Goal: Task Accomplishment & Management: Manage account settings

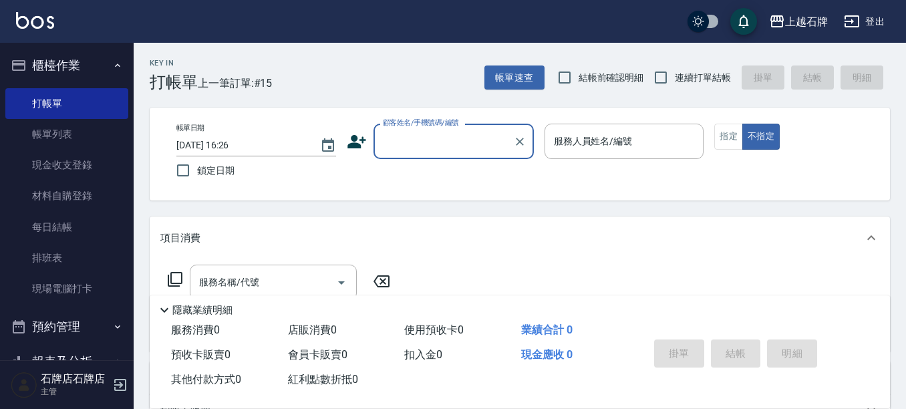
click at [434, 140] on input "顧客姓名/手機號碼/編號" at bounding box center [443, 141] width 128 height 23
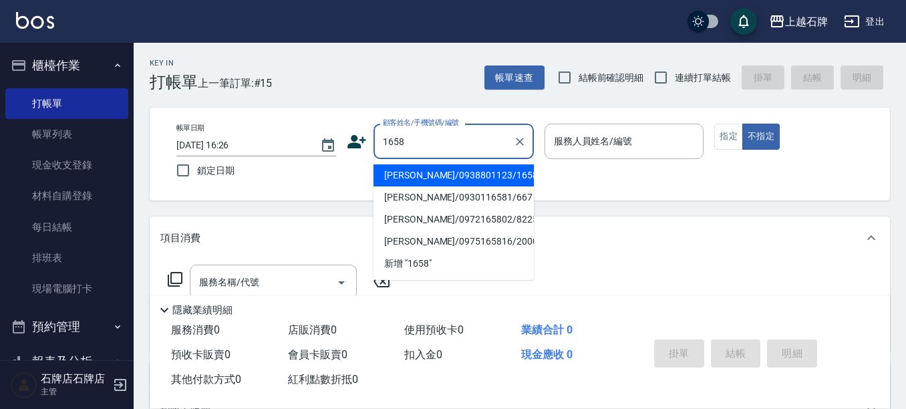
click at [508, 174] on li "[PERSON_NAME]/0938801123/1658" at bounding box center [453, 175] width 160 height 22
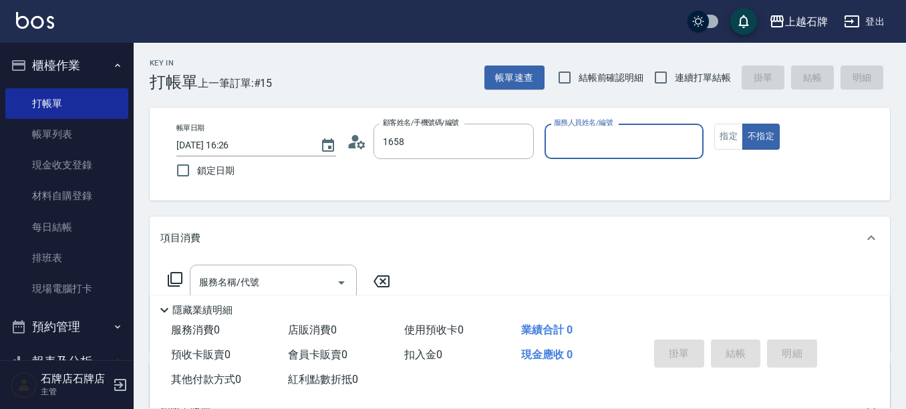
type input "[PERSON_NAME]/0938801123/1658"
click at [591, 147] on input "服務人員姓名/編號" at bounding box center [625, 141] width 148 height 23
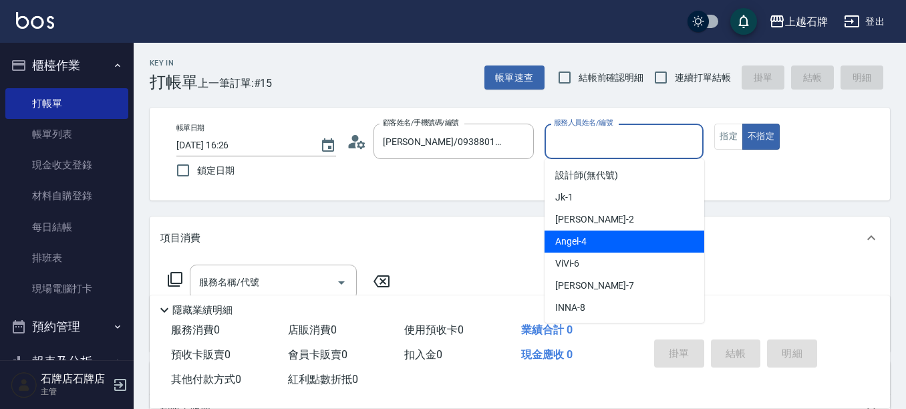
drag, startPoint x: 607, startPoint y: 231, endPoint x: 447, endPoint y: 262, distance: 162.6
click at [606, 231] on div "[PERSON_NAME] -4" at bounding box center [625, 241] width 160 height 22
type input "[PERSON_NAME]-4"
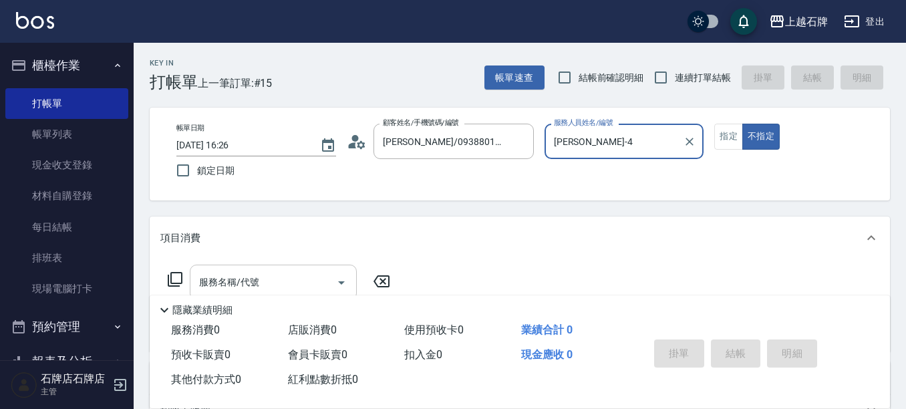
click at [312, 283] on input "服務名稱/代號" at bounding box center [263, 282] width 135 height 23
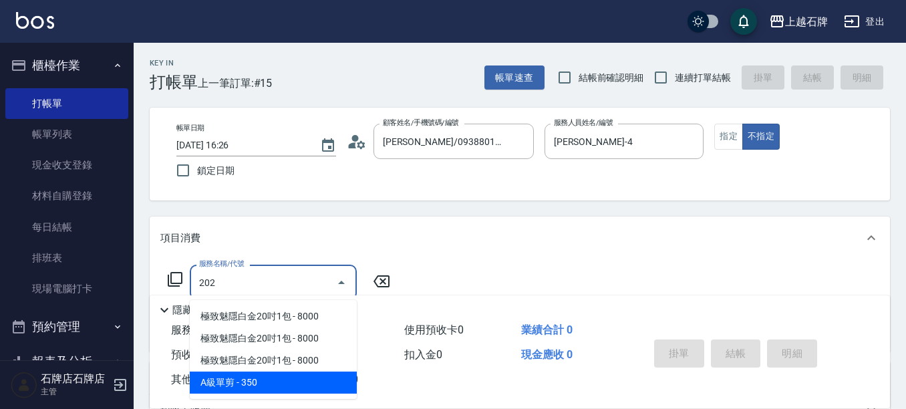
drag, startPoint x: 281, startPoint y: 388, endPoint x: 343, endPoint y: 324, distance: 89.3
click at [281, 386] on span "A級單剪 - 350" at bounding box center [273, 382] width 167 height 22
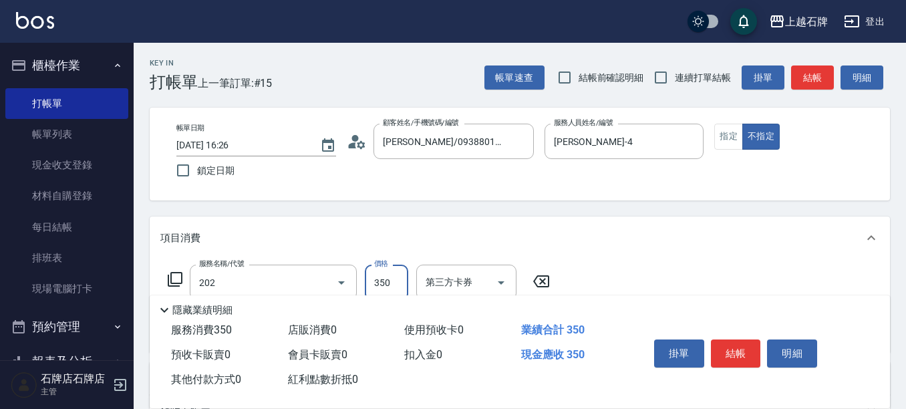
type input "A級單剪(202)"
click at [380, 275] on input "350" at bounding box center [386, 283] width 43 height 36
type input "450"
click at [732, 138] on button "指定" at bounding box center [728, 137] width 29 height 26
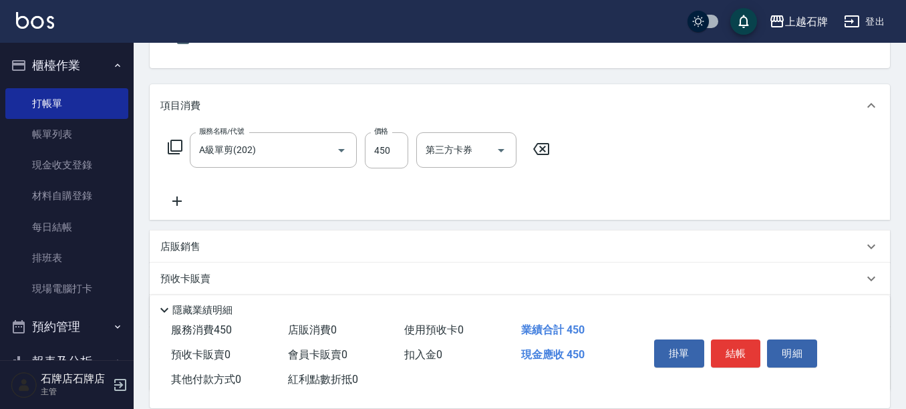
scroll to position [134, 0]
click at [172, 148] on icon at bounding box center [175, 146] width 16 height 16
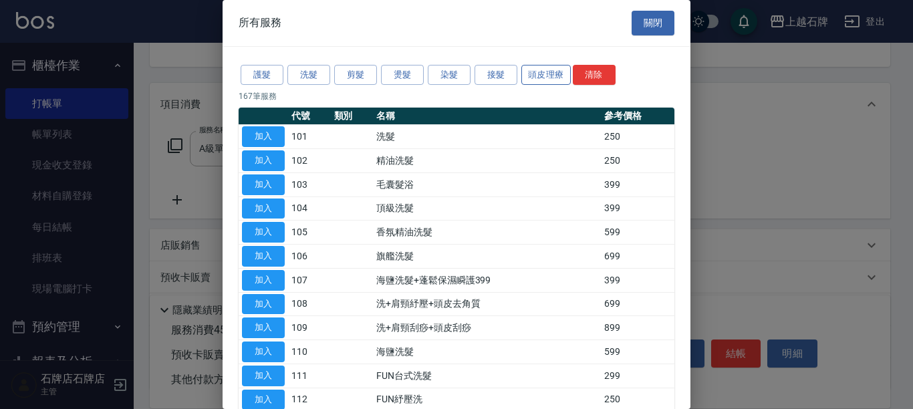
click at [543, 73] on button "頭皮理療" at bounding box center [545, 75] width 49 height 21
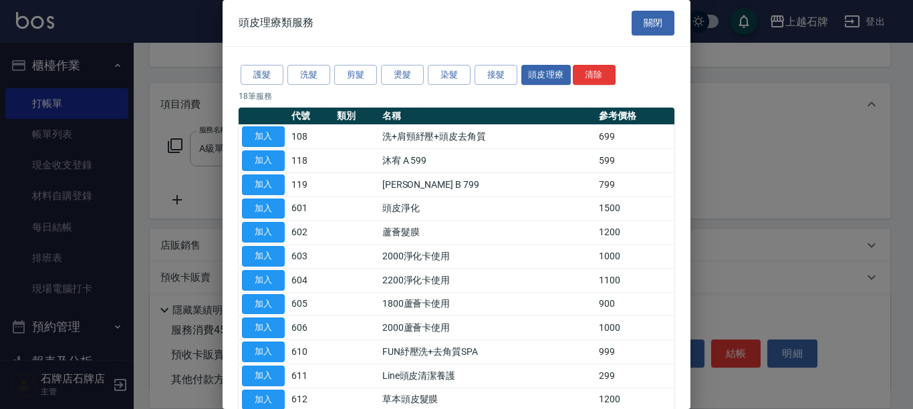
click at [260, 280] on button "加入" at bounding box center [263, 280] width 43 height 21
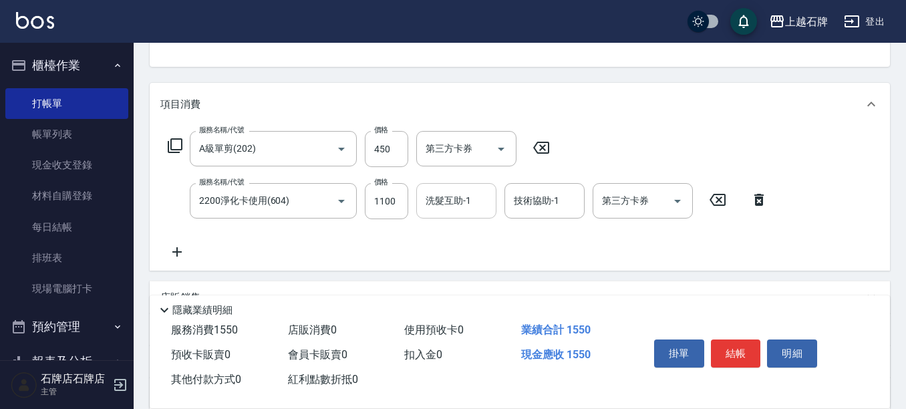
click at [447, 213] on div "洗髮互助-1" at bounding box center [456, 200] width 80 height 35
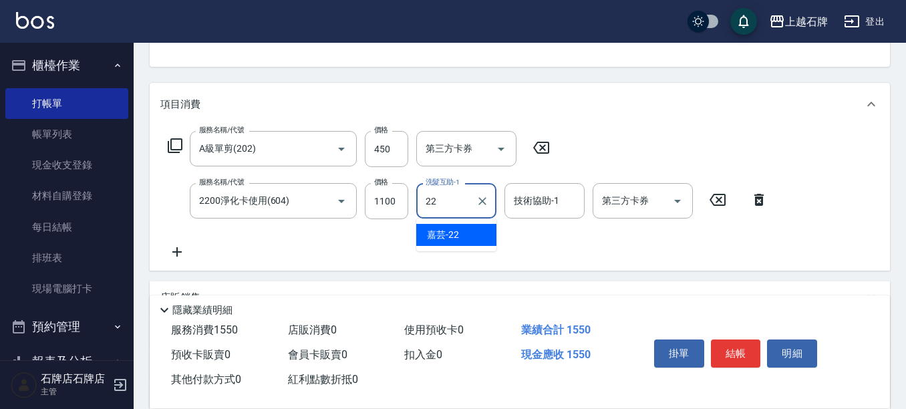
drag, startPoint x: 463, startPoint y: 237, endPoint x: 533, endPoint y: 202, distance: 78.3
click at [464, 237] on div "嘉芸 -22" at bounding box center [456, 235] width 80 height 22
type input "嘉芸-22"
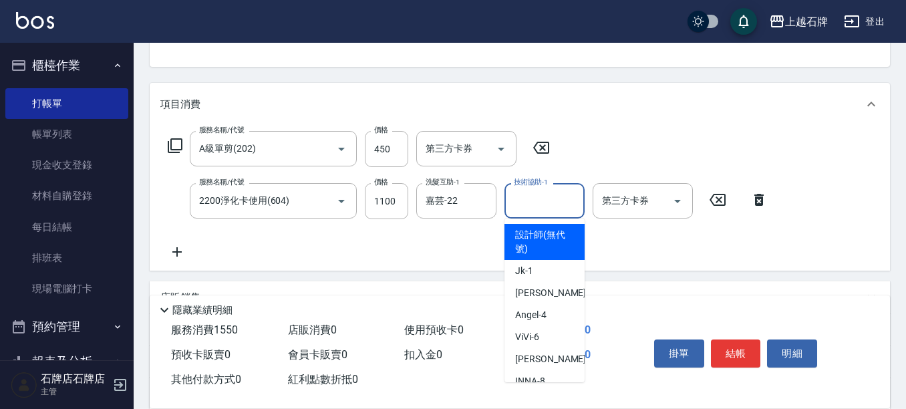
click at [545, 208] on input "技術協助-1" at bounding box center [544, 200] width 68 height 23
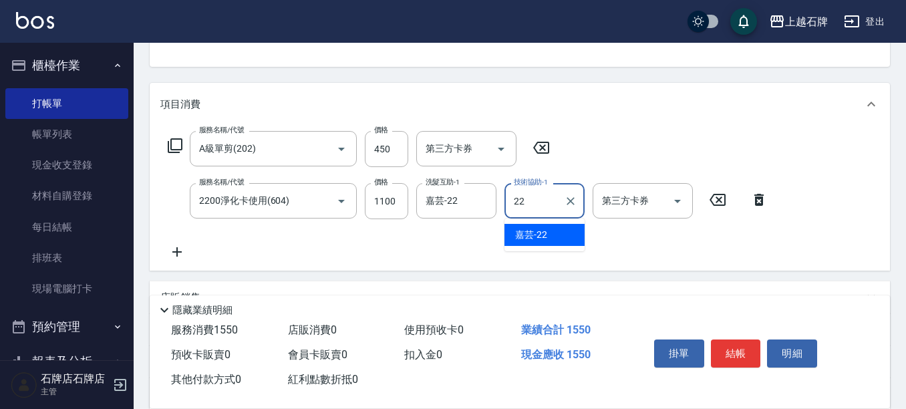
click at [541, 232] on span "嘉芸 -22" at bounding box center [531, 235] width 32 height 14
click at [674, 202] on icon "Open" at bounding box center [677, 201] width 16 height 16
type input "嘉芸-22"
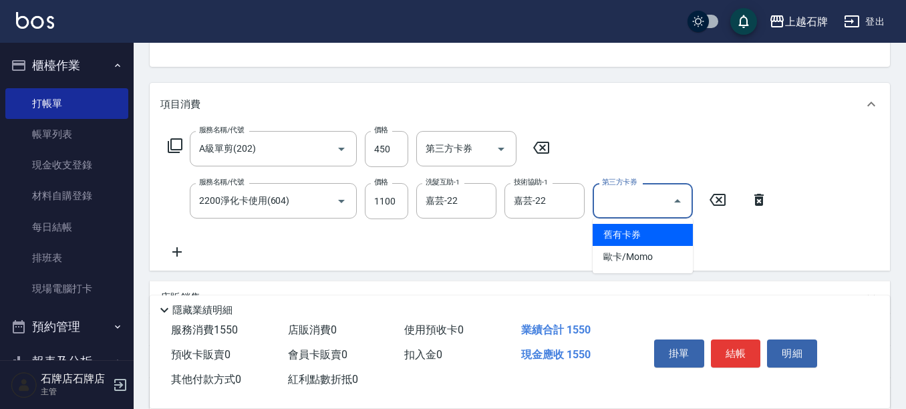
click at [669, 232] on span "舊有卡券" at bounding box center [643, 235] width 100 height 22
type input "舊有卡券"
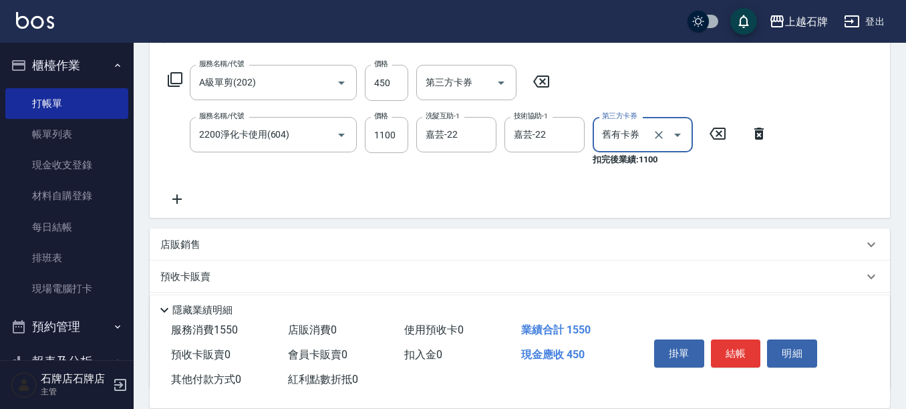
scroll to position [200, 0]
click at [171, 199] on icon at bounding box center [176, 198] width 33 height 16
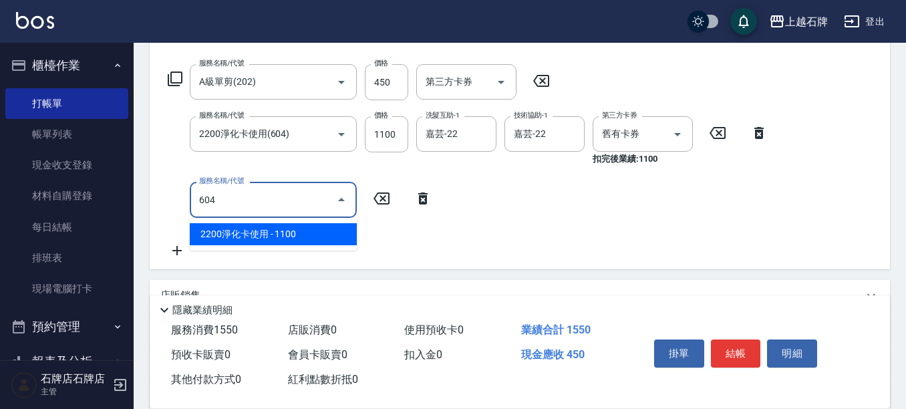
click at [351, 231] on span "2200淨化卡使用 - 1100" at bounding box center [273, 234] width 167 height 22
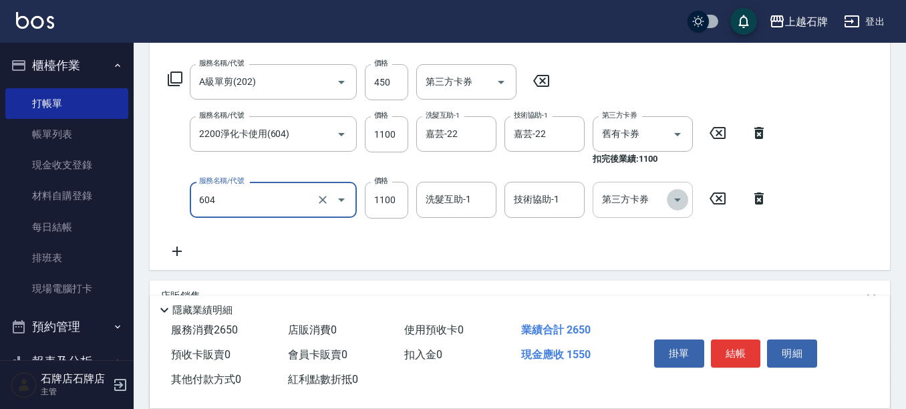
click at [680, 199] on icon "Open" at bounding box center [677, 200] width 16 height 16
type input "2200淨化卡使用(604)"
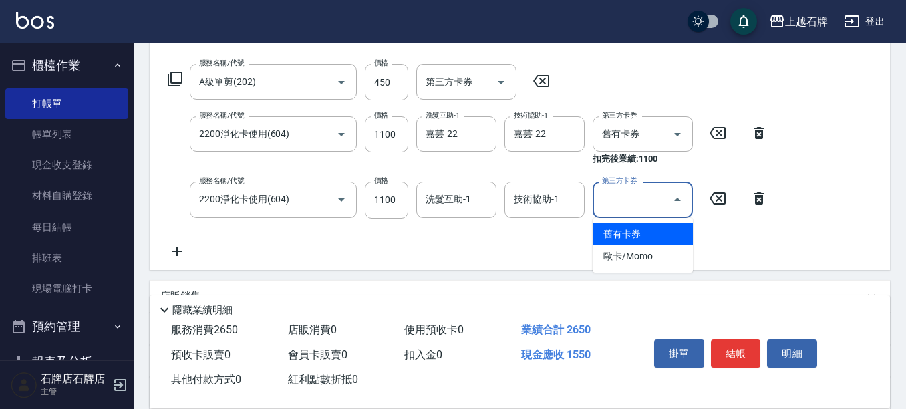
click at [658, 236] on span "舊有卡券" at bounding box center [643, 234] width 100 height 22
type input "舊有卡券"
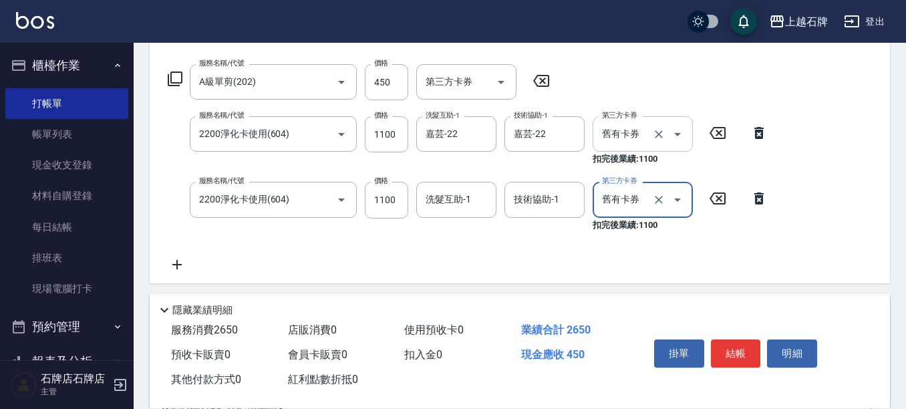
scroll to position [67, 0]
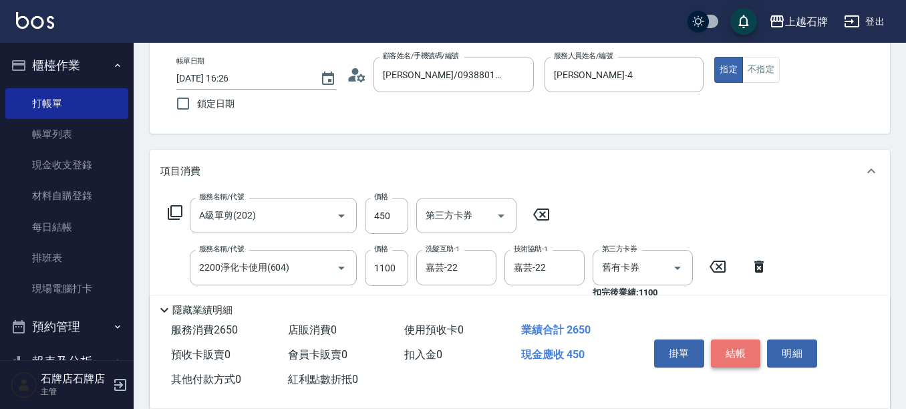
click at [739, 343] on button "結帳" at bounding box center [736, 353] width 50 height 28
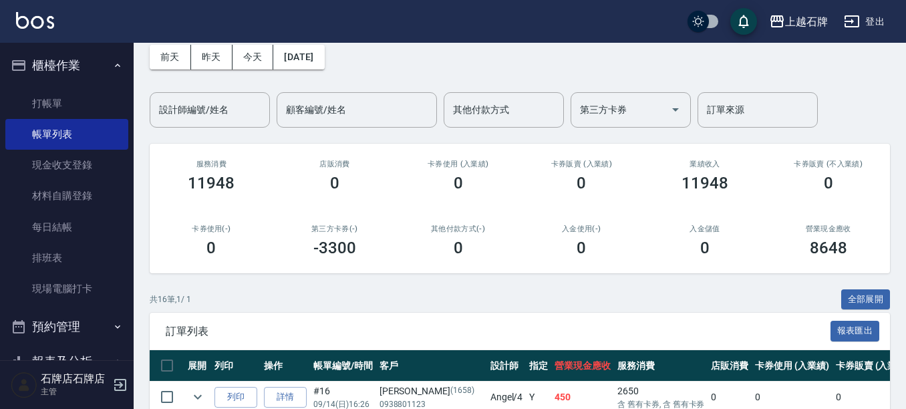
scroll to position [200, 0]
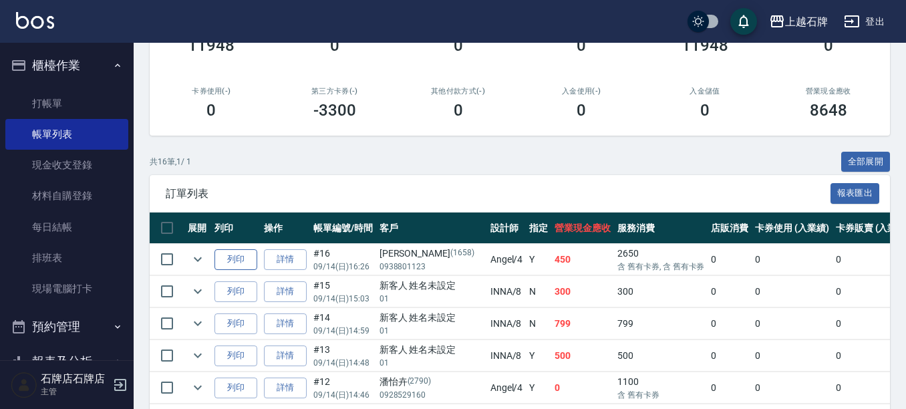
click at [236, 261] on button "列印" at bounding box center [235, 259] width 43 height 21
click at [292, 323] on link "詳情" at bounding box center [285, 323] width 43 height 21
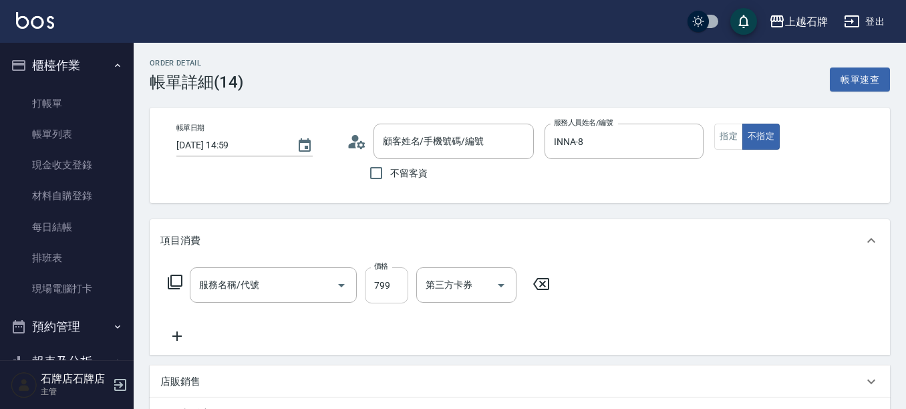
type input "[DATE] 14:59"
type input "INNA-8"
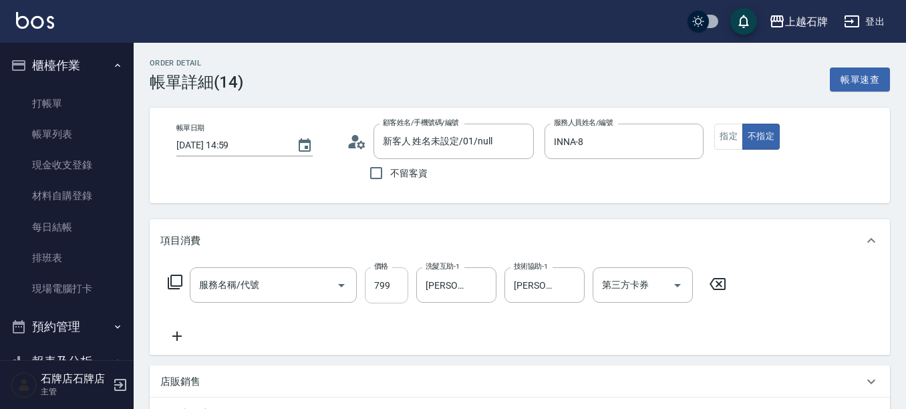
type input "新客人 姓名未設定/01/null"
type input "洗+肩頸紓壓+頭皮去角質(108)"
click at [178, 279] on icon at bounding box center [175, 282] width 16 height 16
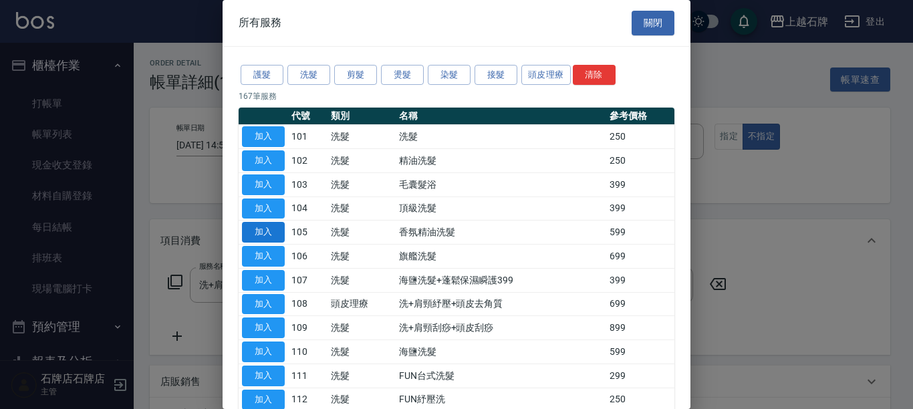
click at [262, 228] on button "加入" at bounding box center [263, 232] width 43 height 21
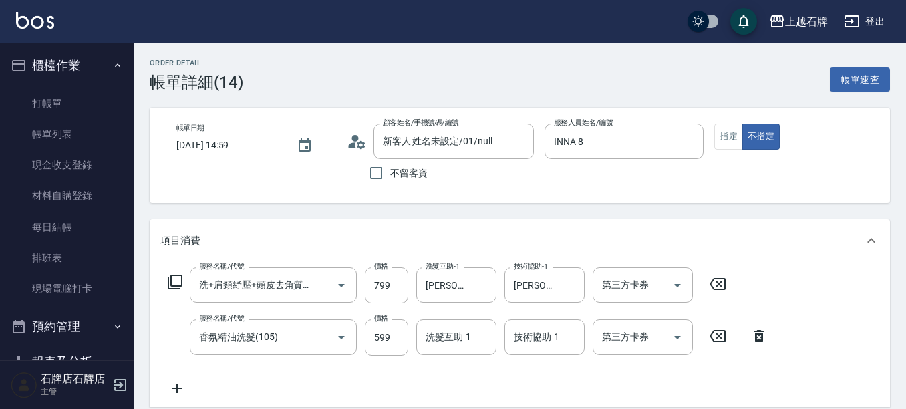
click at [717, 285] on icon at bounding box center [717, 284] width 33 height 16
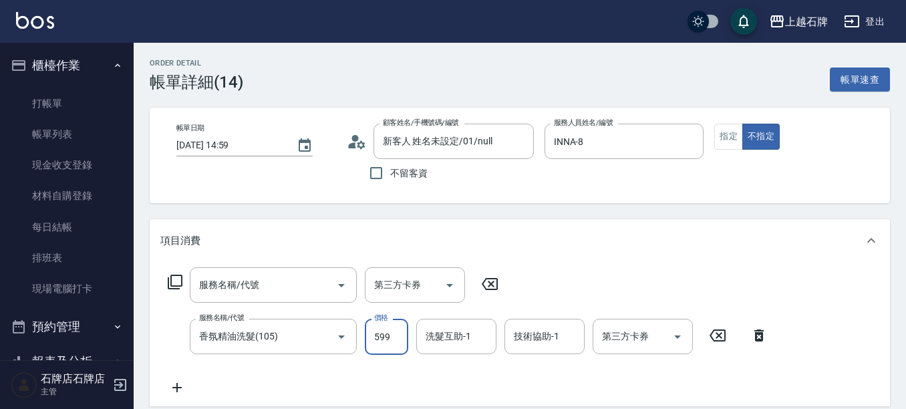
click at [377, 343] on input "599" at bounding box center [386, 337] width 43 height 36
type input "799"
click at [458, 336] on input "洗髮互助-1" at bounding box center [456, 336] width 68 height 23
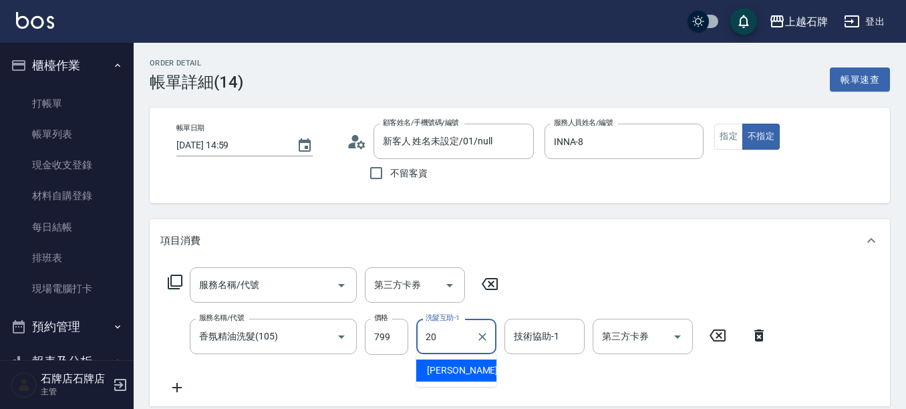
click at [452, 374] on span "[PERSON_NAME] -20" at bounding box center [469, 370] width 84 height 14
type input "[PERSON_NAME]-20"
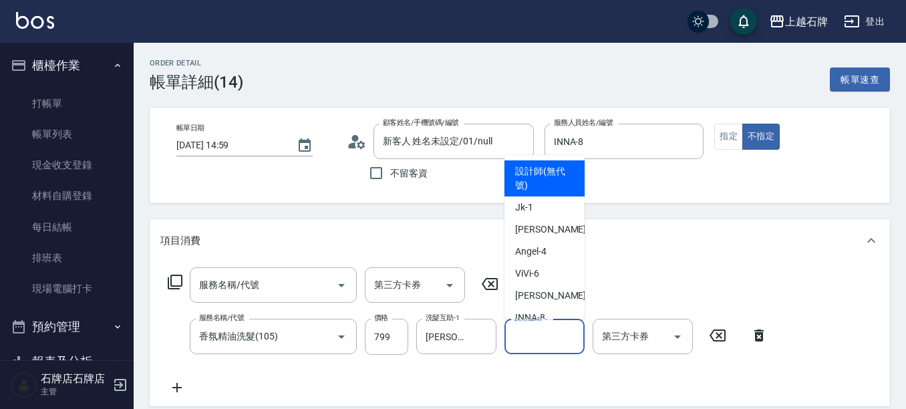
click at [523, 345] on input "技術協助-1" at bounding box center [544, 336] width 68 height 23
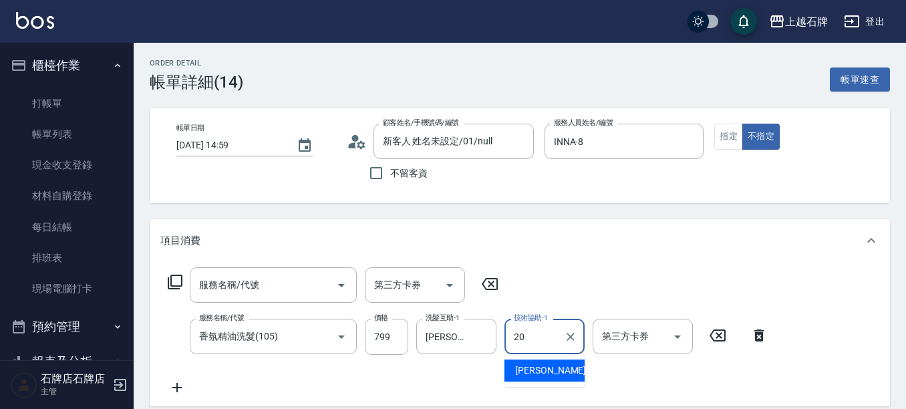
click at [583, 366] on div "[PERSON_NAME] -20" at bounding box center [544, 370] width 80 height 22
type input "[PERSON_NAME]-20"
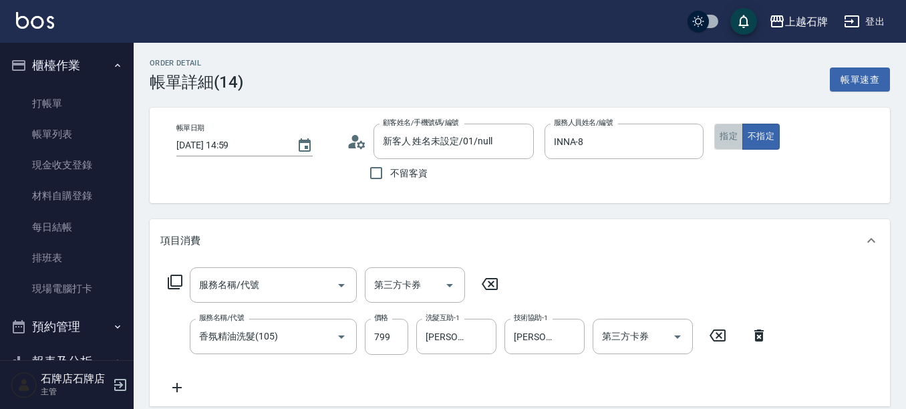
click at [737, 136] on button "指定" at bounding box center [728, 137] width 29 height 26
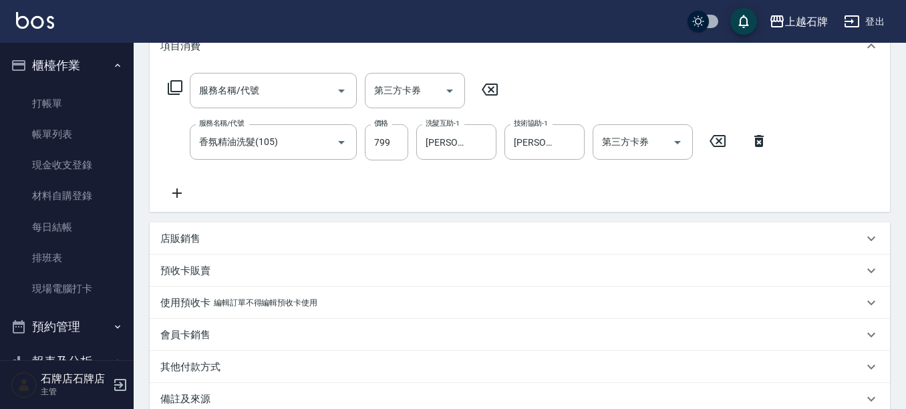
scroll to position [267, 0]
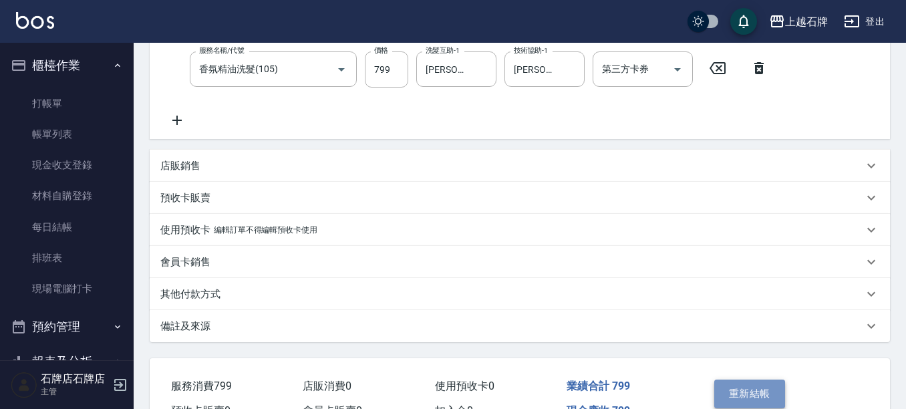
click at [742, 397] on button "重新結帳" at bounding box center [749, 393] width 71 height 28
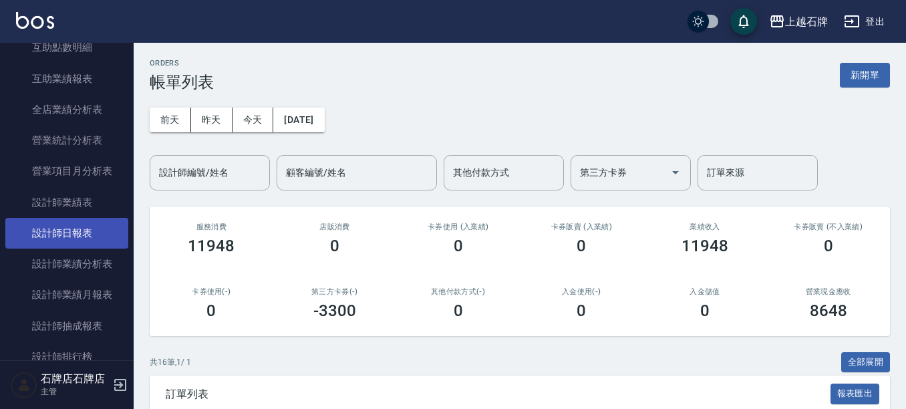
scroll to position [601, 0]
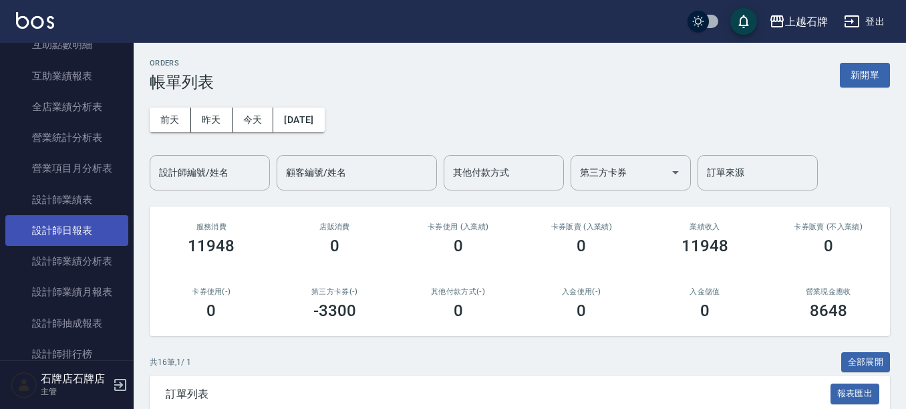
click at [71, 230] on link "設計師日報表" at bounding box center [66, 230] width 123 height 31
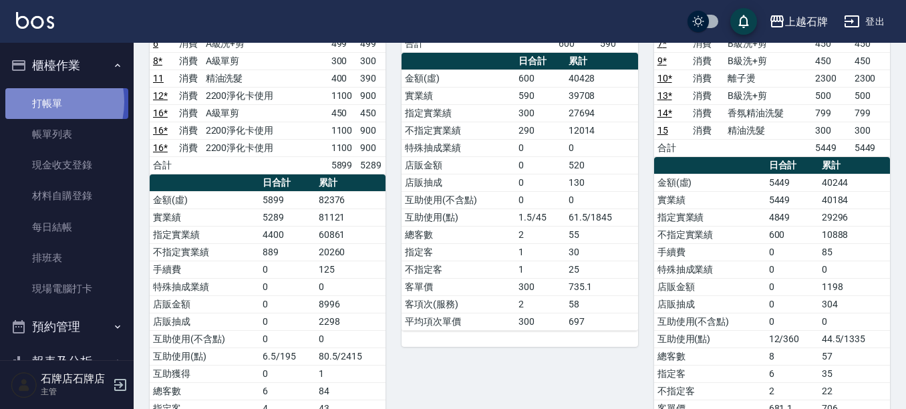
drag, startPoint x: 36, startPoint y: 102, endPoint x: 33, endPoint y: 94, distance: 8.1
click at [37, 101] on link "打帳單" at bounding box center [66, 103] width 123 height 31
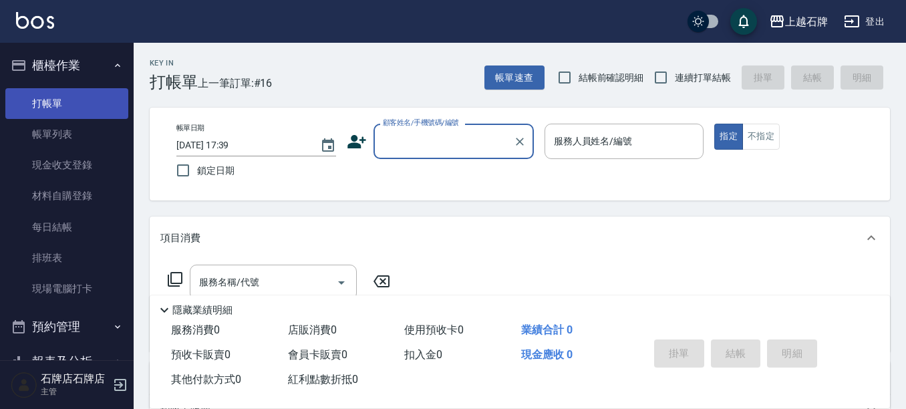
type input "0"
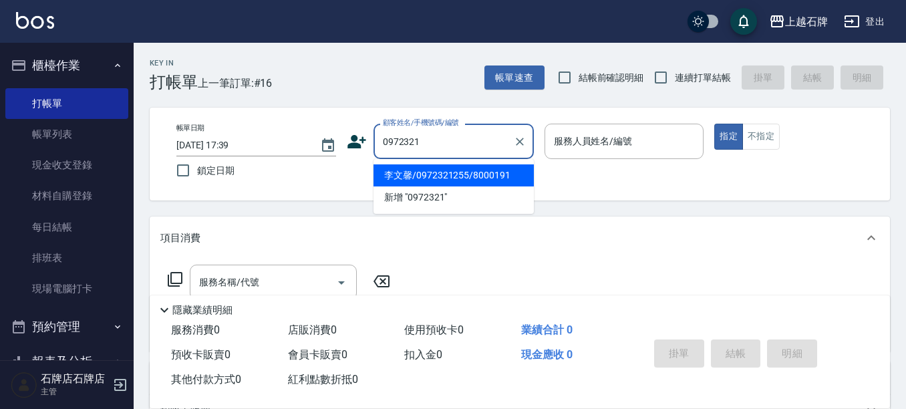
click at [518, 166] on li "李文馨/0972321255/8000191" at bounding box center [453, 175] width 160 height 22
type input "李文馨/0972321255/8000191"
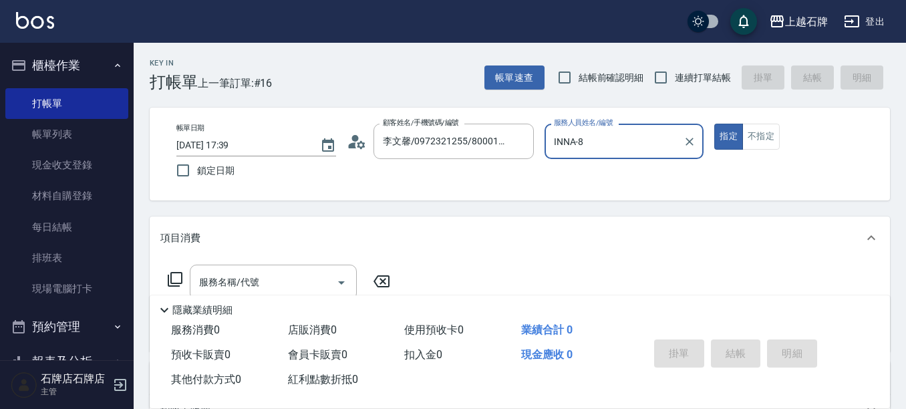
type input "INNA-8"
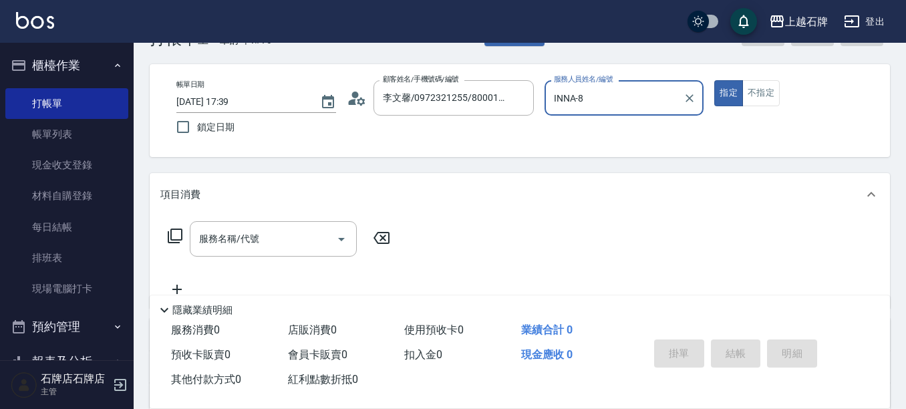
scroll to position [67, 0]
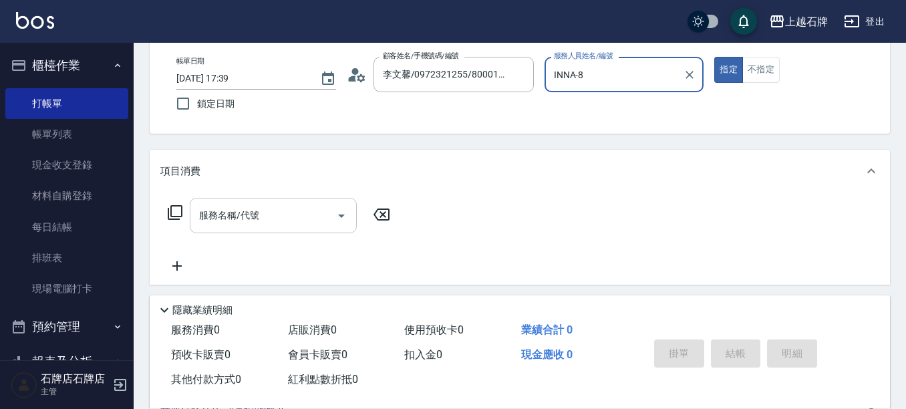
click at [299, 230] on div "服務名稱/代號" at bounding box center [273, 215] width 167 height 35
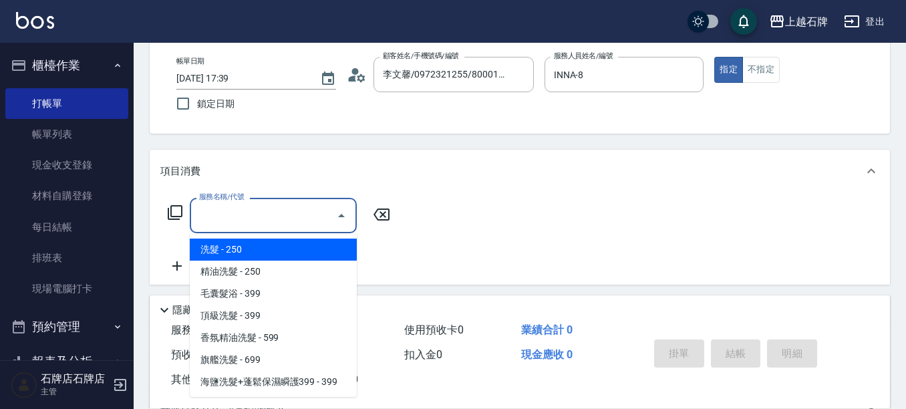
type input "w"
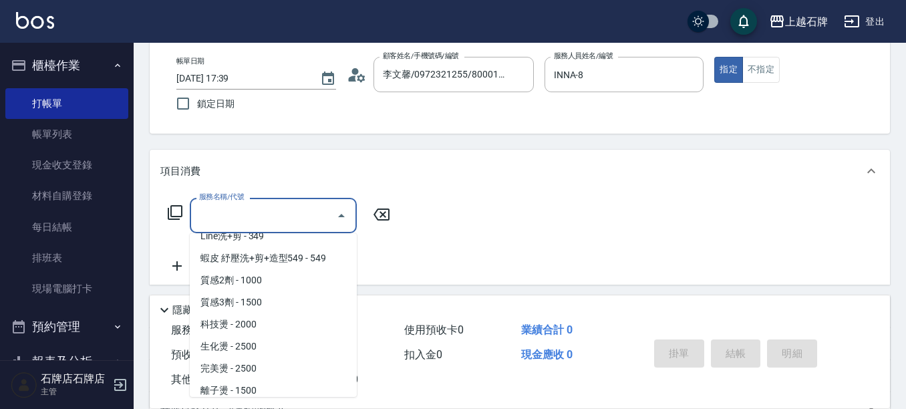
scroll to position [601, 0]
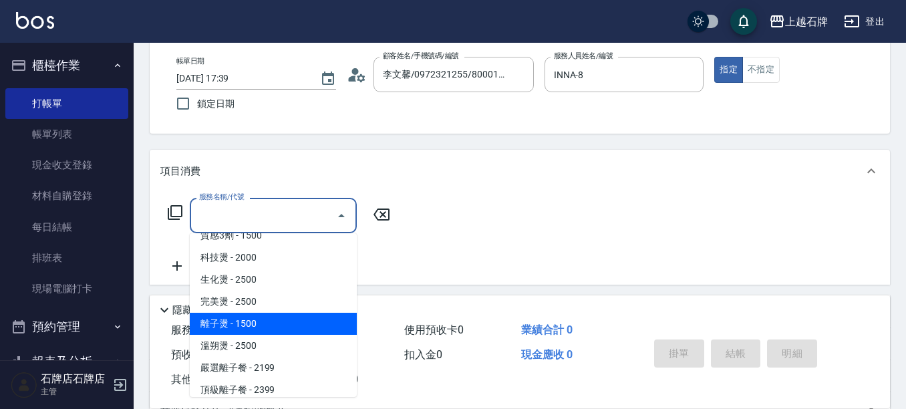
click at [246, 334] on span "離子燙 - 1500" at bounding box center [273, 324] width 167 height 22
type input "離子燙(306)"
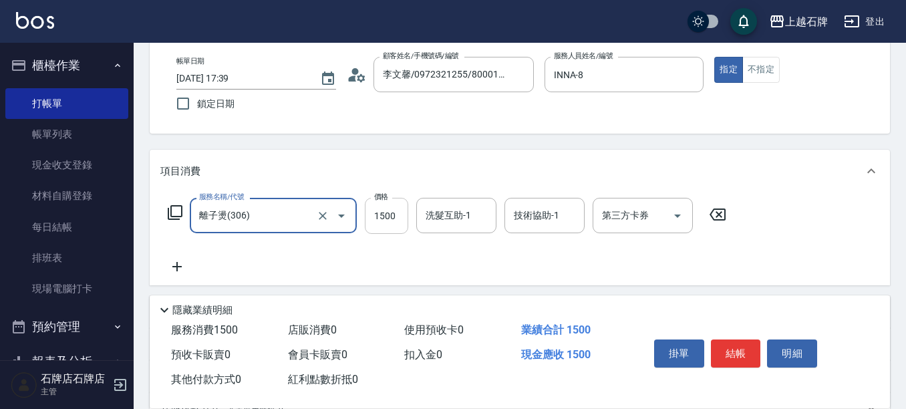
click at [375, 210] on input "1500" at bounding box center [386, 216] width 43 height 36
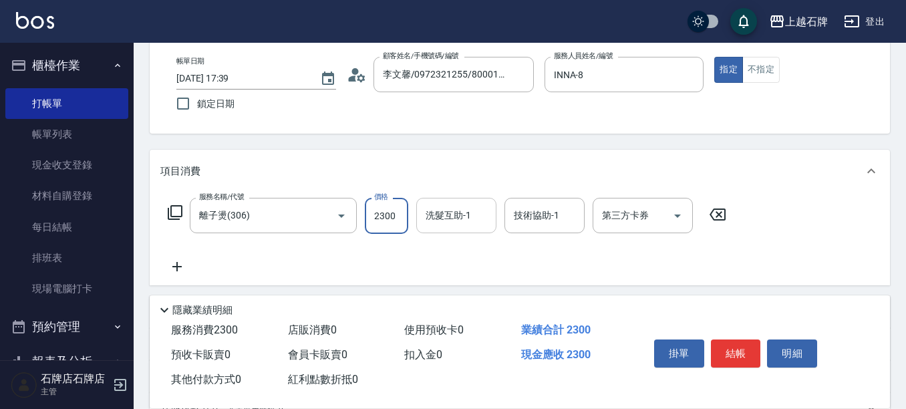
type input "2300"
click at [473, 214] on input "洗髮互助-1" at bounding box center [456, 215] width 68 height 23
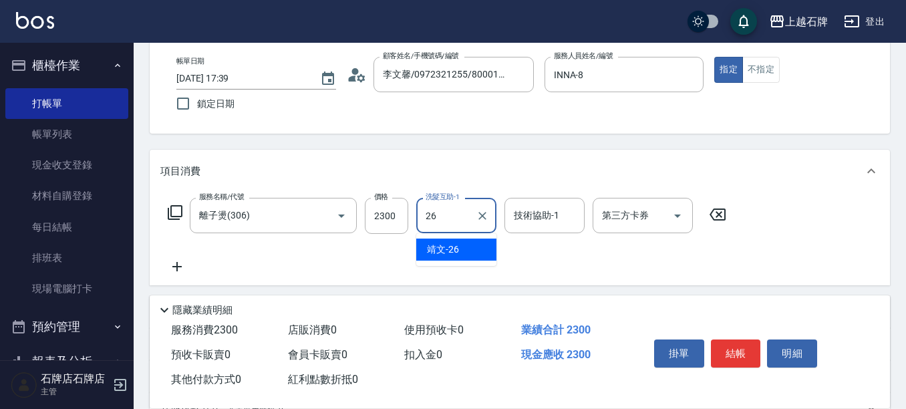
type input "靖文-26"
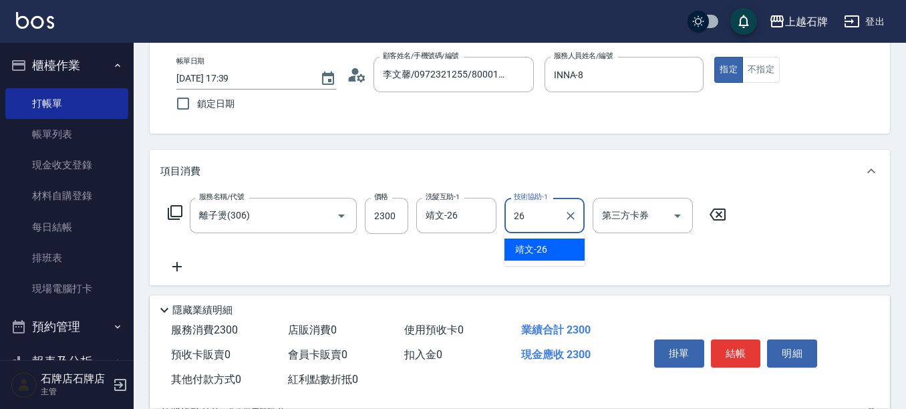
type input "靖文-26"
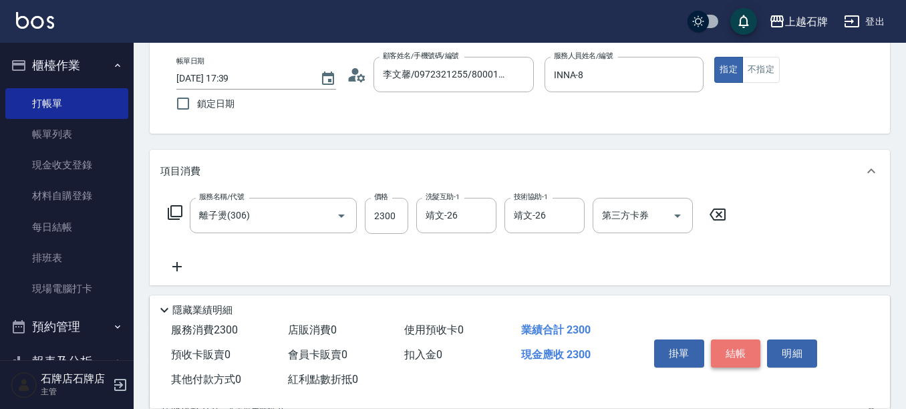
click at [749, 348] on button "結帳" at bounding box center [736, 353] width 50 height 28
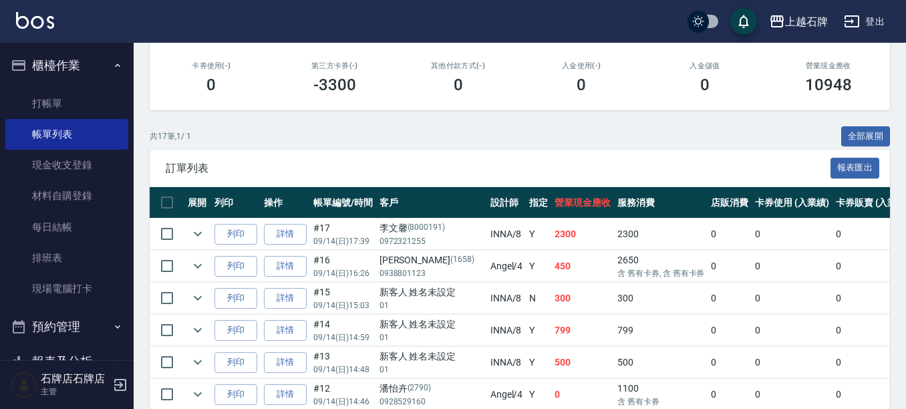
scroll to position [267, 0]
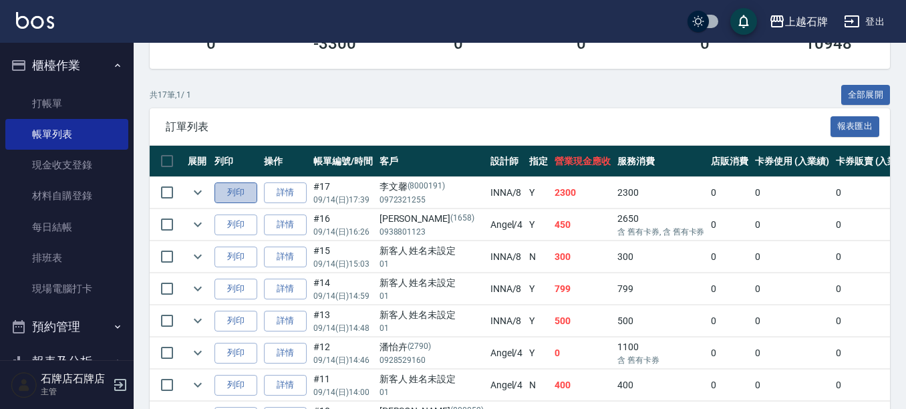
click at [251, 198] on button "列印" at bounding box center [235, 192] width 43 height 21
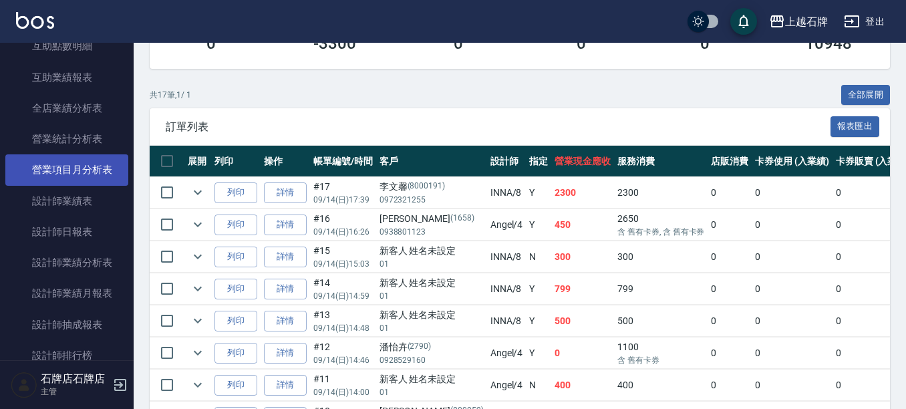
scroll to position [601, 0]
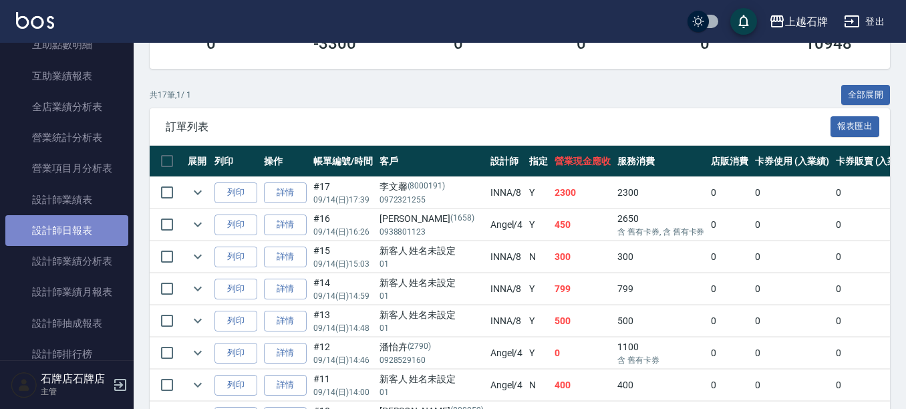
click at [80, 230] on link "設計師日報表" at bounding box center [66, 230] width 123 height 31
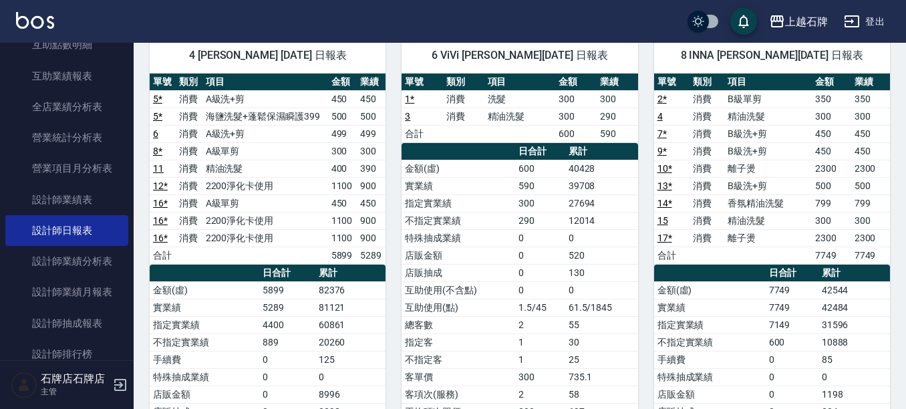
scroll to position [43, 0]
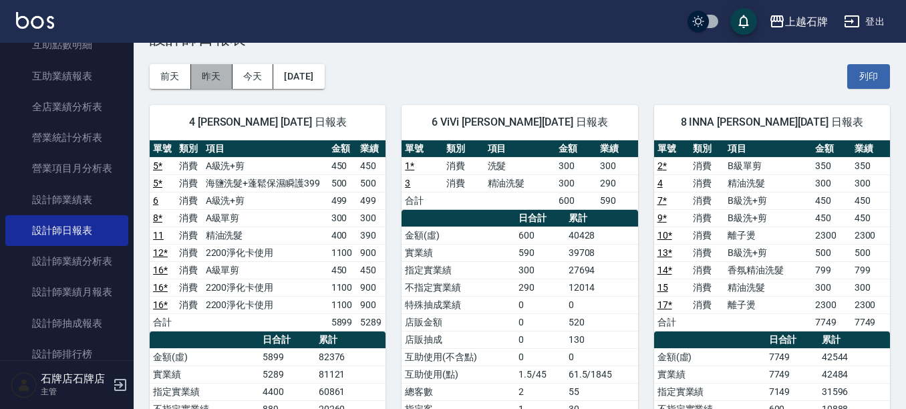
click at [220, 86] on button "昨天" at bounding box center [211, 76] width 41 height 25
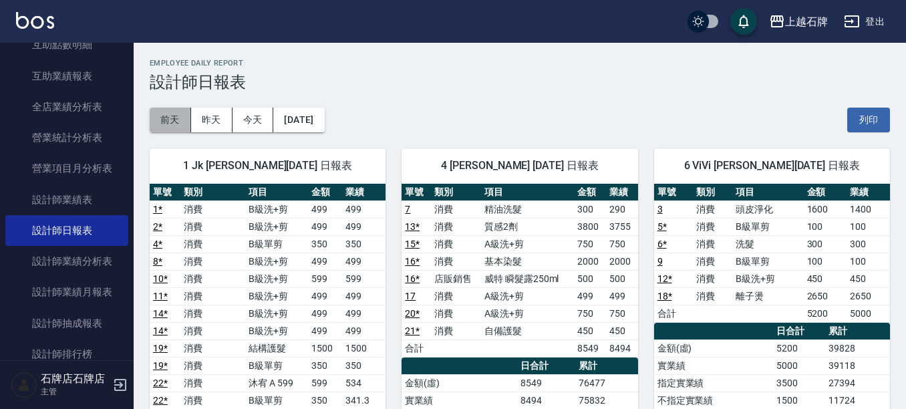
click at [162, 125] on button "前天" at bounding box center [170, 120] width 41 height 25
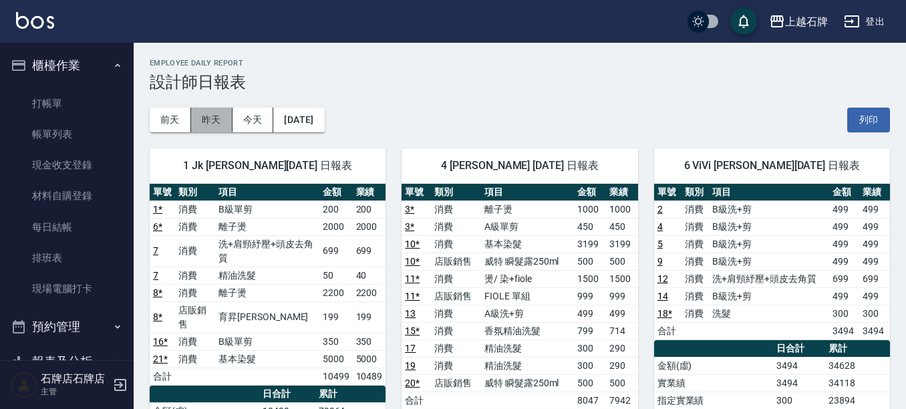
click at [221, 130] on button "昨天" at bounding box center [211, 120] width 41 height 25
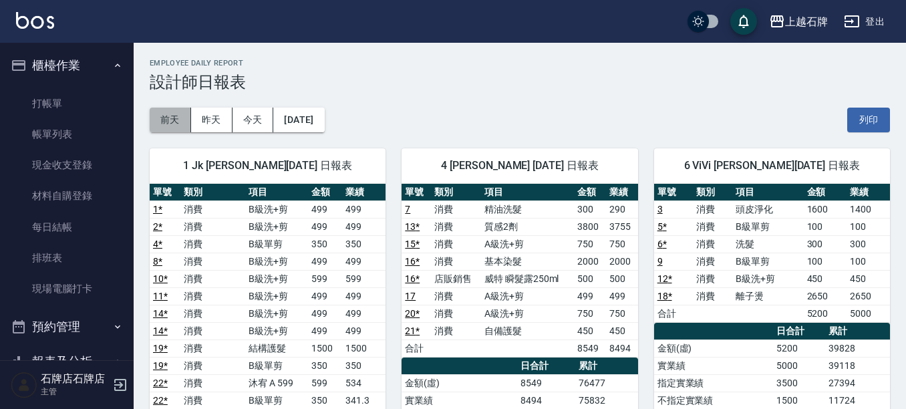
click at [176, 117] on button "前天" at bounding box center [170, 120] width 41 height 25
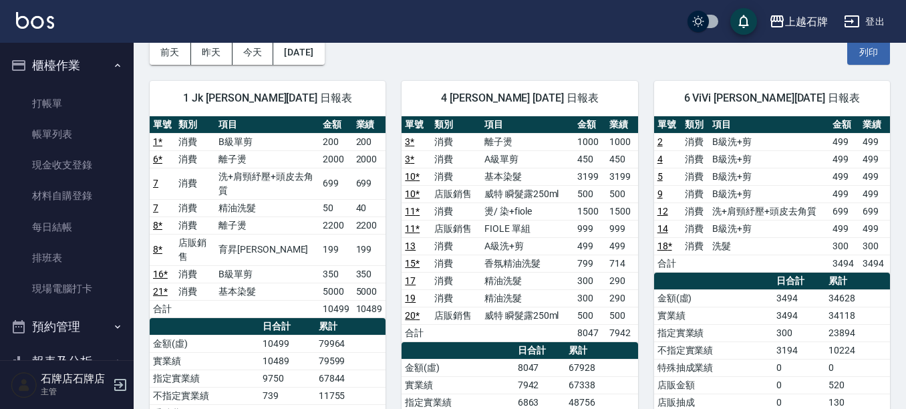
scroll to position [67, 0]
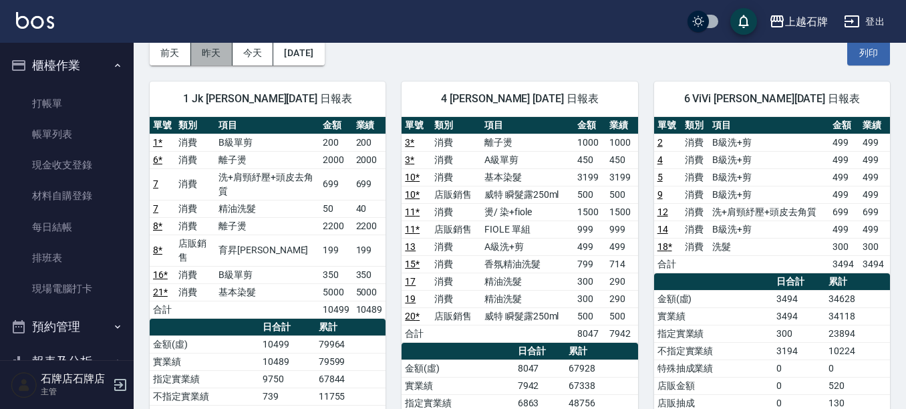
click at [207, 57] on button "昨天" at bounding box center [211, 53] width 41 height 25
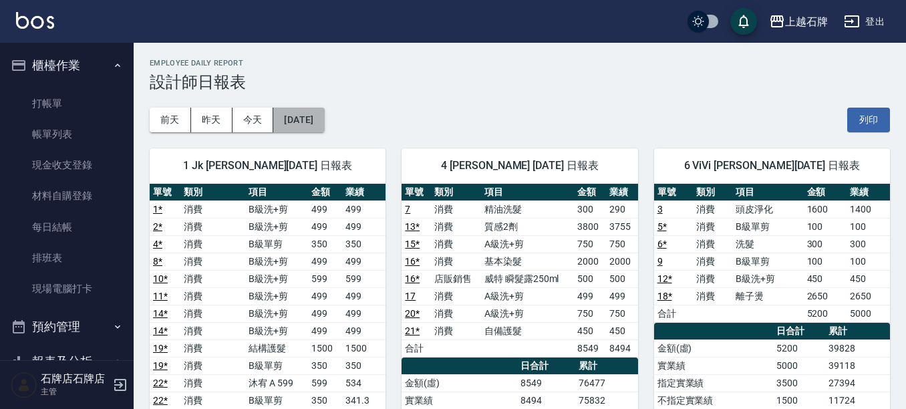
click at [307, 122] on button "[DATE]" at bounding box center [298, 120] width 51 height 25
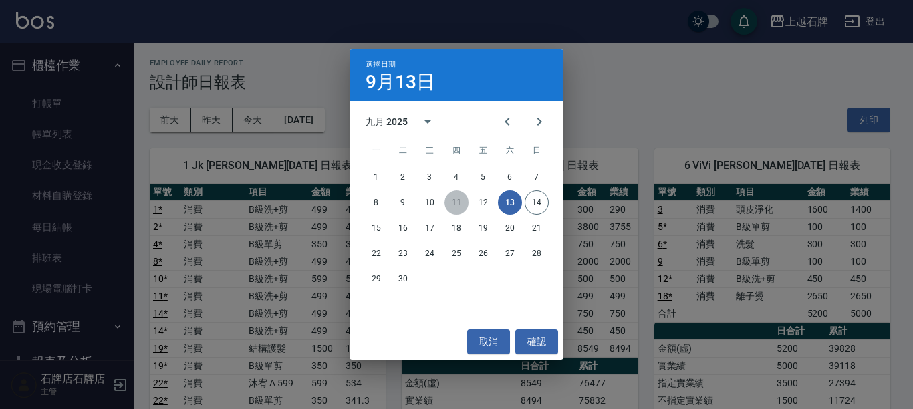
click at [460, 203] on button "11" at bounding box center [456, 202] width 24 height 24
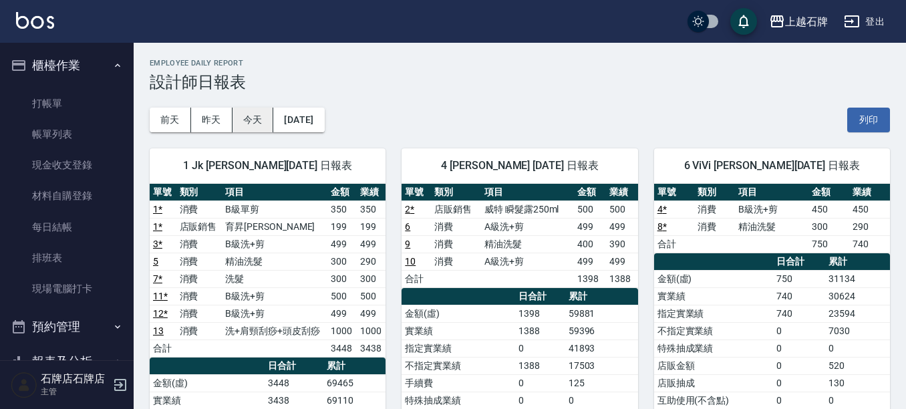
click at [236, 118] on button "今天" at bounding box center [253, 120] width 41 height 25
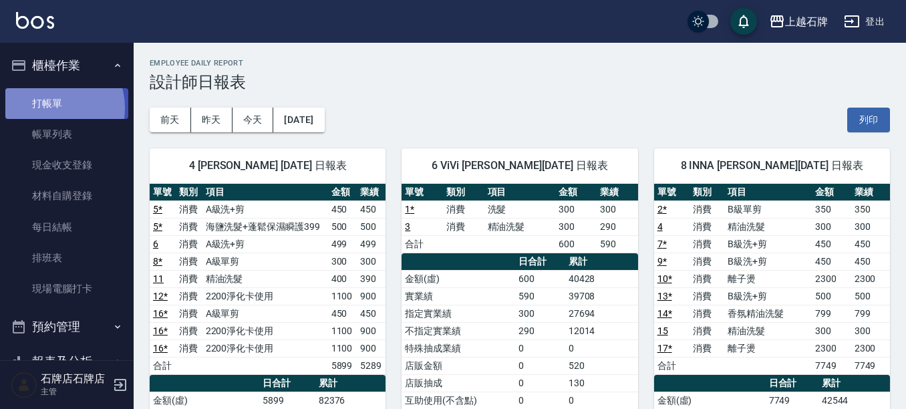
click at [52, 106] on link "打帳單" at bounding box center [66, 103] width 123 height 31
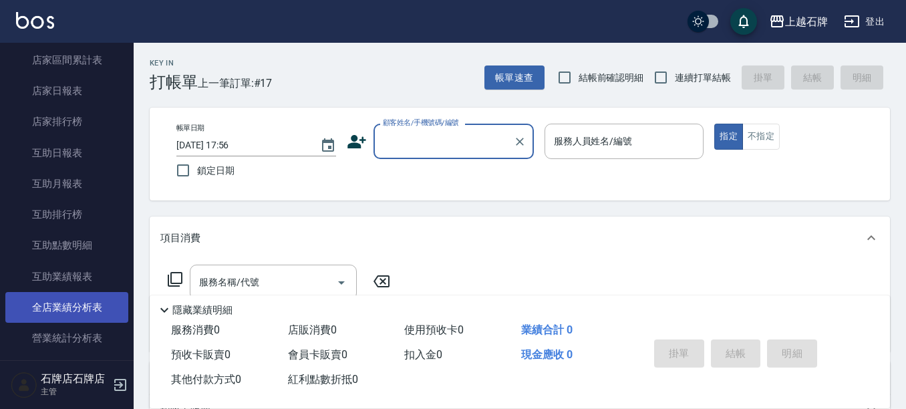
scroll to position [534, 0]
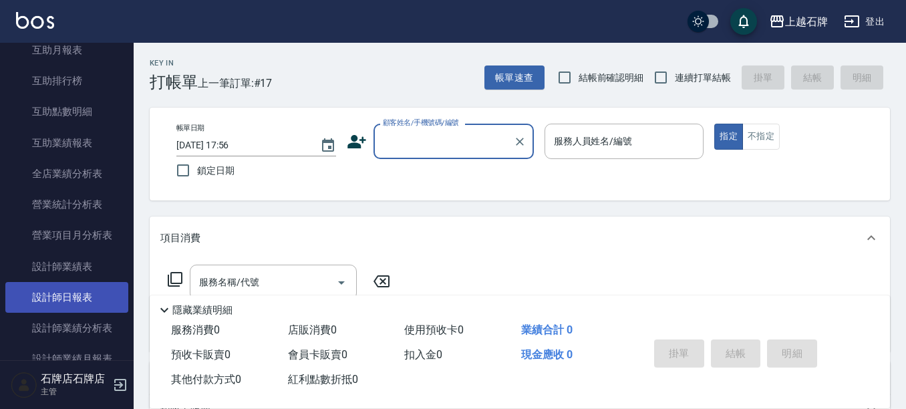
click at [84, 290] on link "設計師日報表" at bounding box center [66, 297] width 123 height 31
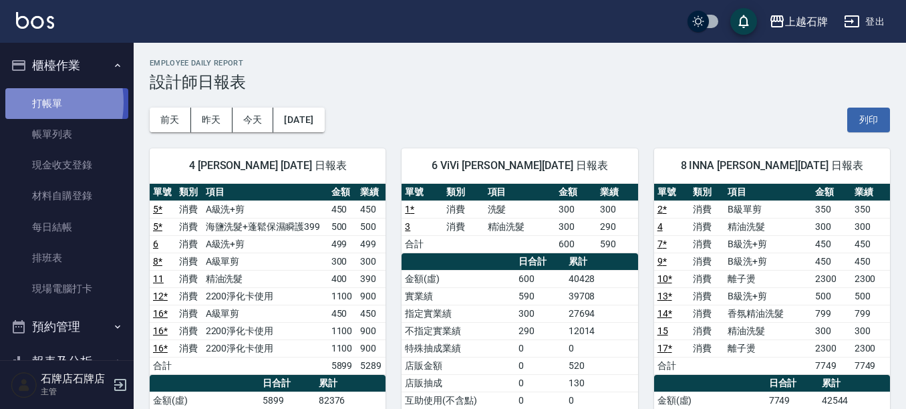
click at [17, 102] on link "打帳單" at bounding box center [66, 103] width 123 height 31
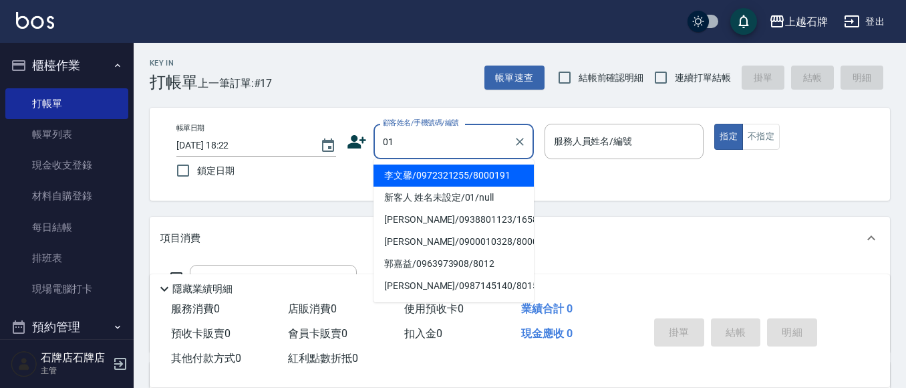
type input "李文馨/0972321255/8000191"
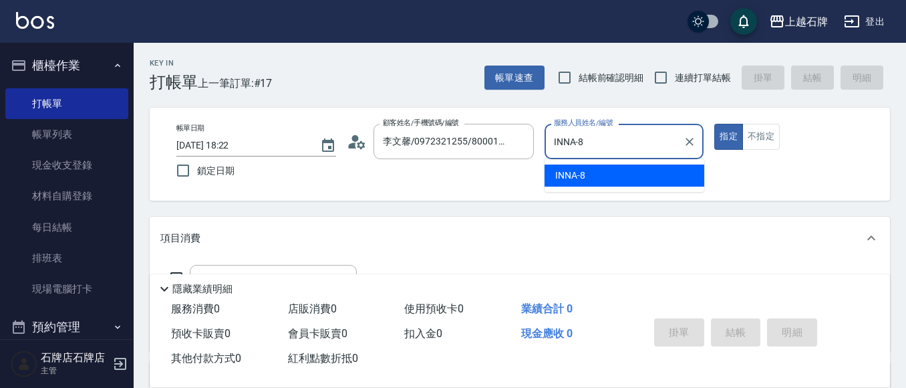
type input "INNA-8"
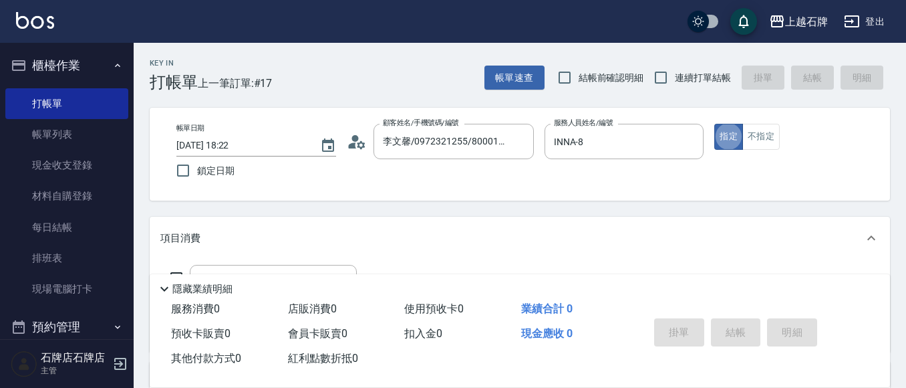
type button "true"
type input "新客人 姓名未設定/01/null"
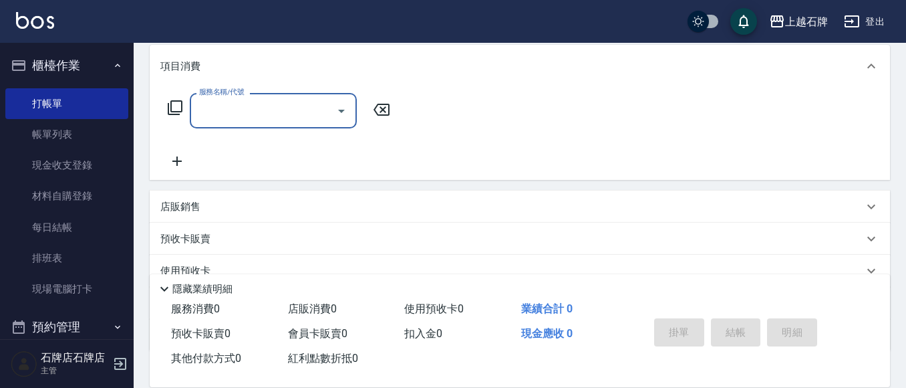
scroll to position [200, 0]
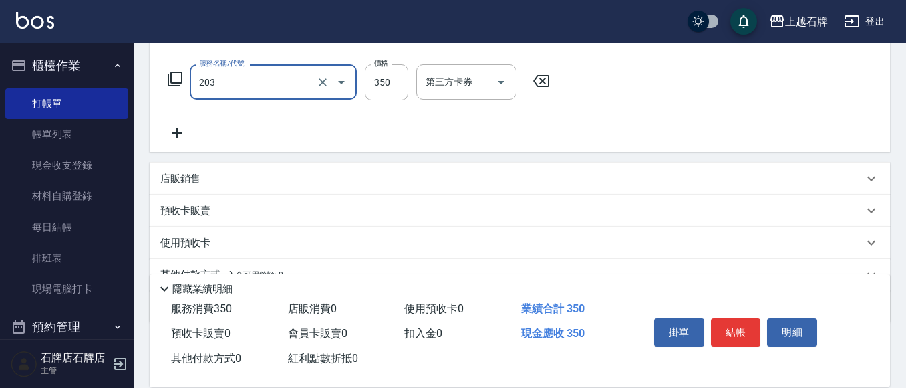
type input "B級洗+剪(203)"
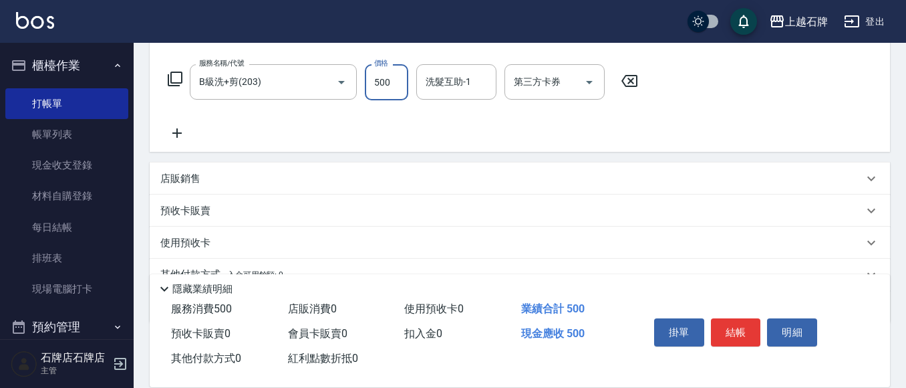
type input "500"
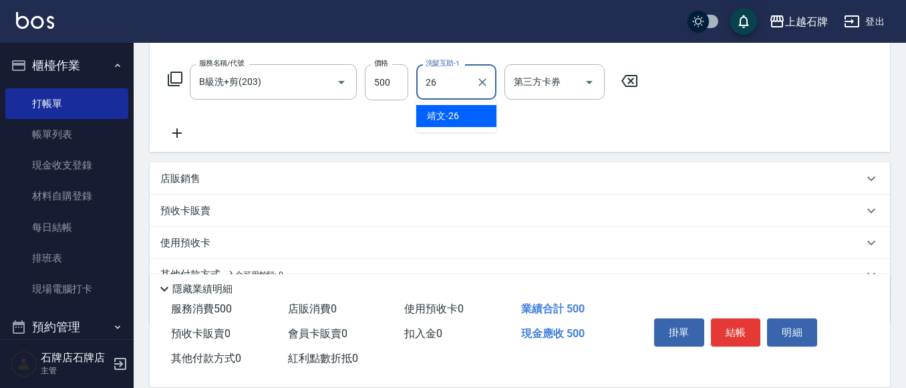
type input "靖文-26"
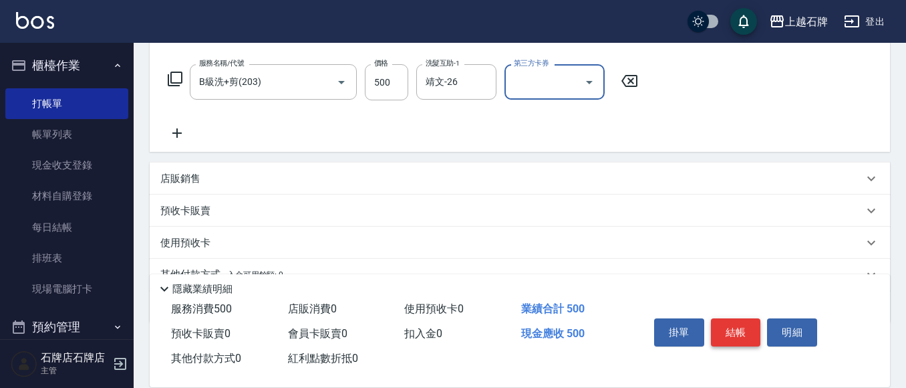
click at [752, 323] on button "結帳" at bounding box center [736, 332] width 50 height 28
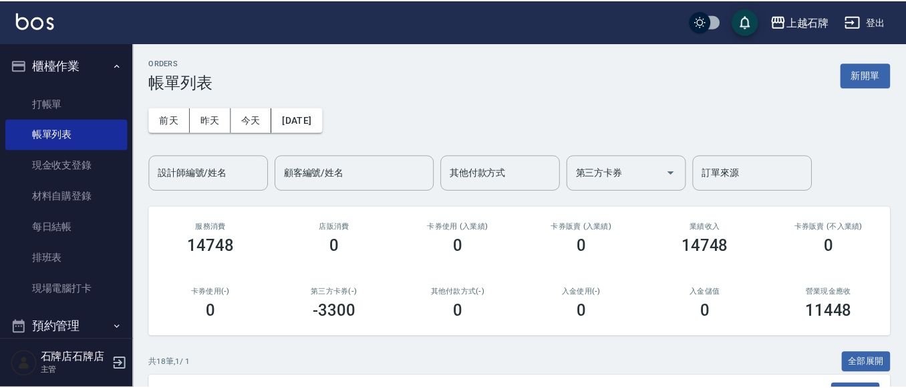
scroll to position [200, 0]
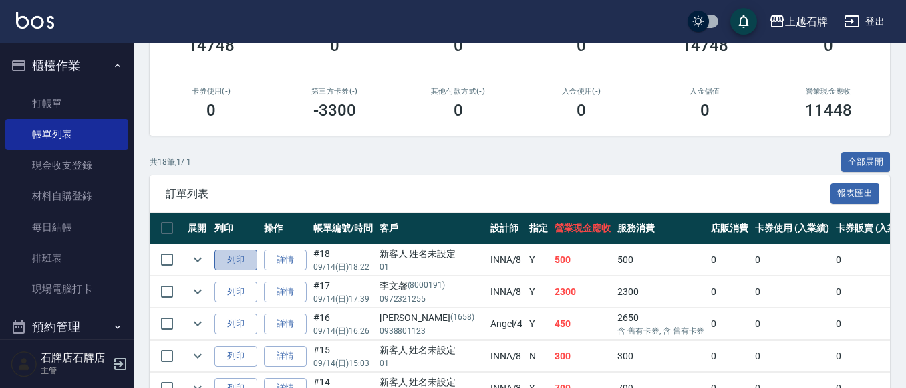
click at [242, 261] on button "列印" at bounding box center [235, 259] width 43 height 21
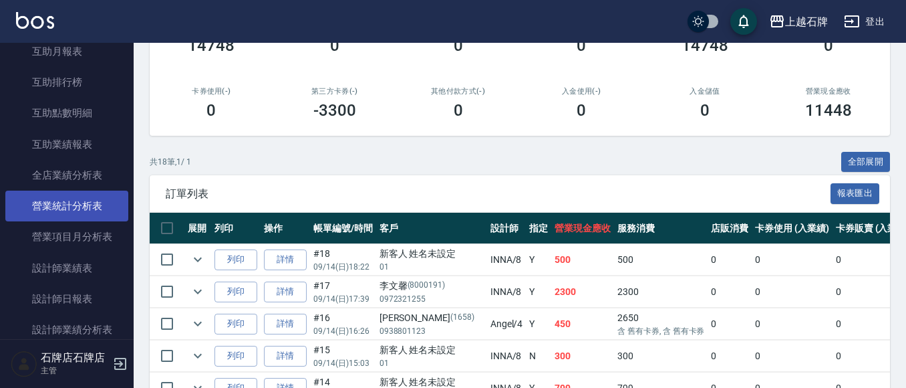
scroll to position [534, 0]
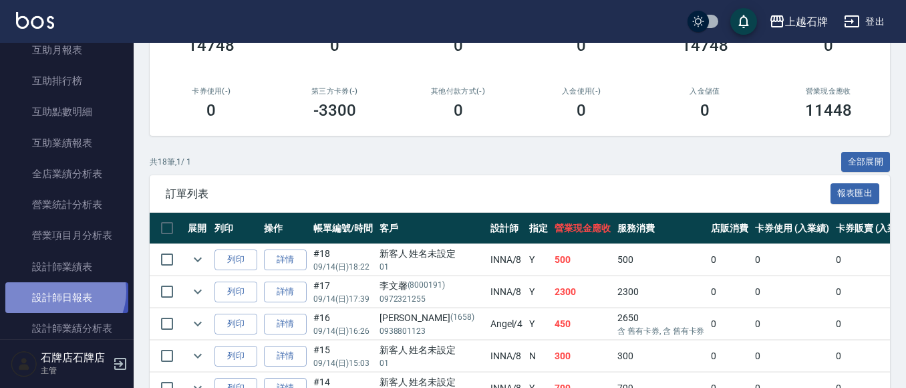
click at [62, 291] on link "設計師日報表" at bounding box center [66, 297] width 123 height 31
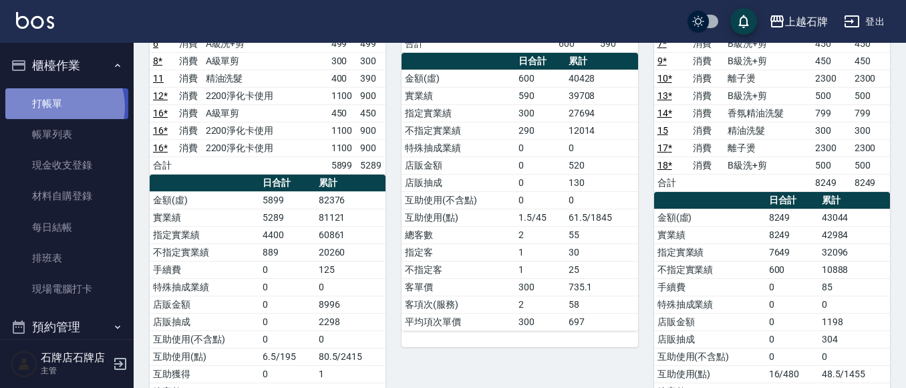
click at [60, 106] on link "打帳單" at bounding box center [66, 103] width 123 height 31
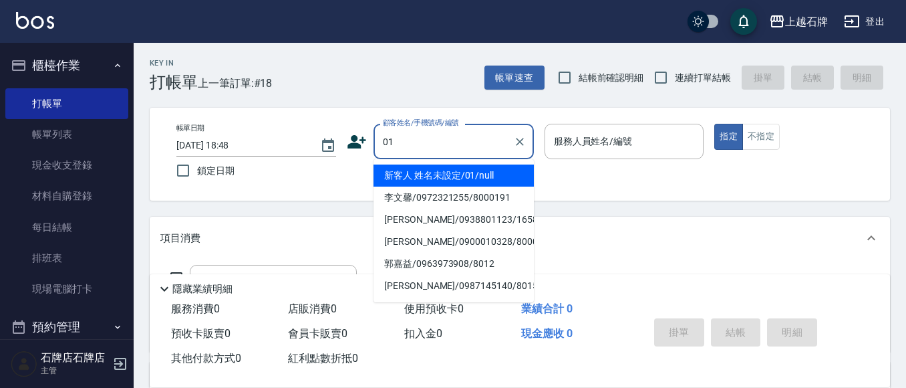
type input "新客人 姓名未設定/01/null"
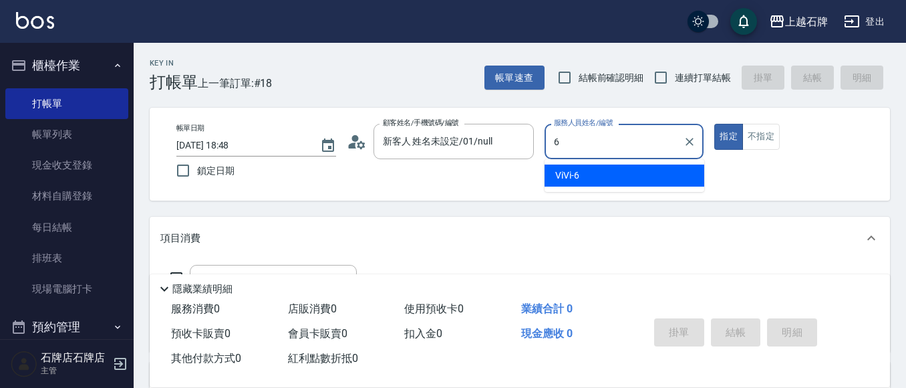
type input "6"
type button "true"
type input "ViVi-6"
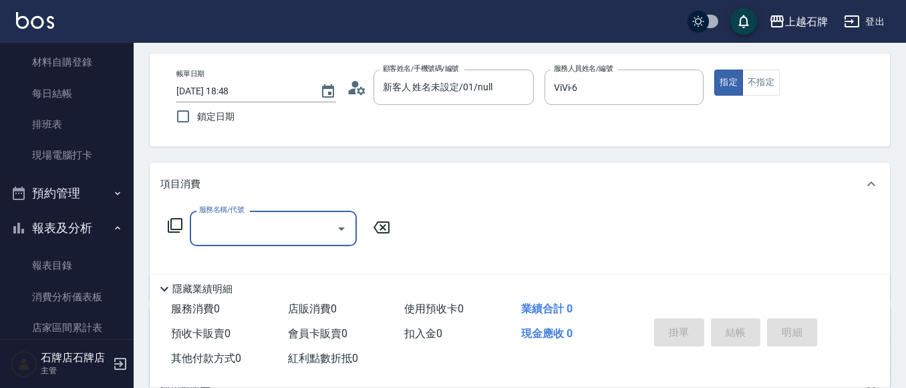
scroll to position [134, 0]
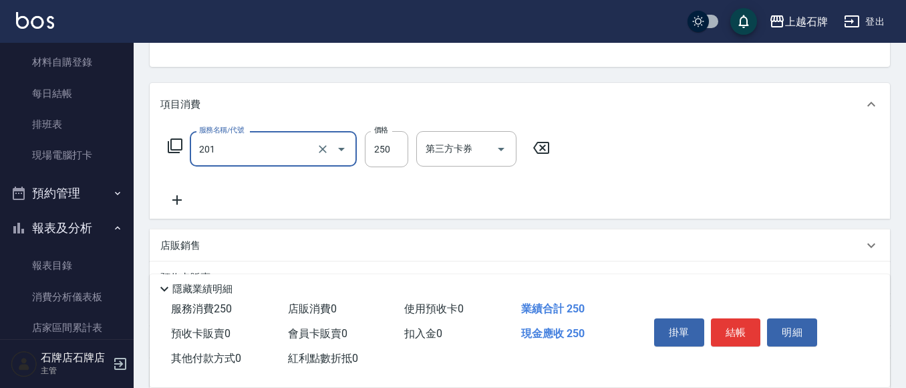
type input "B級單剪(201)"
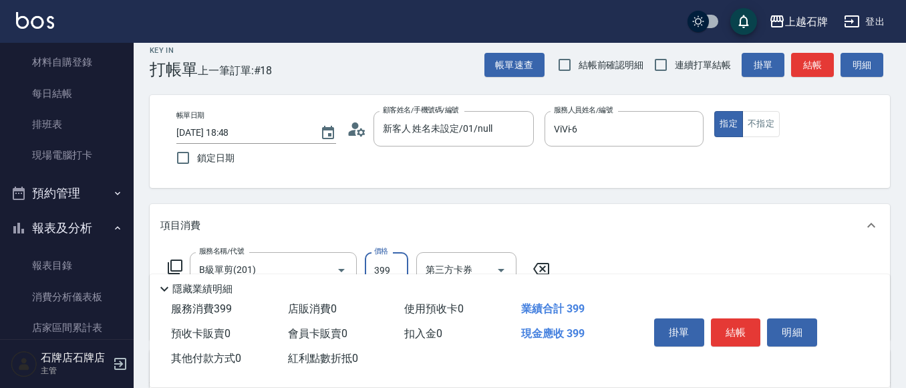
scroll to position [0, 0]
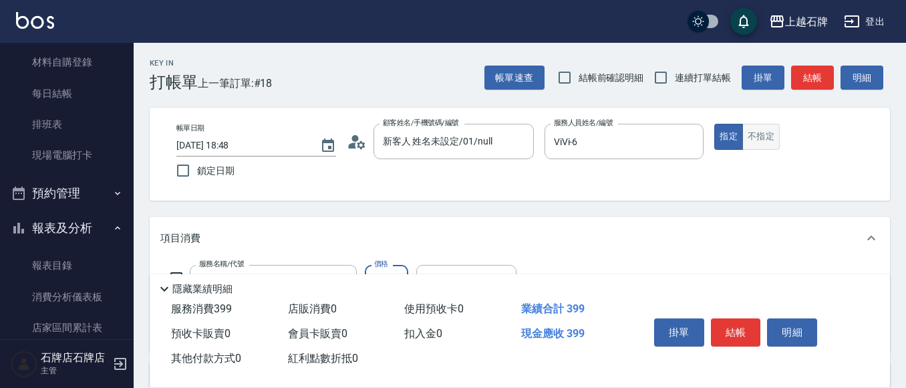
type input "399"
click at [751, 130] on button "不指定" at bounding box center [760, 137] width 37 height 26
click at [795, 89] on button "結帳" at bounding box center [812, 77] width 43 height 25
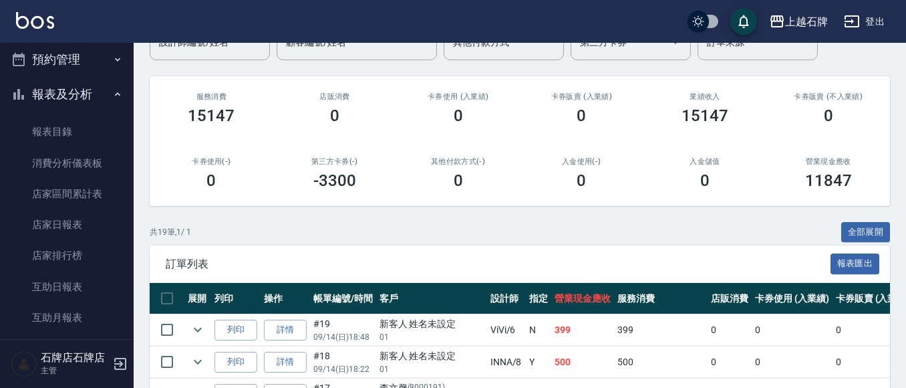
scroll to position [134, 0]
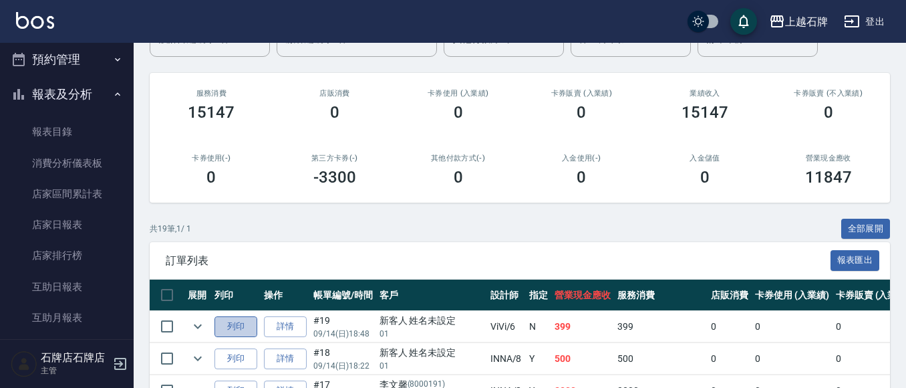
click at [224, 324] on button "列印" at bounding box center [235, 326] width 43 height 21
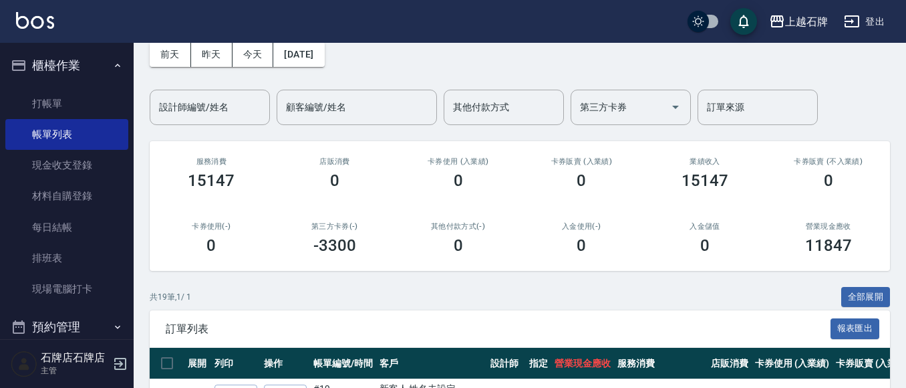
scroll to position [0, 0]
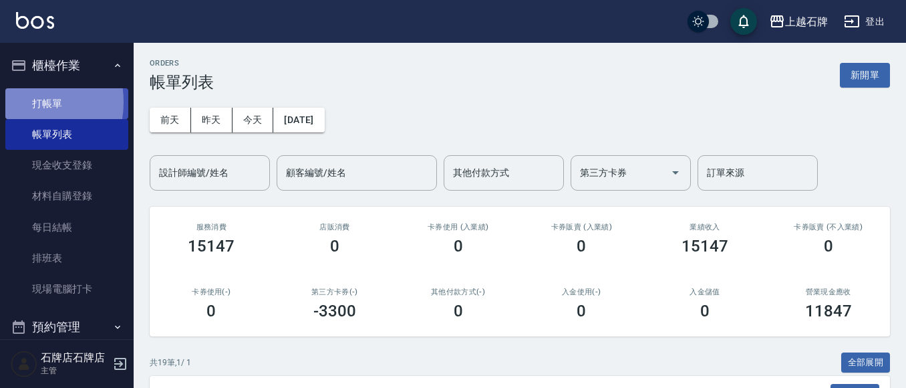
click at [21, 102] on link "打帳單" at bounding box center [66, 103] width 123 height 31
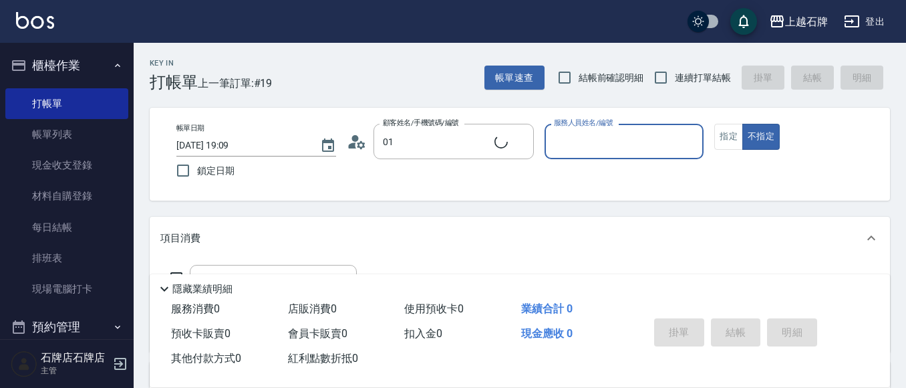
type input "新客人 姓名未設定/01/null"
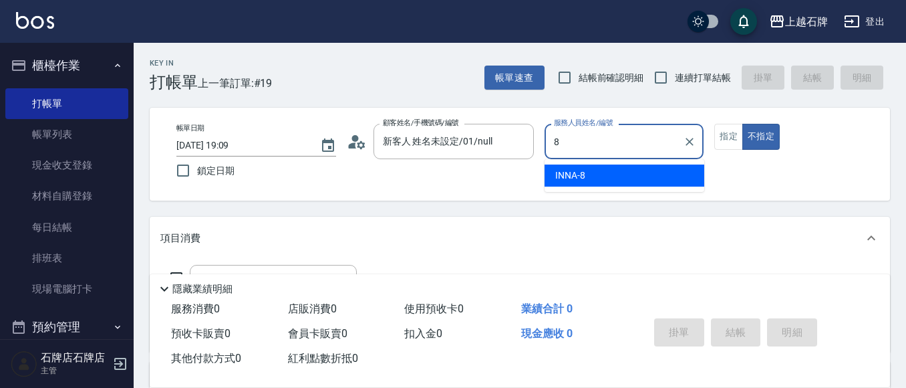
type input "INNA-8"
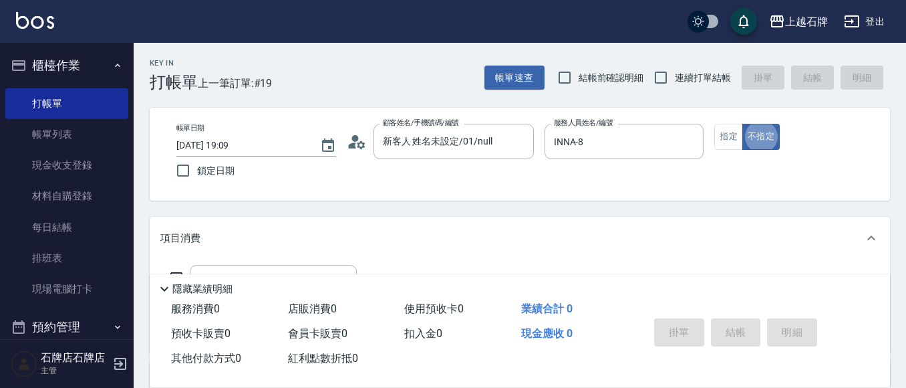
type button "false"
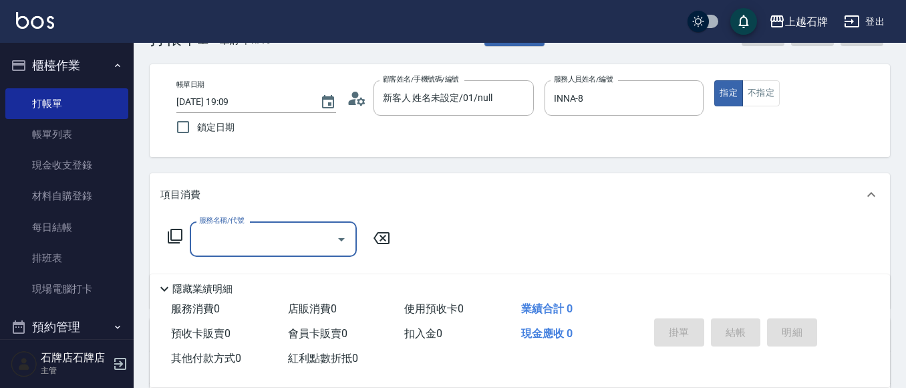
scroll to position [67, 0]
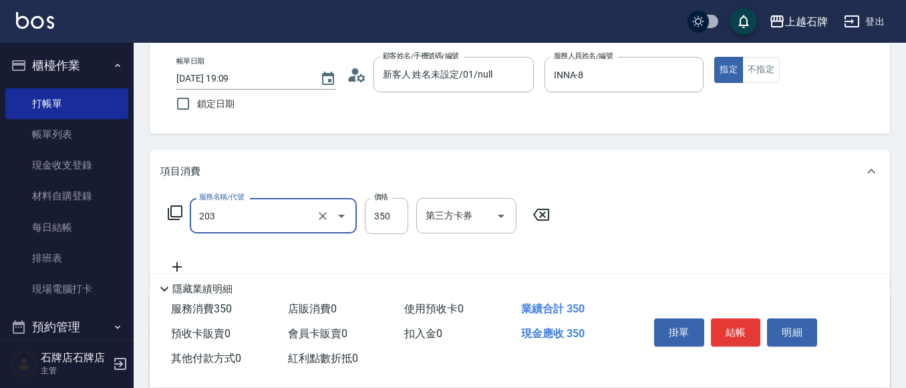
type input "B級洗+剪(203)"
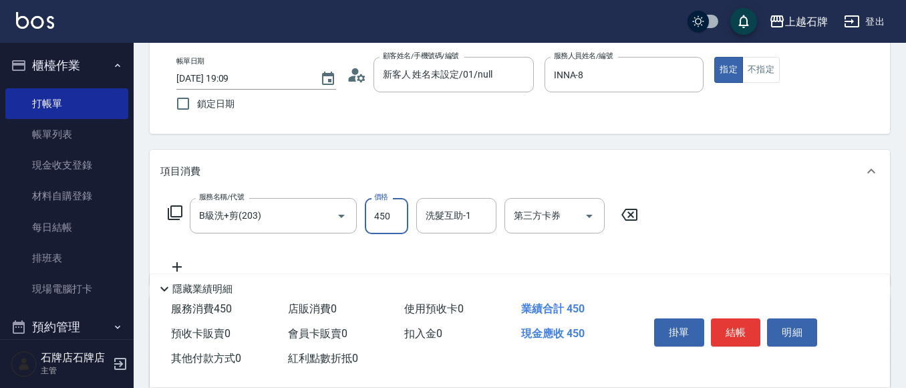
type input "450"
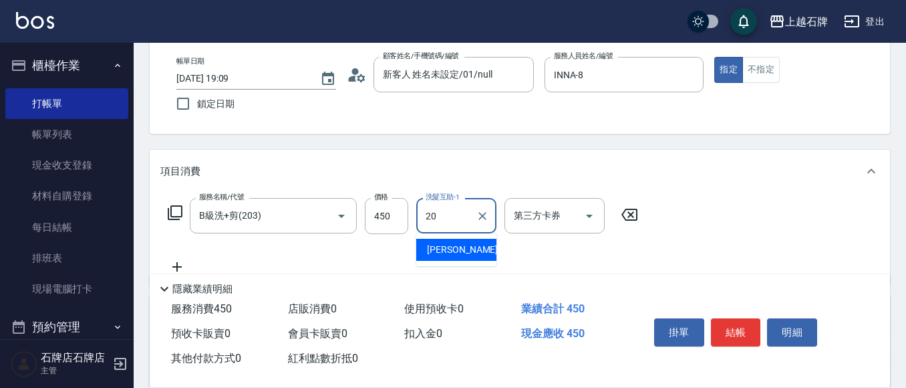
type input "[PERSON_NAME]-20"
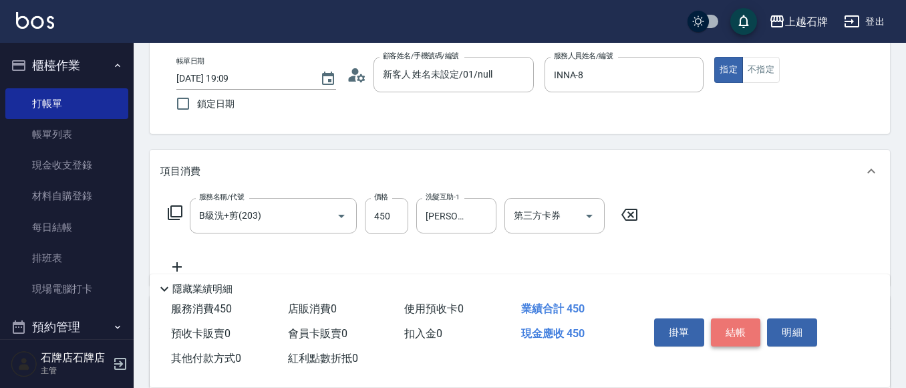
click at [713, 331] on button "結帳" at bounding box center [736, 332] width 50 height 28
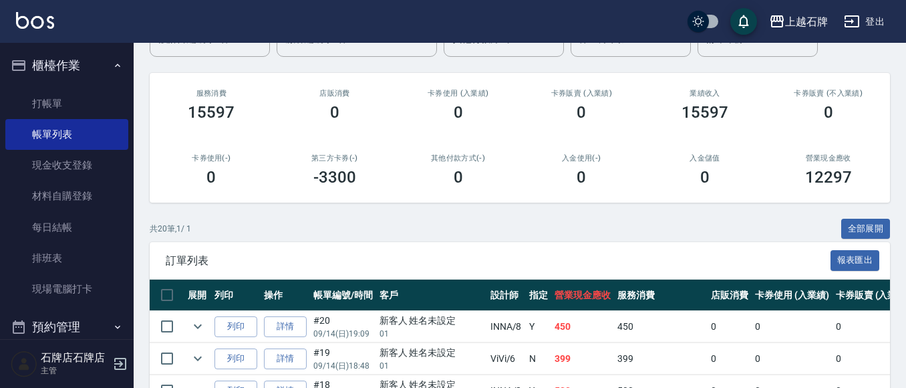
scroll to position [200, 0]
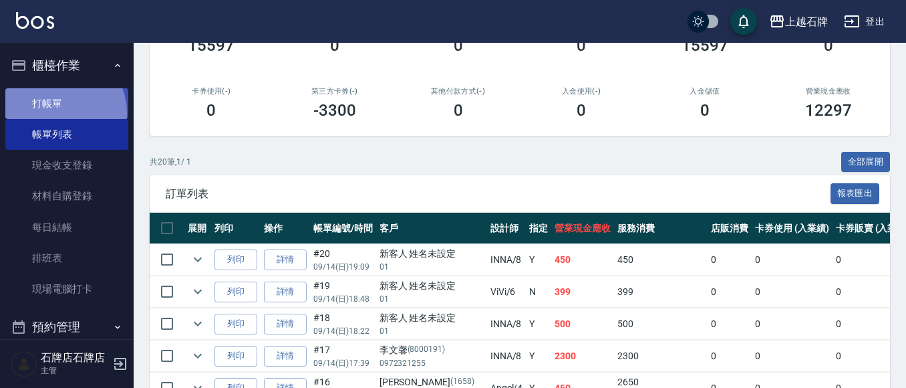
click at [60, 112] on link "打帳單" at bounding box center [66, 103] width 123 height 31
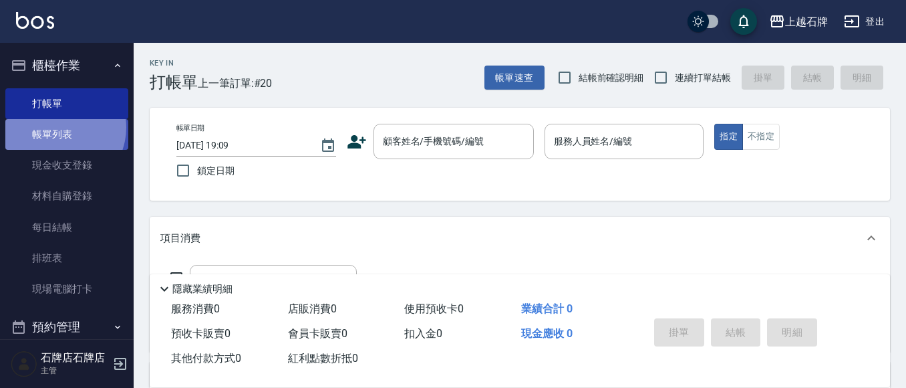
click at [57, 128] on link "帳單列表" at bounding box center [66, 134] width 123 height 31
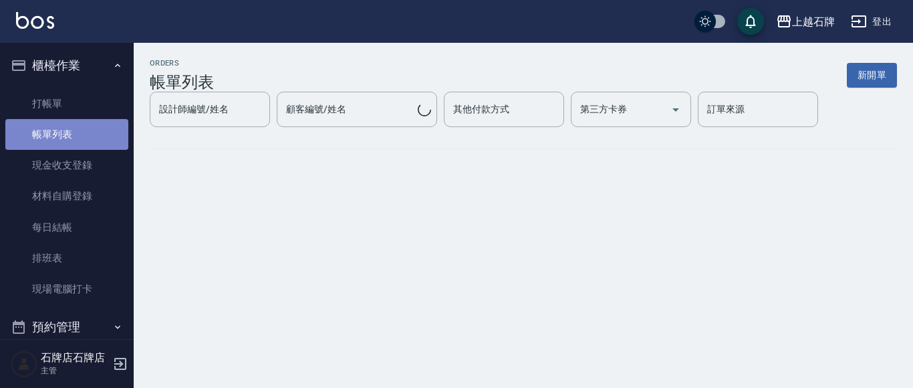
click at [75, 141] on link "帳單列表" at bounding box center [66, 134] width 123 height 31
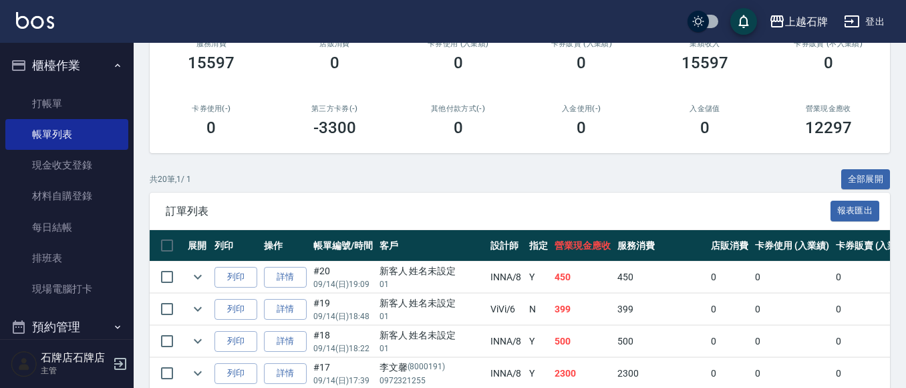
scroll to position [200, 0]
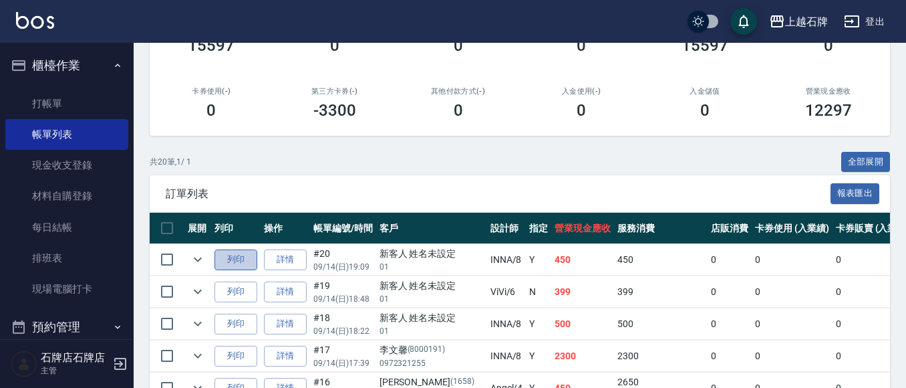
click at [232, 260] on button "列印" at bounding box center [235, 259] width 43 height 21
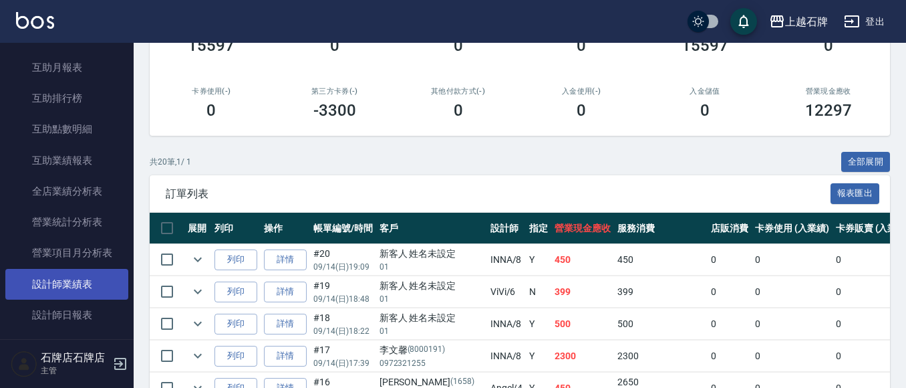
scroll to position [534, 0]
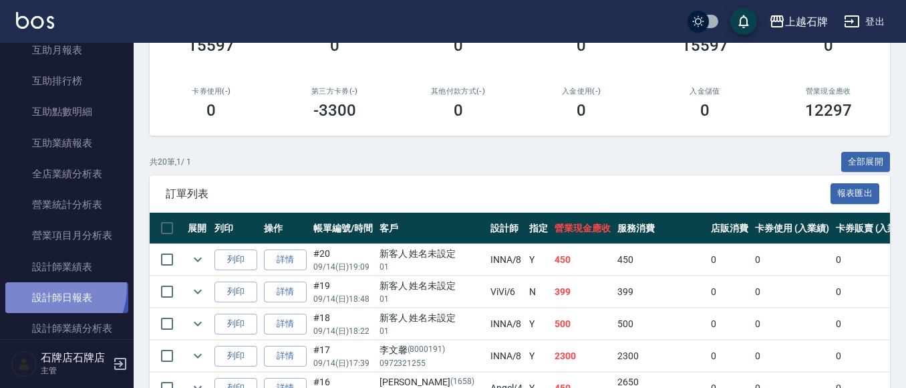
click at [51, 287] on link "設計師日報表" at bounding box center [66, 297] width 123 height 31
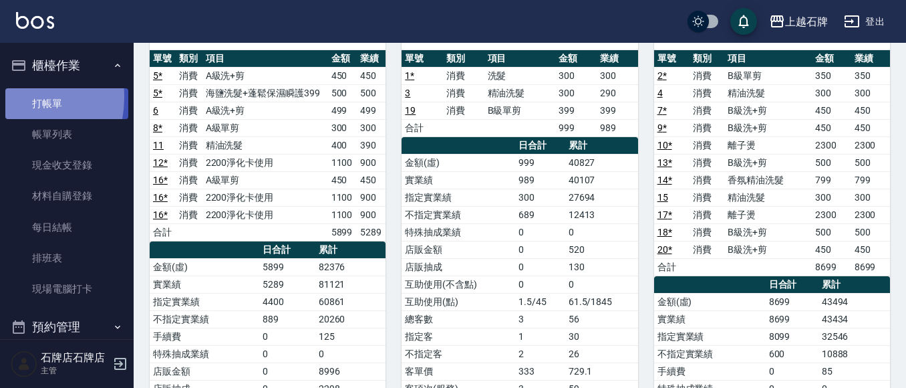
click at [6, 97] on link "打帳單" at bounding box center [66, 103] width 123 height 31
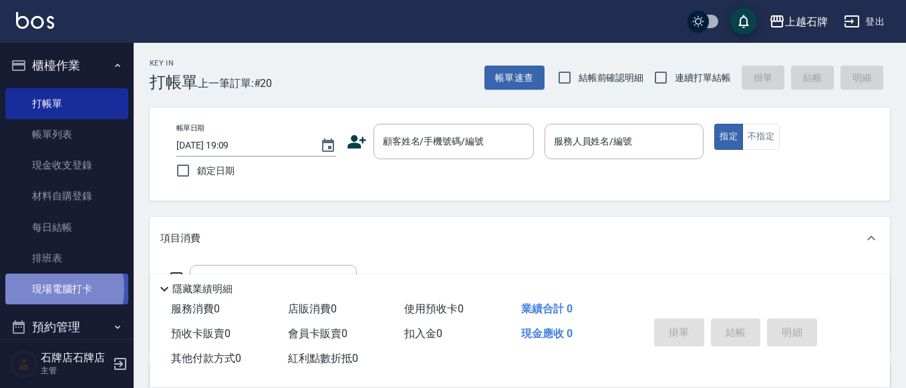
click at [41, 288] on link "現場電腦打卡" at bounding box center [66, 288] width 123 height 31
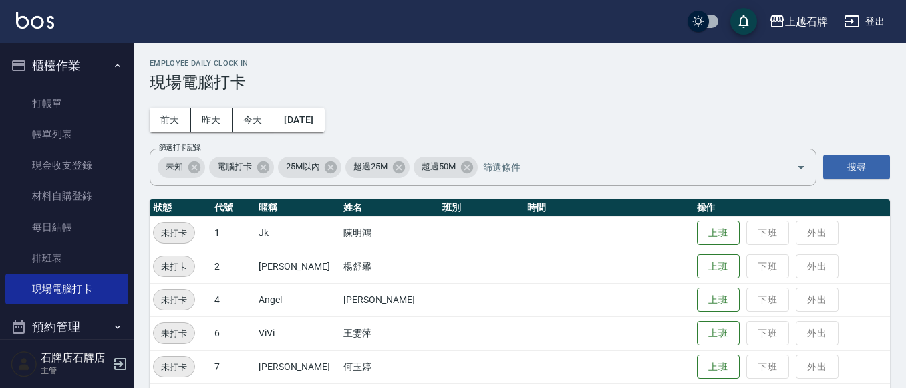
scroll to position [67, 0]
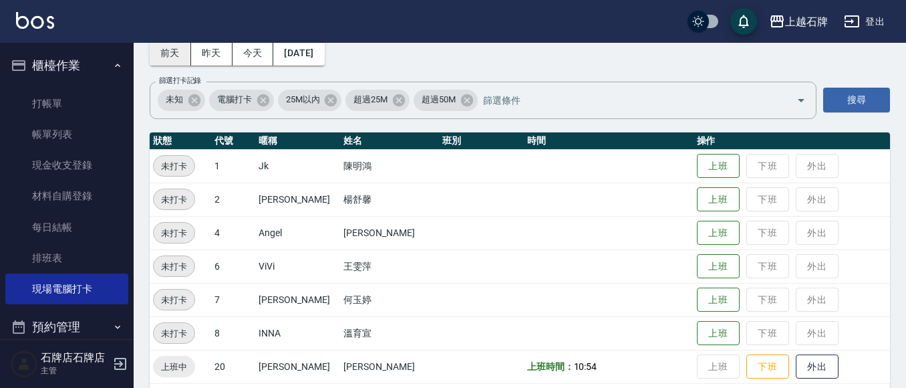
click at [177, 51] on button "前天" at bounding box center [170, 53] width 41 height 25
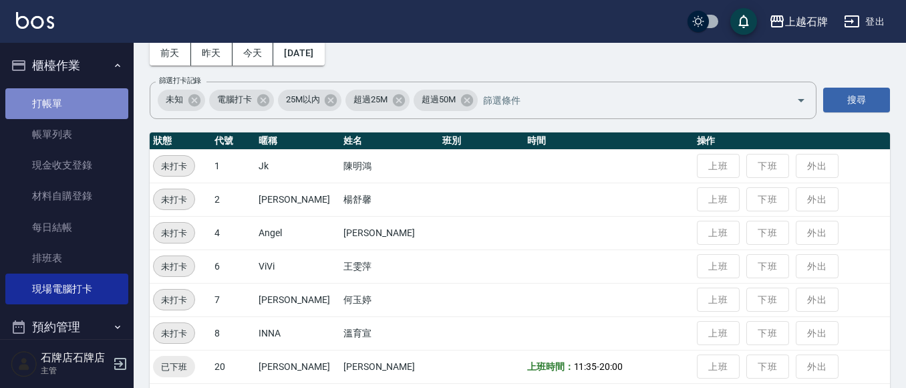
click at [87, 117] on link "打帳單" at bounding box center [66, 103] width 123 height 31
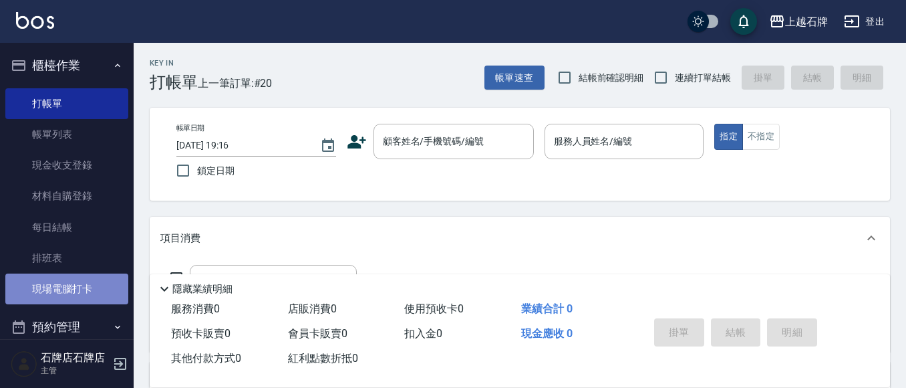
click at [91, 291] on link "現場電腦打卡" at bounding box center [66, 288] width 123 height 31
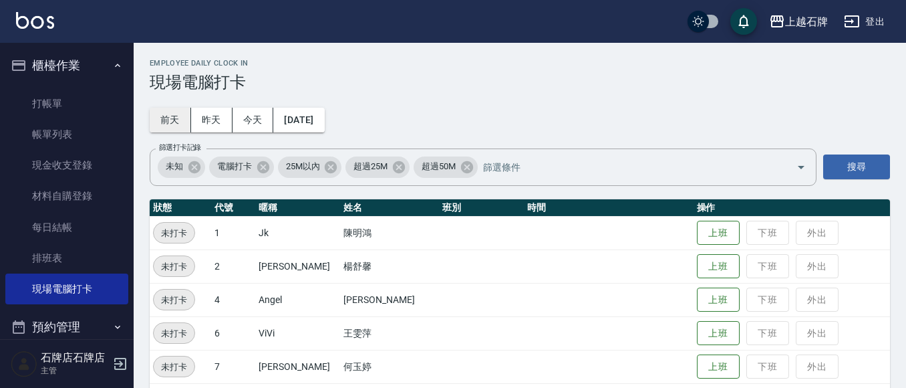
click at [172, 112] on button "前天" at bounding box center [170, 120] width 41 height 25
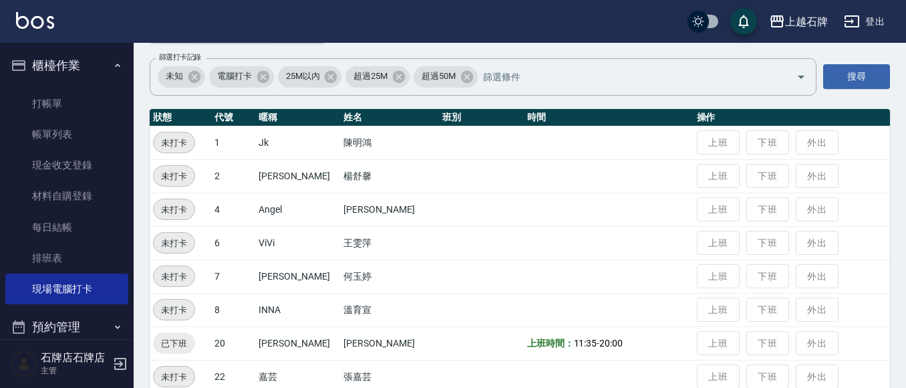
scroll to position [67, 0]
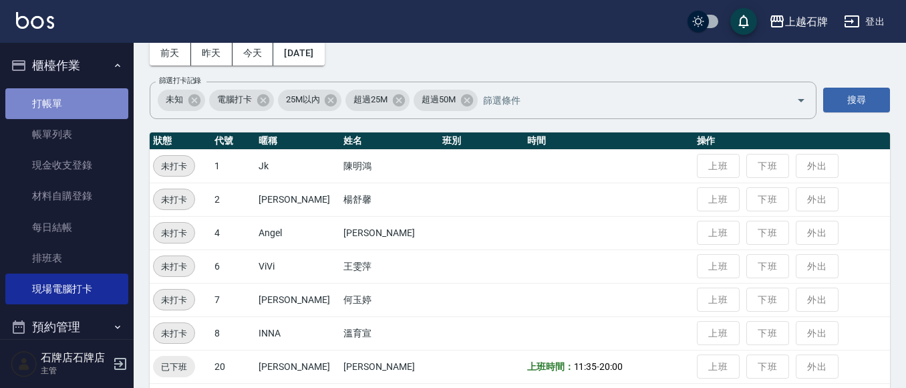
click at [98, 102] on link "打帳單" at bounding box center [66, 103] width 123 height 31
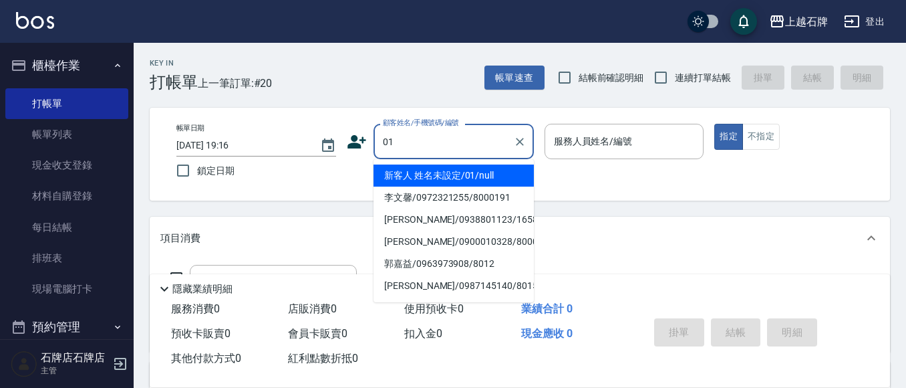
type input "新客人 姓名未設定/01/null"
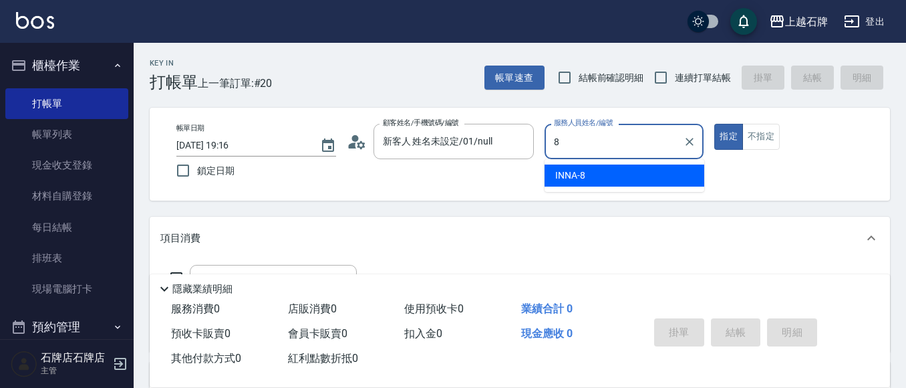
type input "8"
type button "true"
type input "INNA-8"
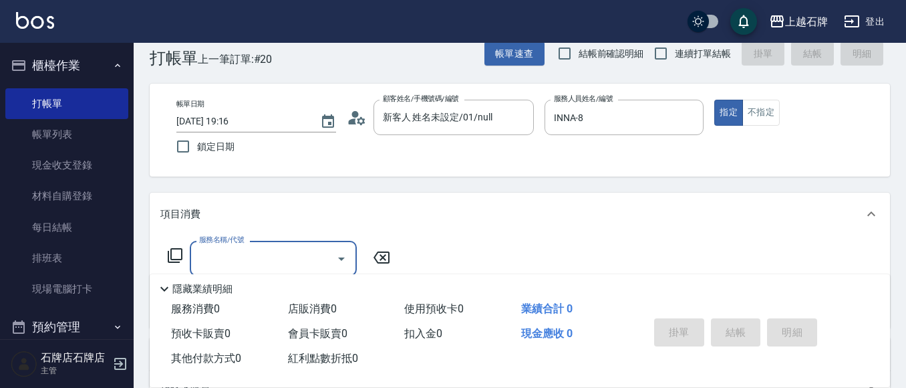
scroll to position [67, 0]
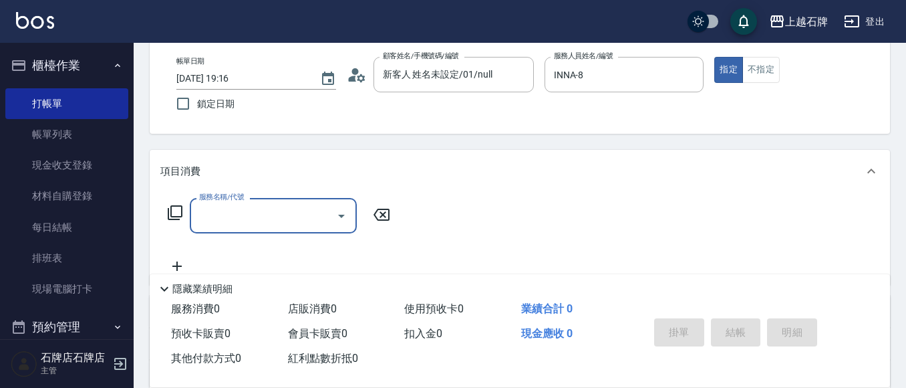
type input "1"
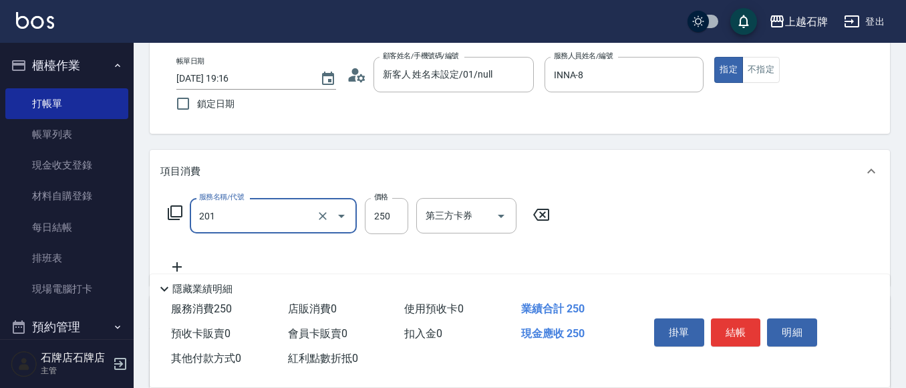
type input "B級單剪(201)"
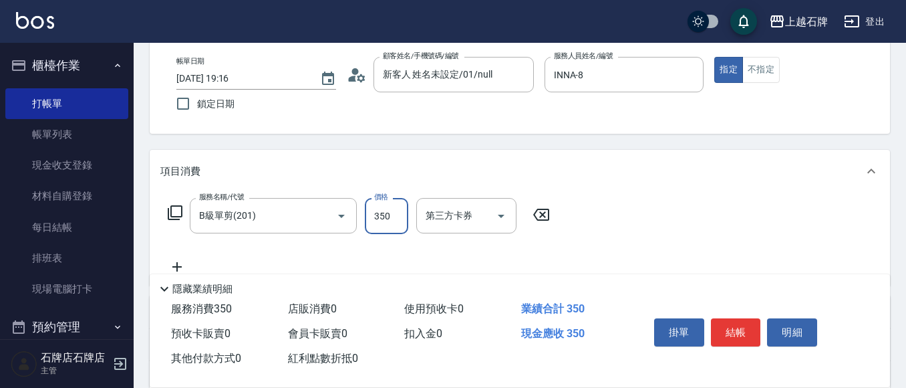
type input "350"
click at [744, 325] on button "結帳" at bounding box center [736, 332] width 50 height 28
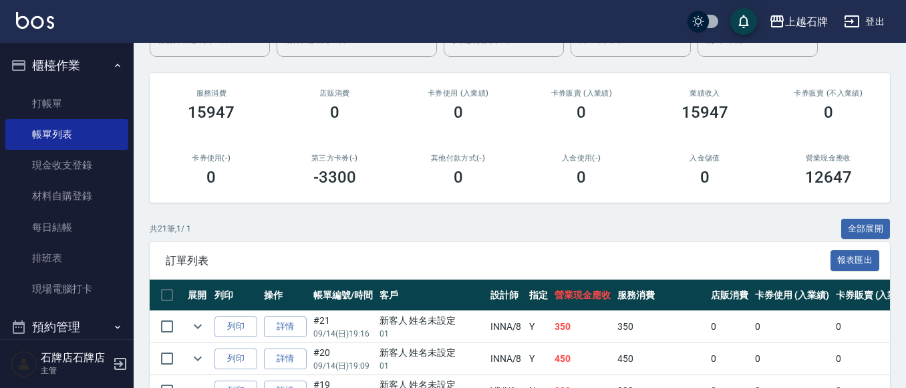
scroll to position [200, 0]
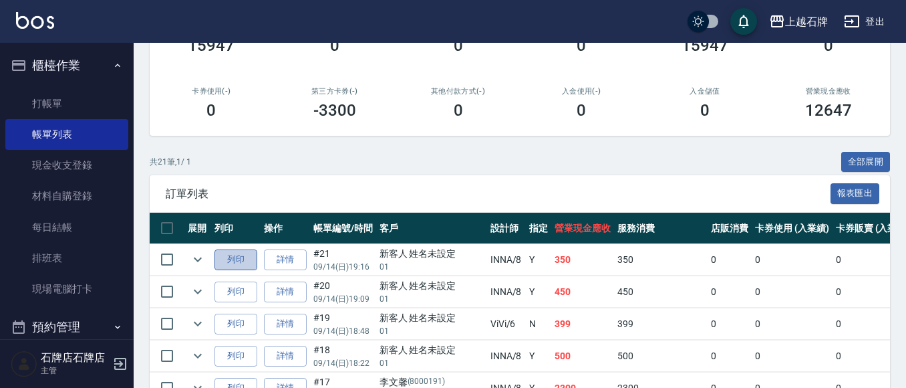
click at [233, 263] on button "列印" at bounding box center [235, 259] width 43 height 21
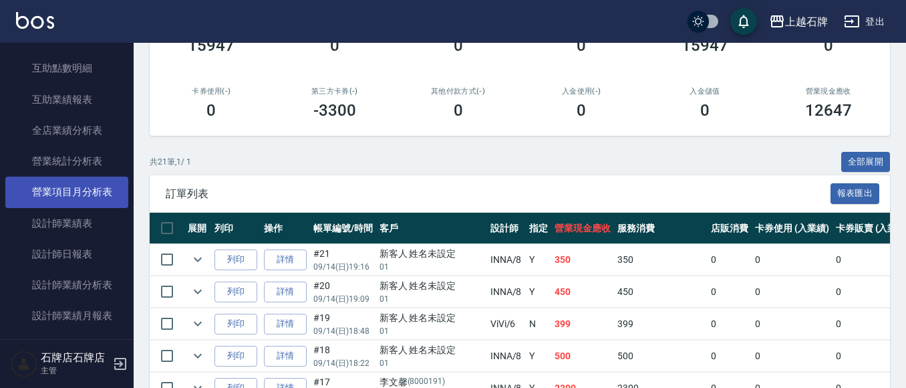
scroll to position [601, 0]
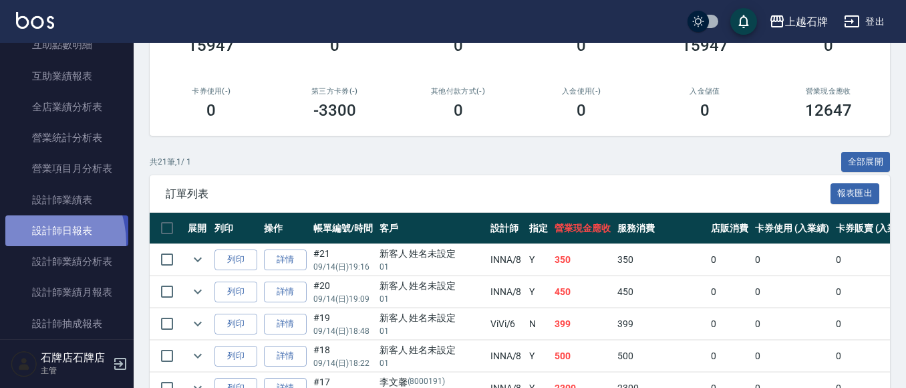
click at [29, 243] on link "設計師日報表" at bounding box center [66, 230] width 123 height 31
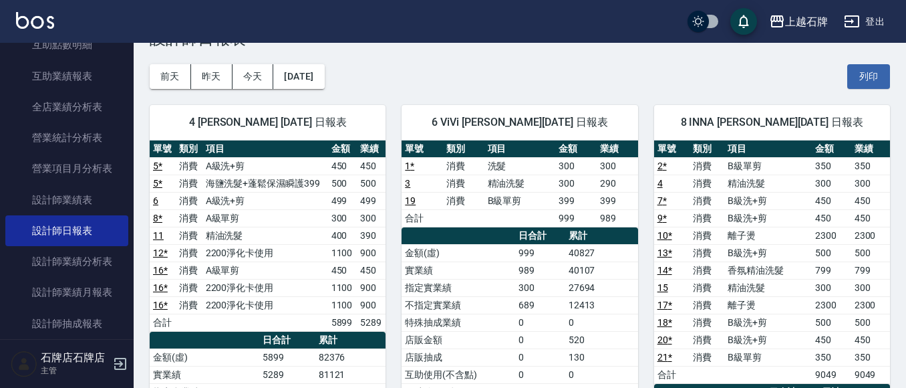
scroll to position [67, 0]
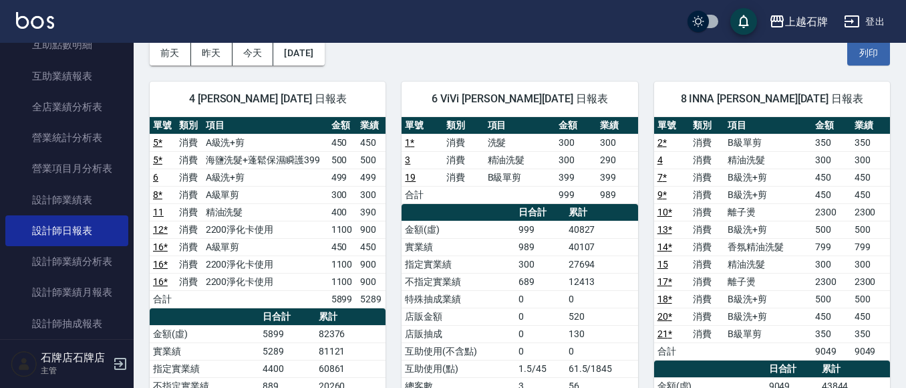
click at [866, 353] on td "9049" at bounding box center [870, 350] width 39 height 17
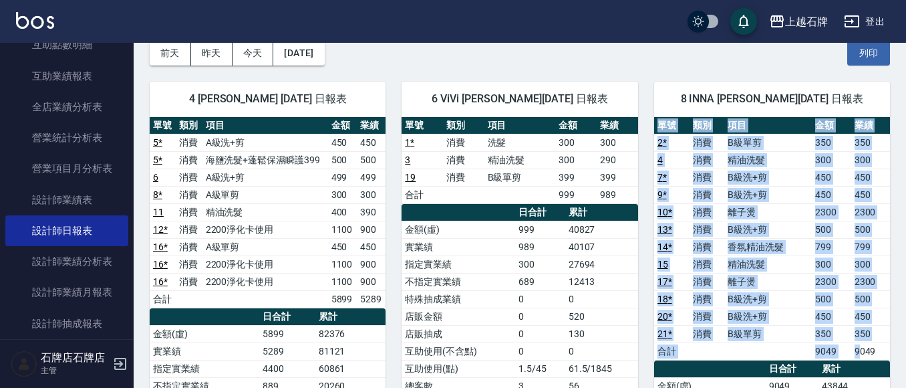
drag, startPoint x: 860, startPoint y: 349, endPoint x: 897, endPoint y: 356, distance: 38.0
click at [897, 356] on div "上越石牌 [DATE] 設計師日報表 列印時間： [DATE][PHONE_NUMBER]:30 Employee Daily Report 設計師日報表 […" at bounding box center [520, 332] width 772 height 712
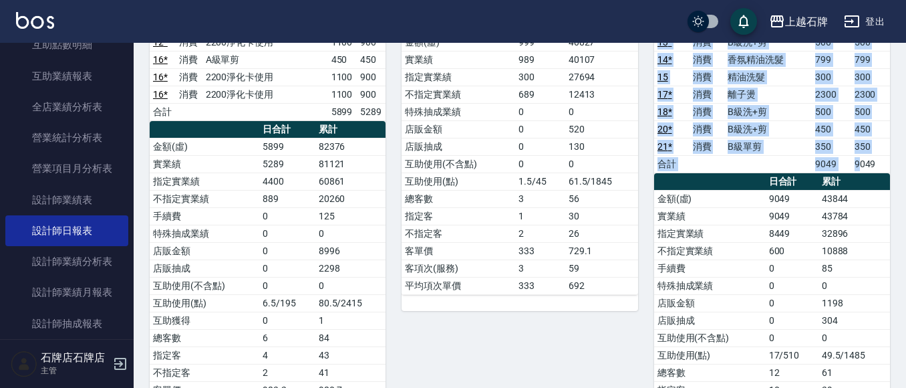
scroll to position [267, 0]
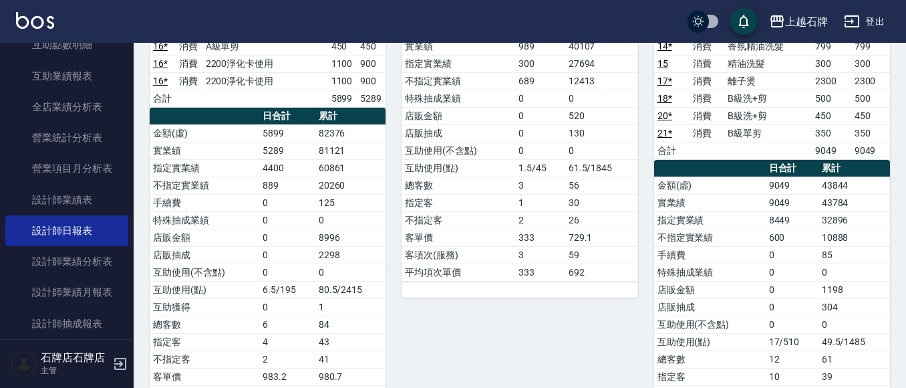
click at [870, 309] on td "304" at bounding box center [853, 306] width 71 height 17
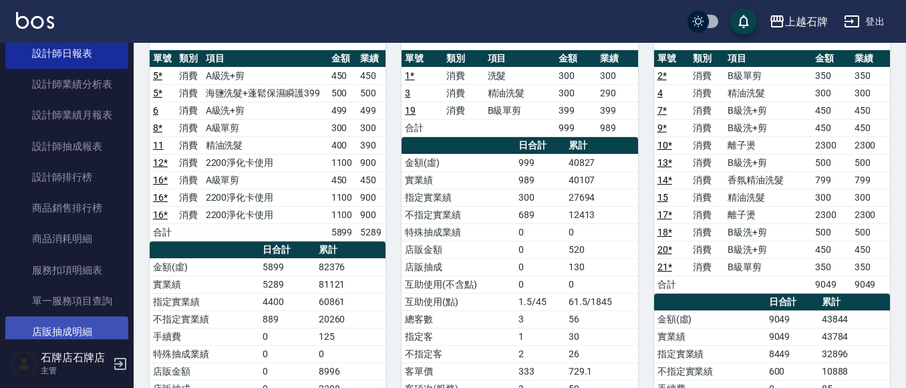
scroll to position [802, 0]
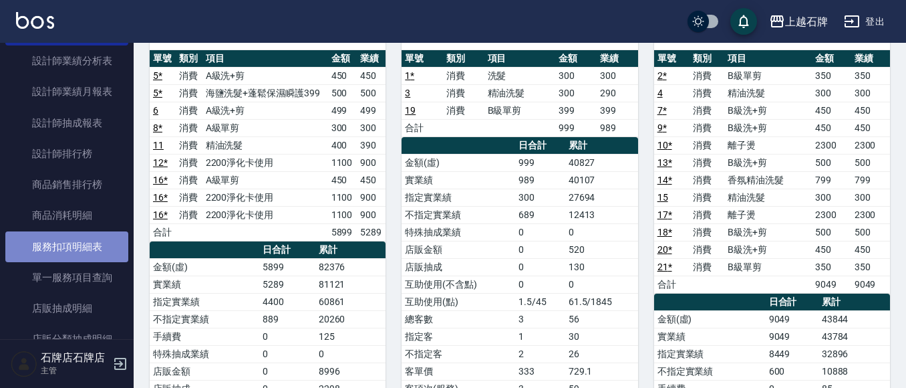
click at [90, 252] on link "服務扣項明細表" at bounding box center [66, 246] width 123 height 31
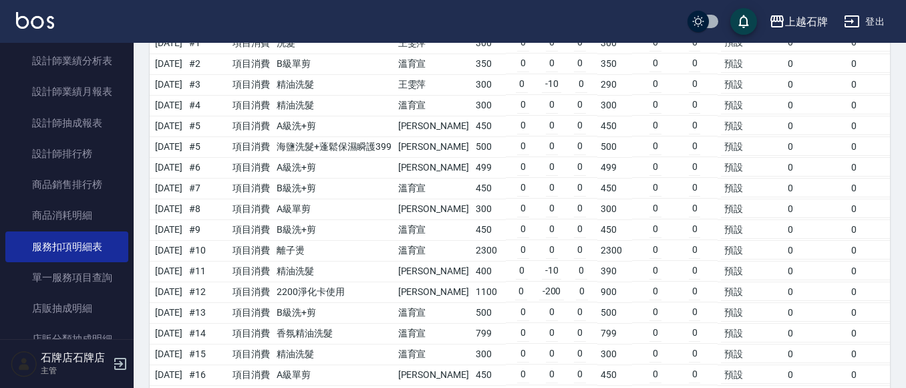
scroll to position [200, 0]
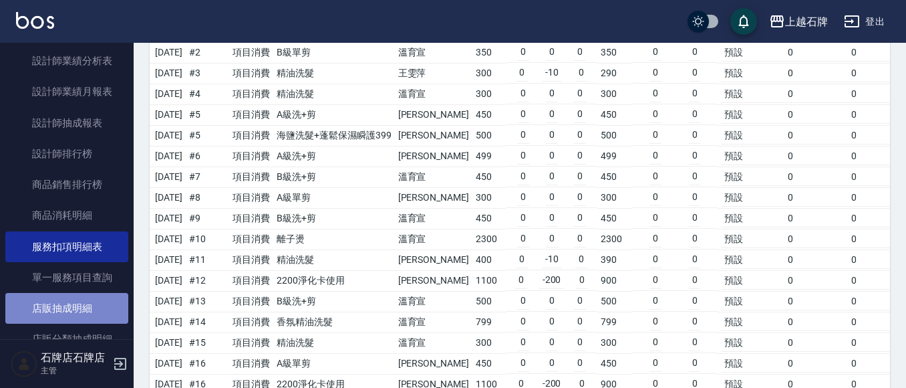
click at [104, 306] on link "店販抽成明細" at bounding box center [66, 308] width 123 height 31
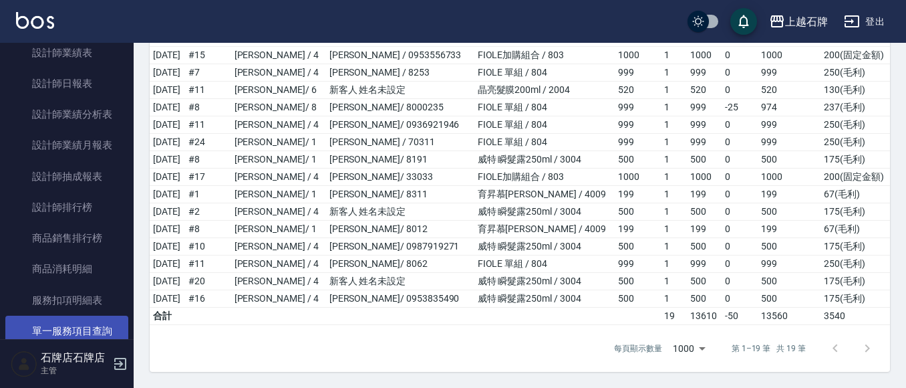
scroll to position [725, 0]
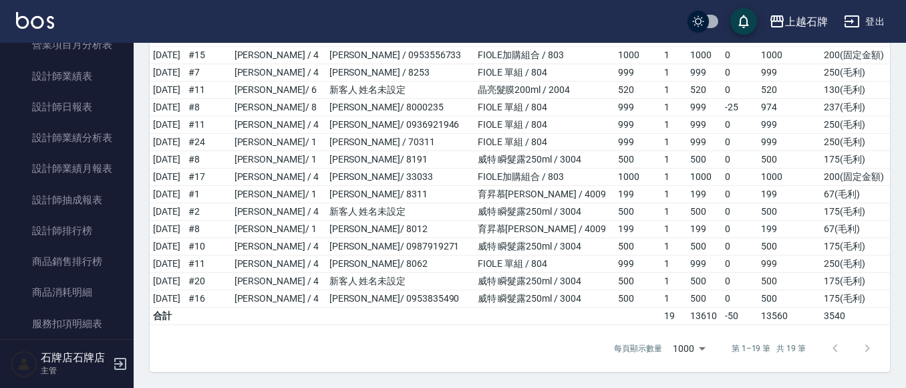
click at [61, 166] on link "設計師業績月報表" at bounding box center [66, 168] width 123 height 31
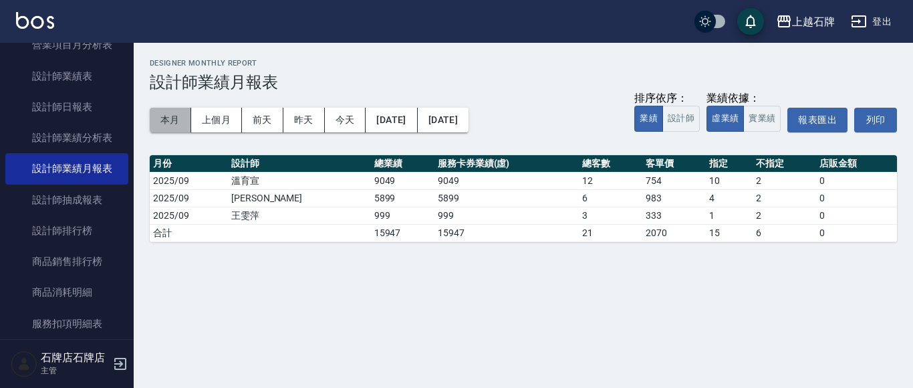
click at [182, 120] on button "本月" at bounding box center [170, 120] width 41 height 25
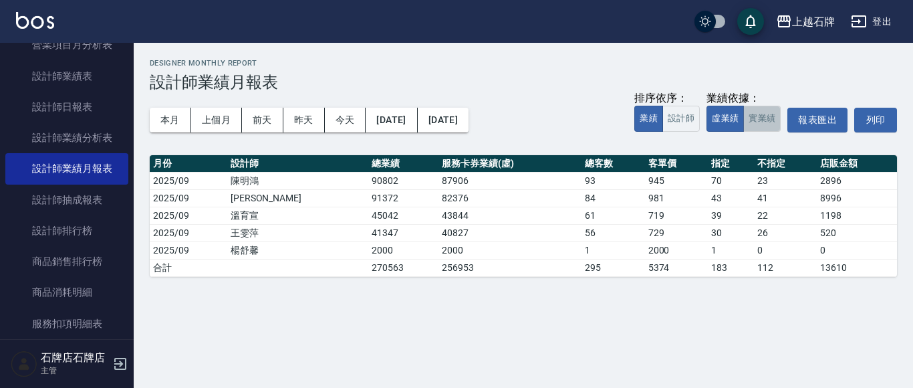
click at [752, 128] on button "實業績" at bounding box center [761, 119] width 37 height 26
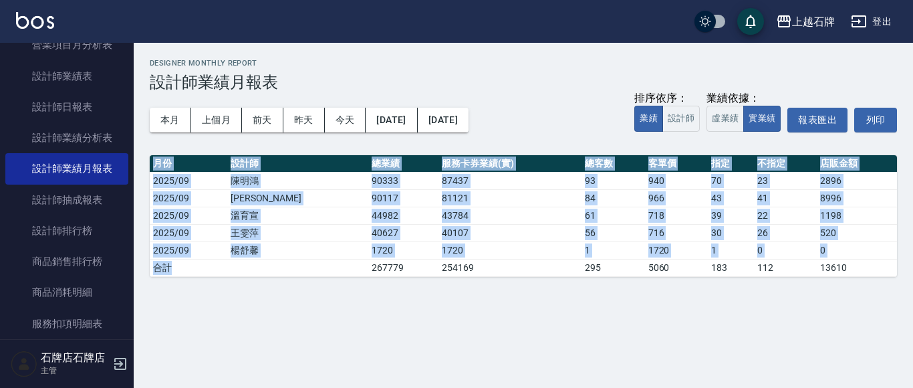
drag, startPoint x: 296, startPoint y: 267, endPoint x: 336, endPoint y: 277, distance: 41.3
click at [336, 277] on div "上越石牌 [DATE] - [DATE] 設計師業績月報表 列印時間： [DATE][PHONE_NUMBER]:31 Designer Monthly Re…" at bounding box center [523, 168] width 779 height 250
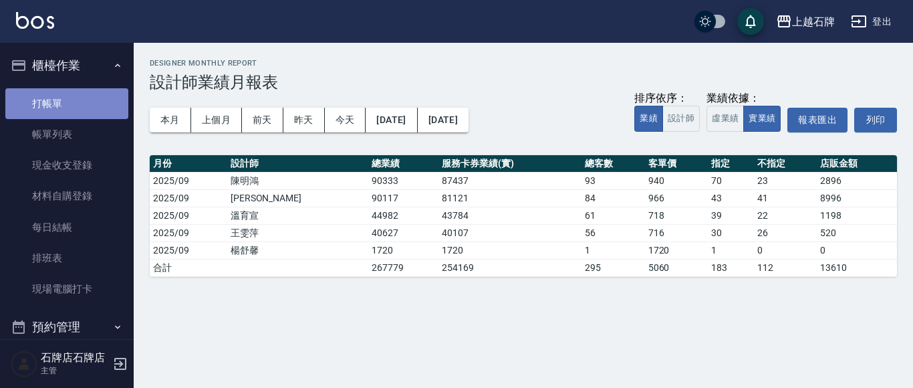
click at [116, 103] on link "打帳單" at bounding box center [66, 103] width 123 height 31
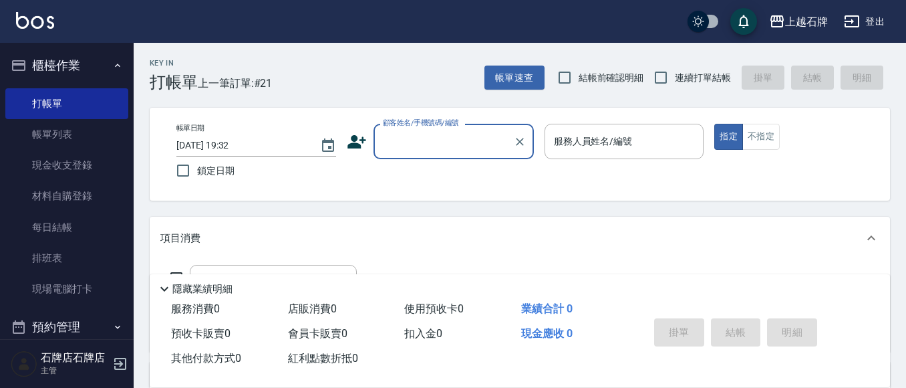
click at [453, 146] on input "顧客姓名/手機號碼/編號" at bounding box center [443, 141] width 128 height 23
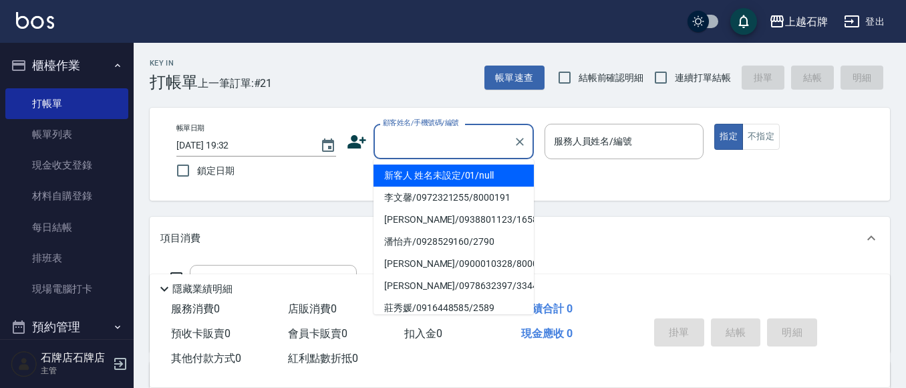
click at [478, 173] on li "新客人 姓名未設定/01/null" at bounding box center [453, 175] width 160 height 22
type input "新客人 姓名未設定/01/null"
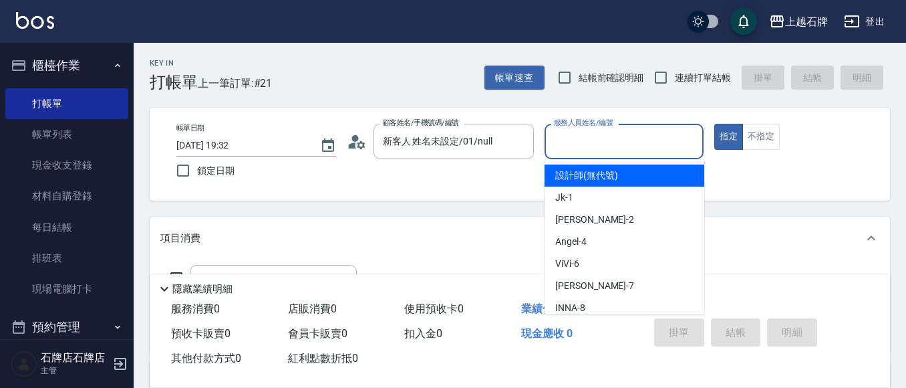
click at [610, 143] on input "服務人員姓名/編號" at bounding box center [625, 141] width 148 height 23
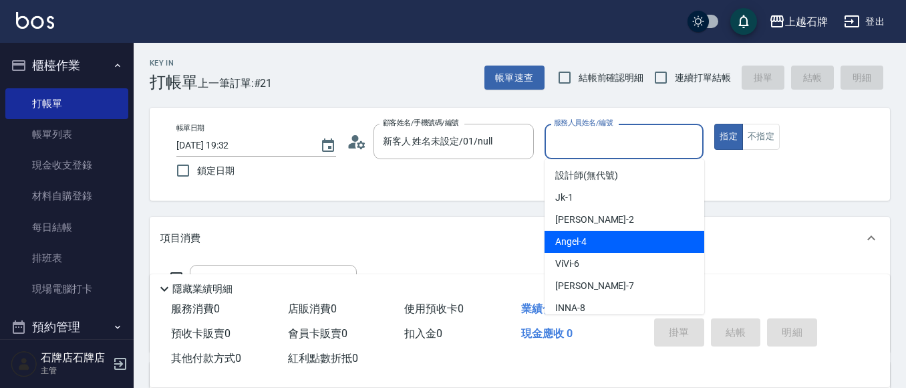
click at [622, 239] on div "[PERSON_NAME] -4" at bounding box center [625, 241] width 160 height 22
type input "[PERSON_NAME]-4"
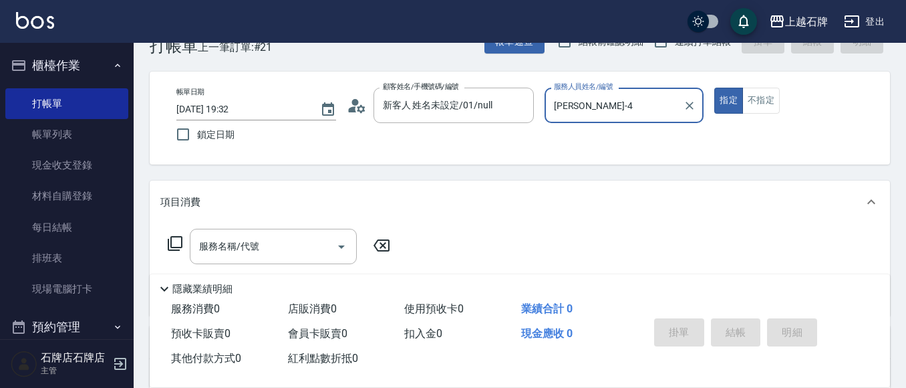
scroll to position [134, 0]
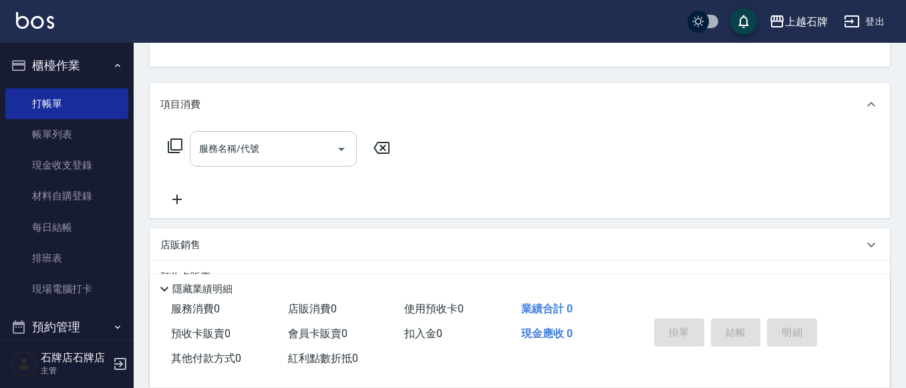
click at [295, 153] on input "服務名稱/代號" at bounding box center [263, 148] width 135 height 23
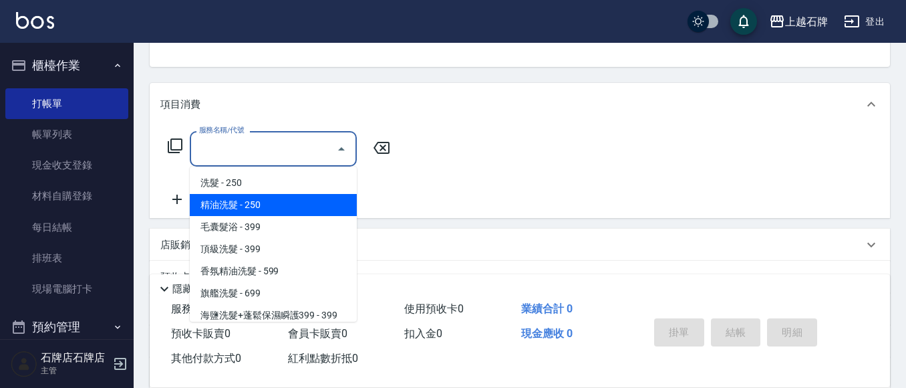
click at [304, 203] on span "精油洗髮 - 250" at bounding box center [273, 205] width 167 height 22
type input "精油洗髮(102)"
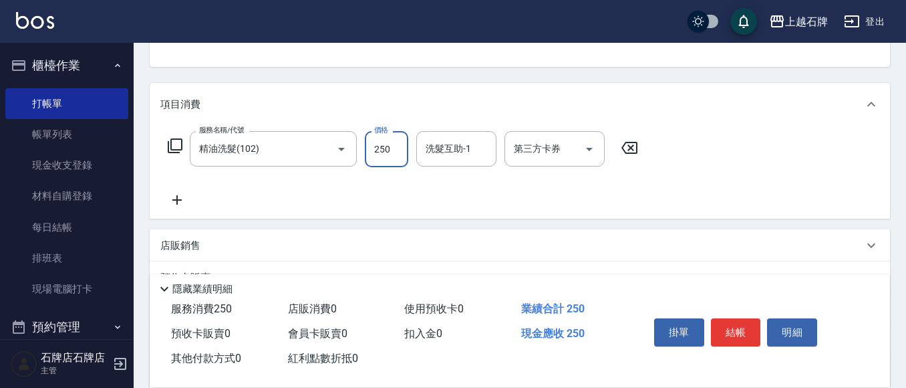
click at [371, 156] on input "250" at bounding box center [386, 149] width 43 height 36
type input "300"
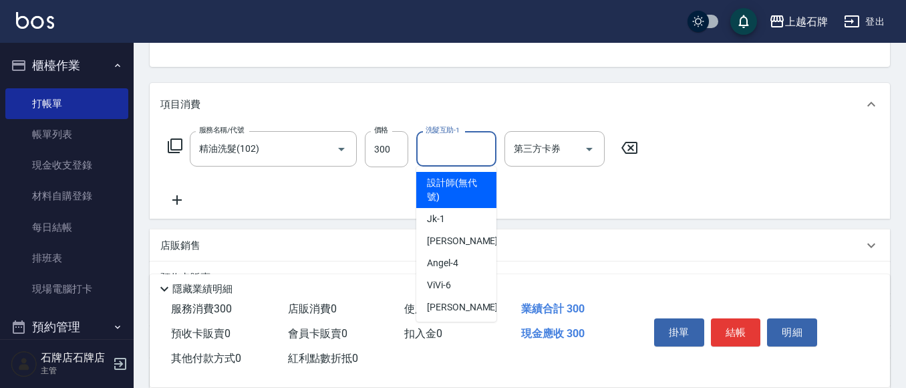
click at [436, 160] on input "洗髮互助-1" at bounding box center [456, 148] width 68 height 23
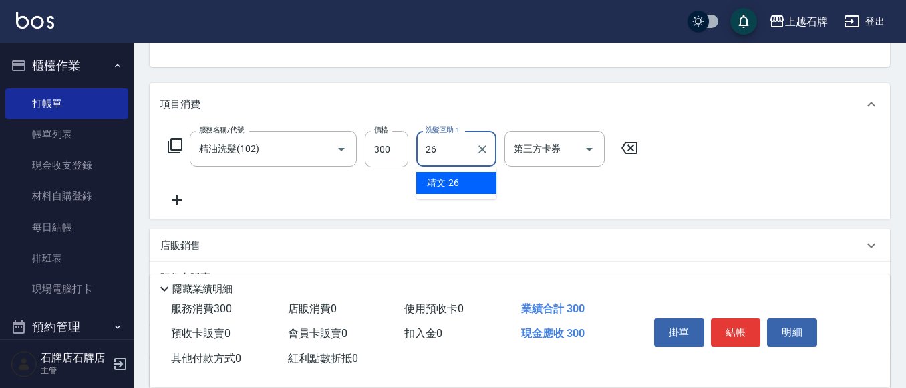
click at [470, 181] on div "靖文 -26" at bounding box center [456, 183] width 80 height 22
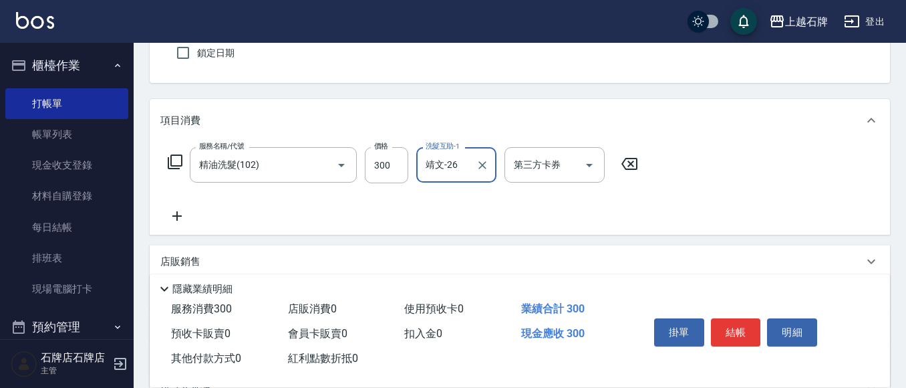
scroll to position [67, 0]
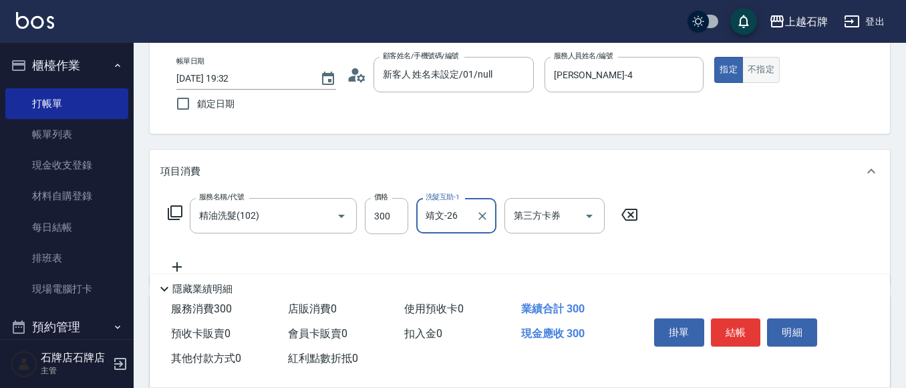
type input "靖文-26"
click at [766, 60] on button "不指定" at bounding box center [760, 70] width 37 height 26
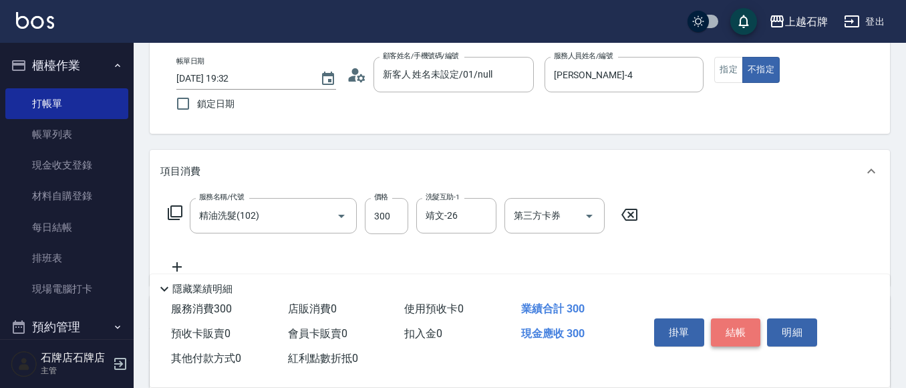
click at [752, 323] on button "結帳" at bounding box center [736, 332] width 50 height 28
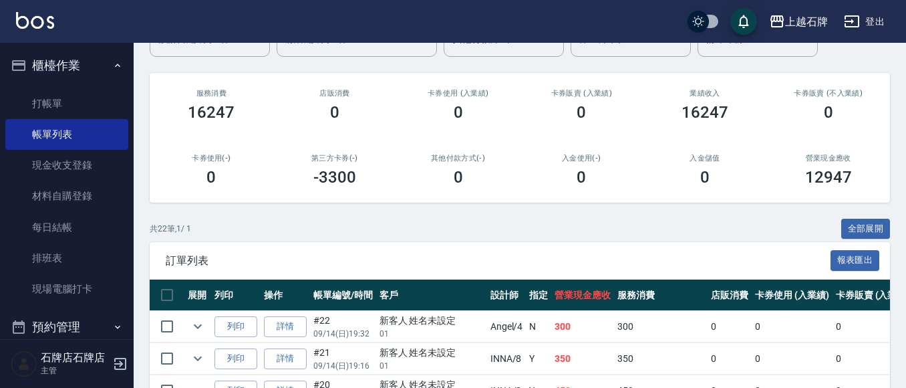
scroll to position [267, 0]
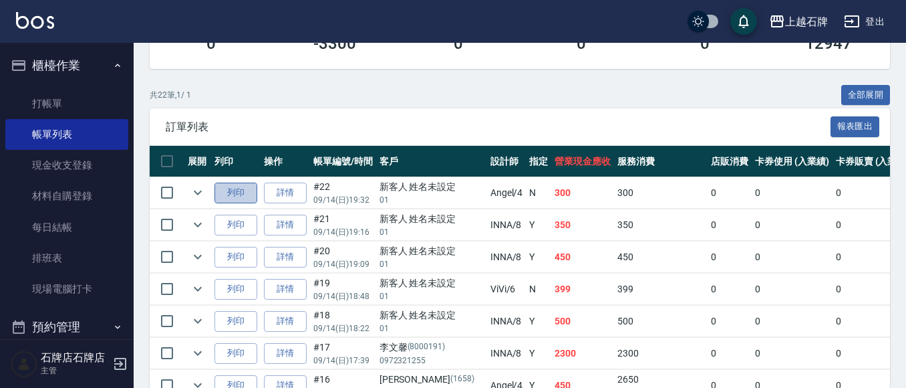
click at [246, 187] on button "列印" at bounding box center [235, 192] width 43 height 21
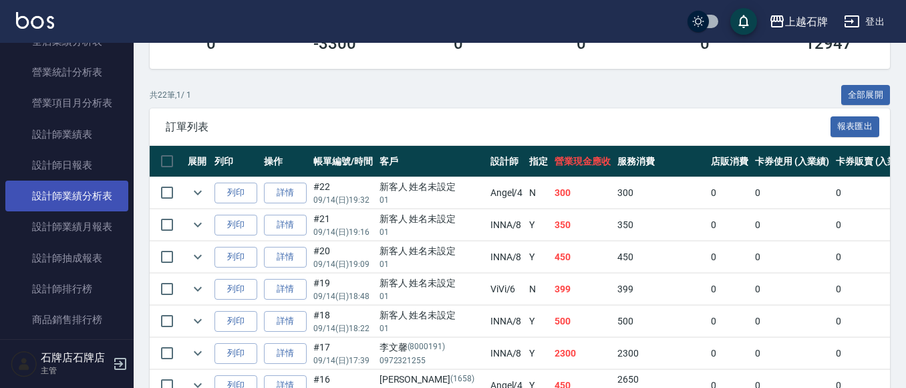
scroll to position [668, 0]
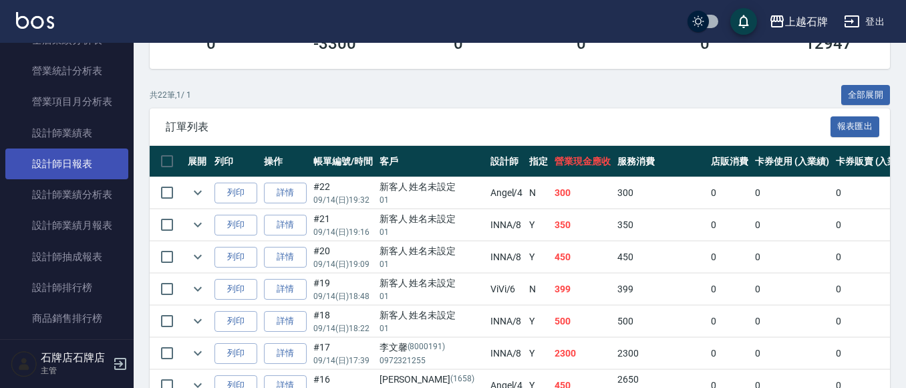
click at [88, 158] on link "設計師日報表" at bounding box center [66, 163] width 123 height 31
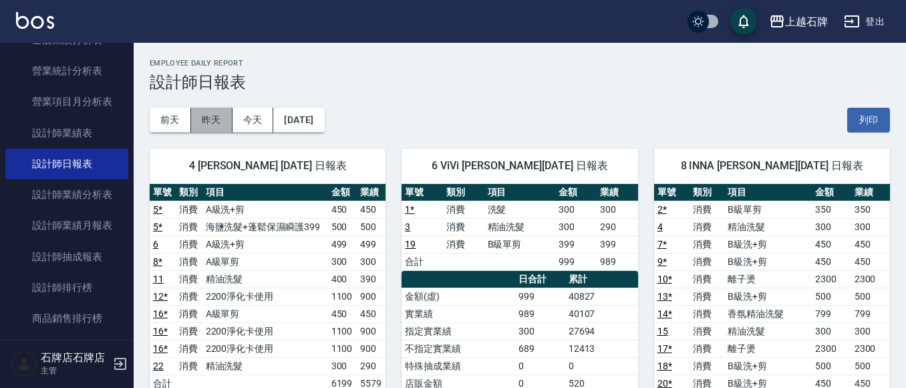
click at [220, 123] on button "昨天" at bounding box center [211, 120] width 41 height 25
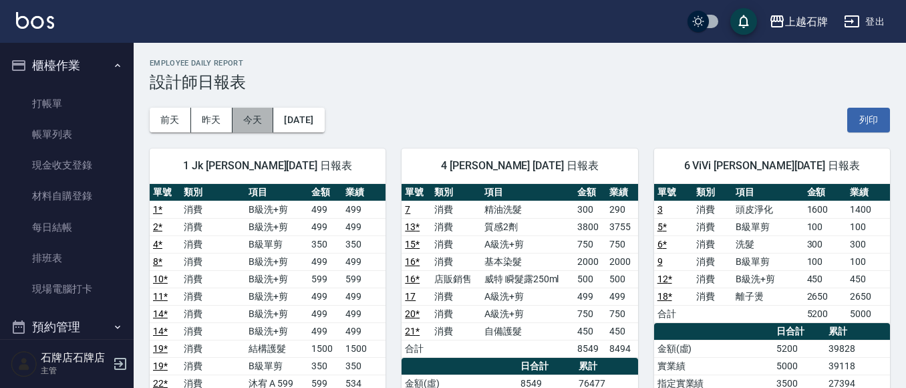
click at [255, 118] on button "今天" at bounding box center [253, 120] width 41 height 25
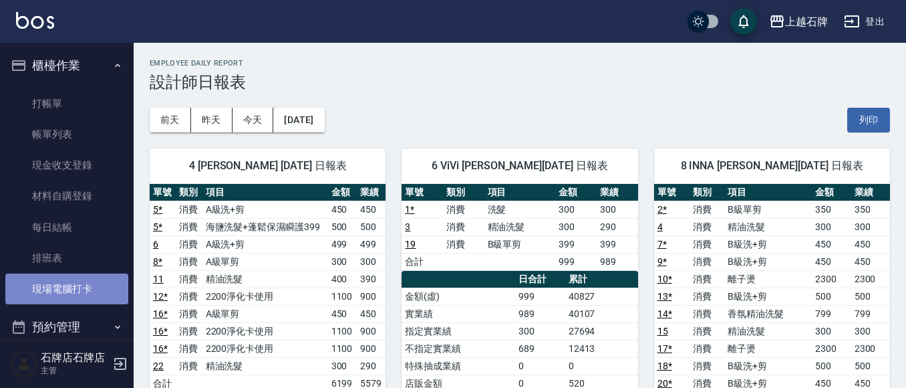
click at [71, 283] on link "現場電腦打卡" at bounding box center [66, 288] width 123 height 31
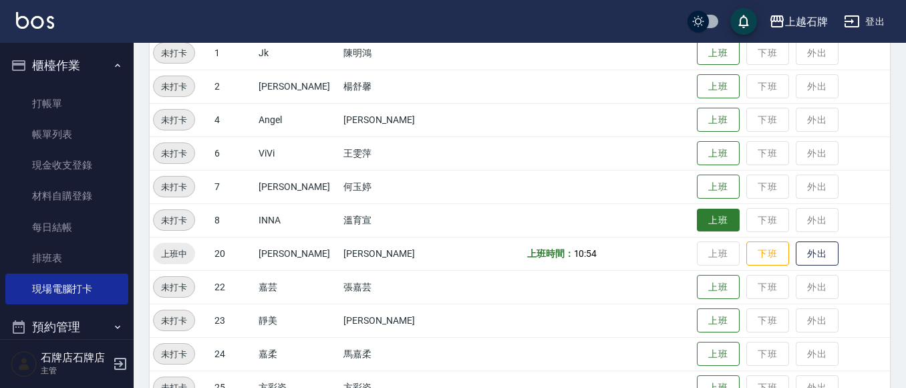
scroll to position [200, 0]
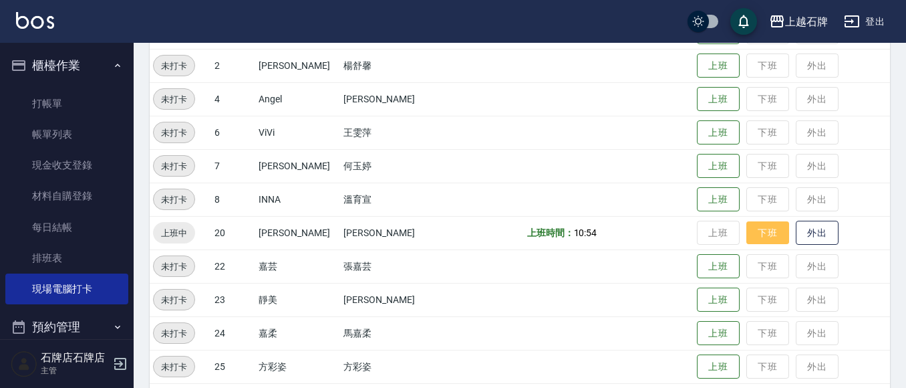
click at [746, 226] on button "下班" at bounding box center [767, 232] width 43 height 23
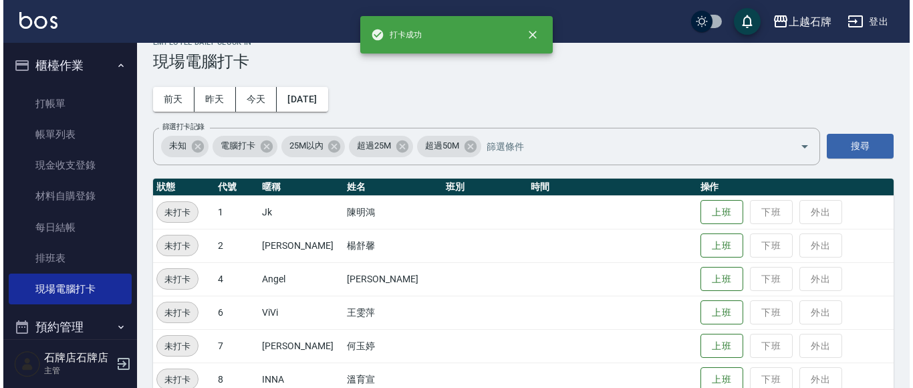
scroll to position [0, 0]
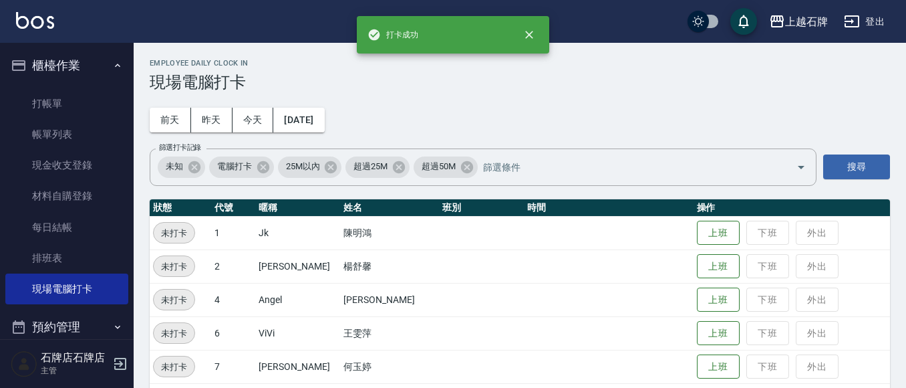
drag, startPoint x: 31, startPoint y: 114, endPoint x: 0, endPoint y: 98, distance: 34.4
click at [31, 114] on link "打帳單" at bounding box center [66, 103] width 123 height 31
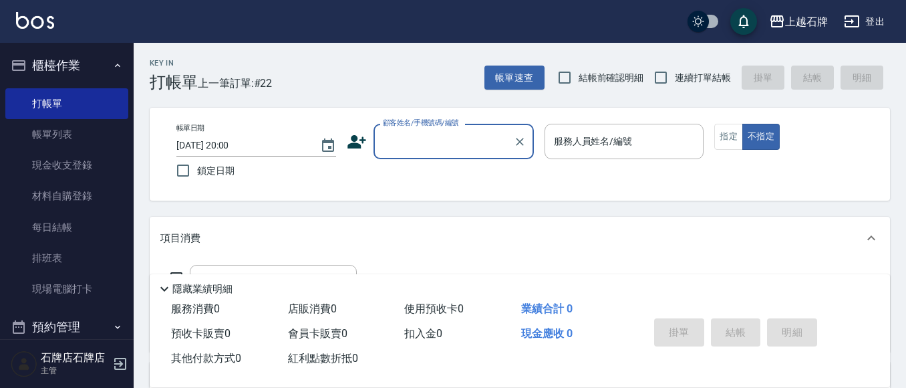
drag, startPoint x: 373, startPoint y: 143, endPoint x: 336, endPoint y: 131, distance: 38.7
click at [363, 136] on div "顧客姓名/手機號碼/編號 顧客姓名/手機號碼/編號" at bounding box center [440, 141] width 187 height 35
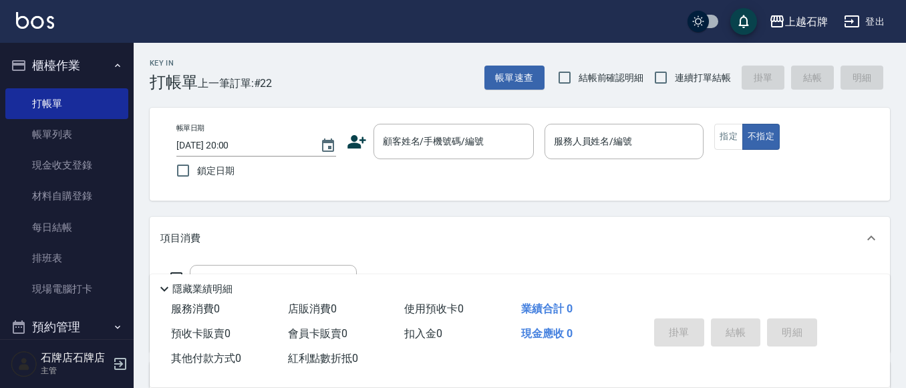
click at [357, 140] on icon at bounding box center [356, 141] width 19 height 13
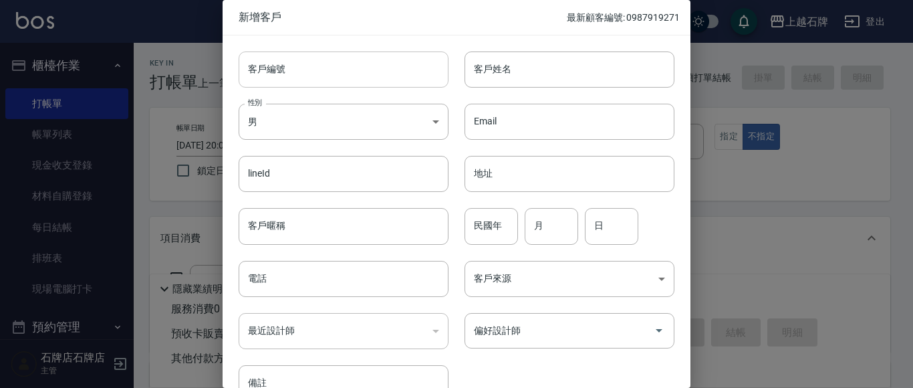
click at [365, 61] on input "客戶編號" at bounding box center [344, 69] width 210 height 36
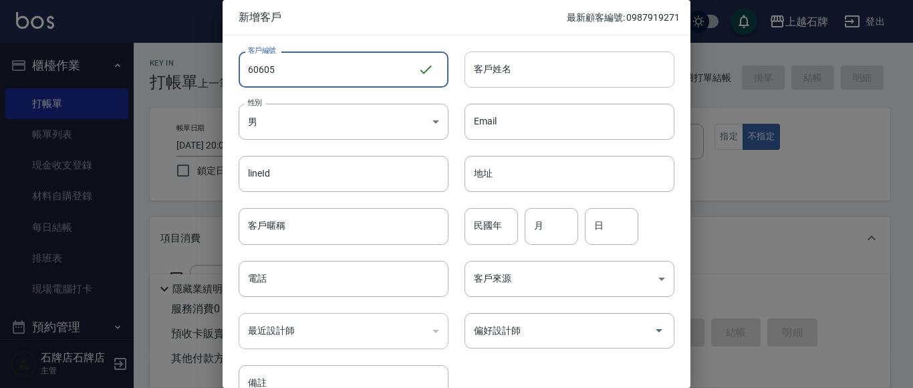
type input "60605"
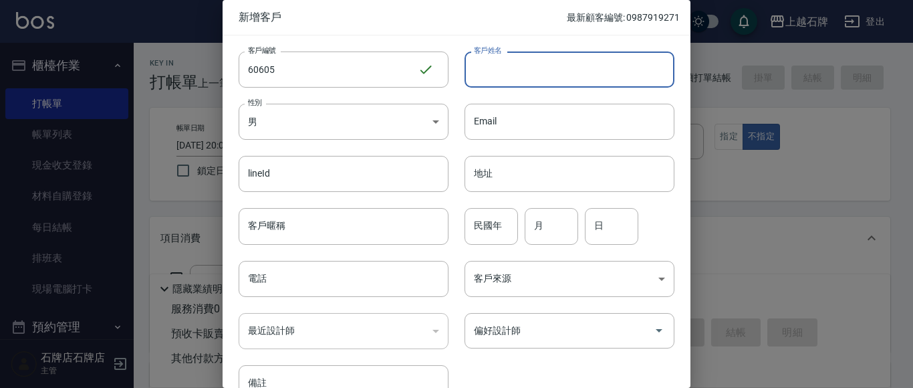
click at [536, 61] on input "客戶姓名" at bounding box center [569, 69] width 210 height 36
click at [518, 80] on input "客戶姓名" at bounding box center [569, 69] width 210 height 36
type input "[PERSON_NAME]"
click at [381, 112] on body "上越石牌 登出 櫃檯作業 打帳單 帳單列表 現金收支登錄 材料自購登錄 每日結帳 排班表 現場電腦打卡 預約管理 預約管理 單日預約紀錄 單週預約紀錄 報表及…" at bounding box center [456, 325] width 913 height 651
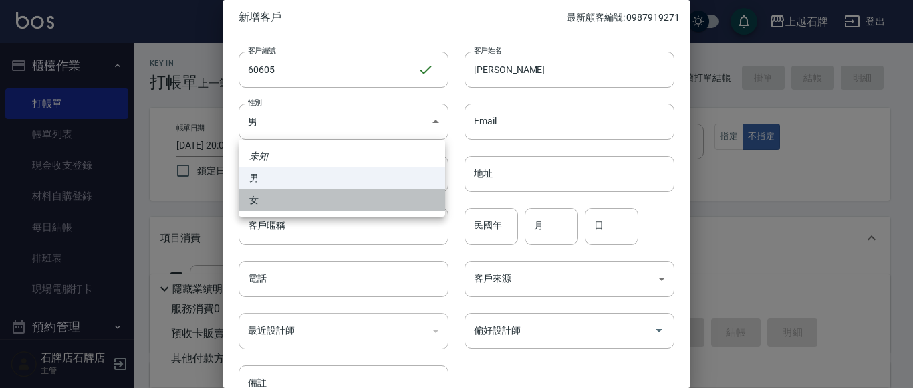
click at [414, 203] on li "女" at bounding box center [342, 200] width 206 height 22
type input "[DEMOGRAPHIC_DATA]"
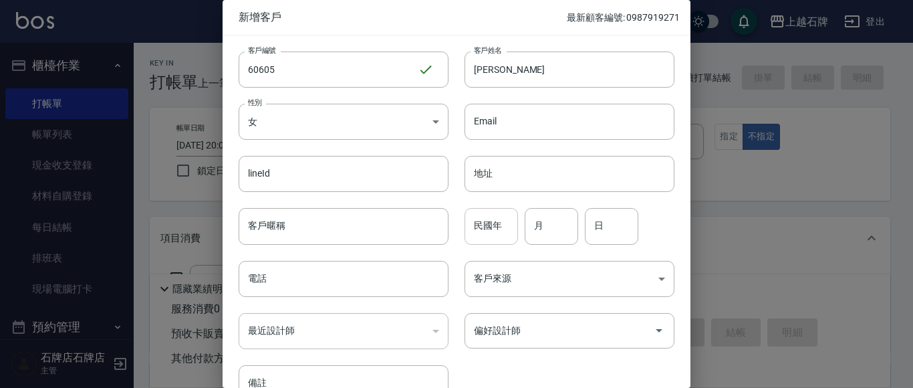
click at [497, 229] on input "民國年" at bounding box center [490, 226] width 53 height 36
type input "55"
type input "12"
type input "02"
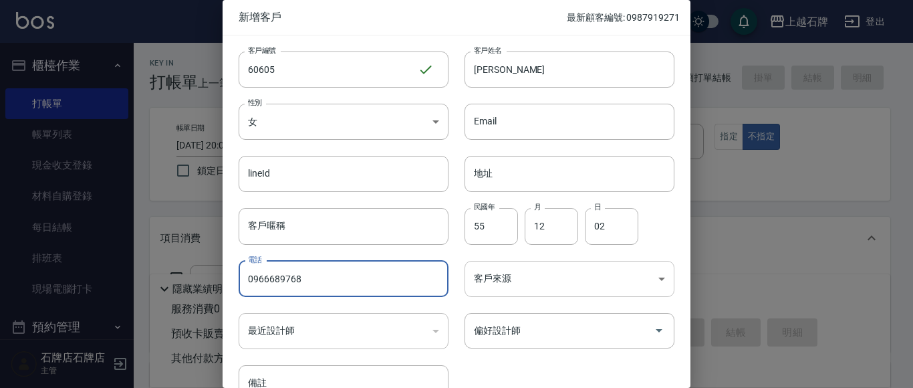
type input "0966689768"
click at [501, 279] on body "上越石牌 登出 櫃檯作業 打帳單 帳單列表 現金收支登錄 材料自購登錄 每日結帳 排班表 現場電腦打卡 預約管理 預約管理 單日預約紀錄 單週預約紀錄 報表及…" at bounding box center [456, 325] width 913 height 651
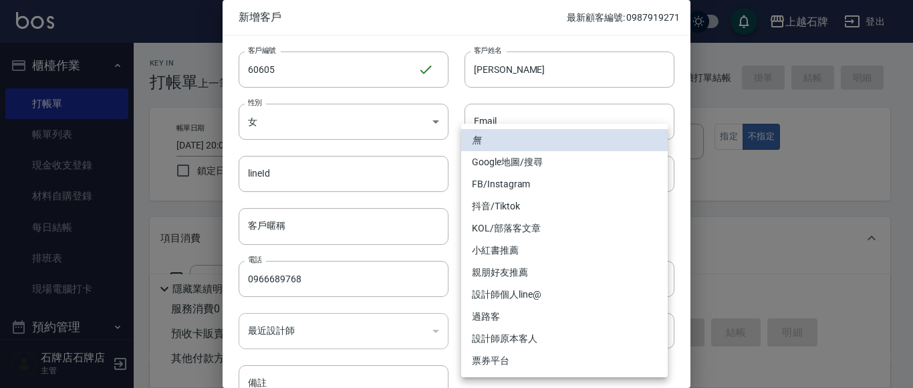
click at [546, 177] on li "FB/Instagram" at bounding box center [564, 184] width 206 height 22
type input "FB/Instagram"
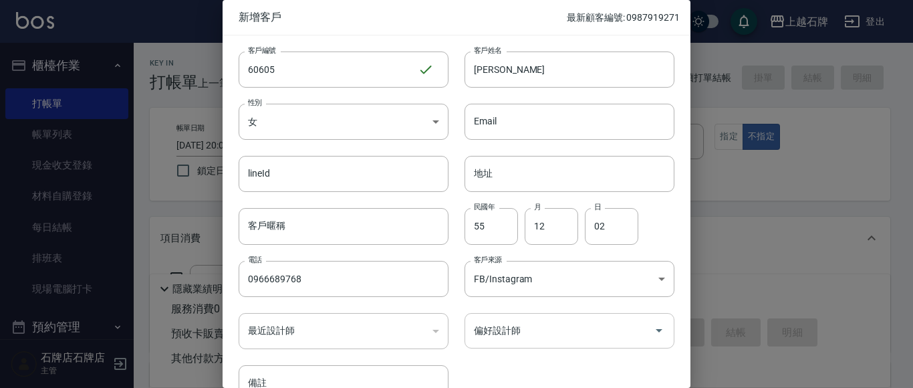
click at [534, 323] on input "偏好設計師" at bounding box center [559, 330] width 178 height 23
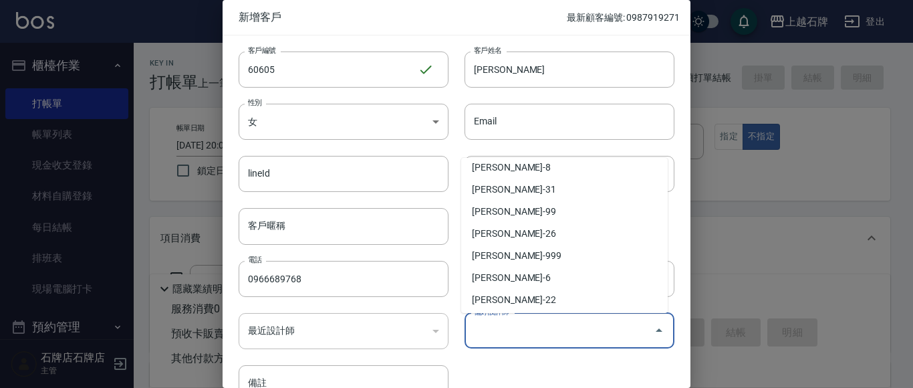
scroll to position [267, 0]
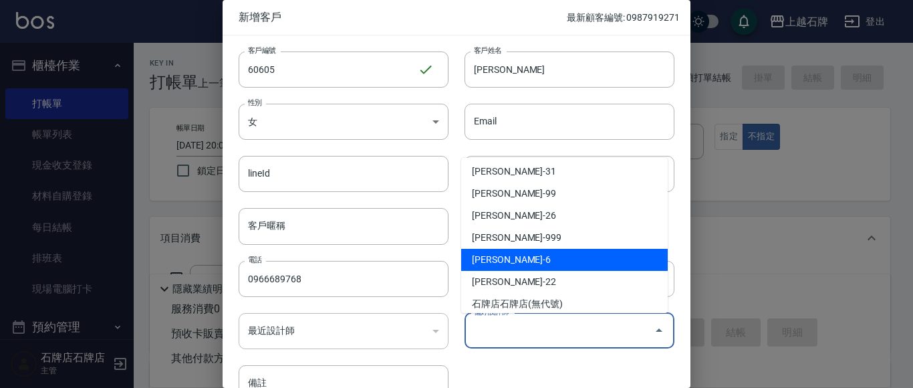
click at [518, 257] on li "[PERSON_NAME]-6" at bounding box center [564, 260] width 206 height 22
type input "王雯萍"
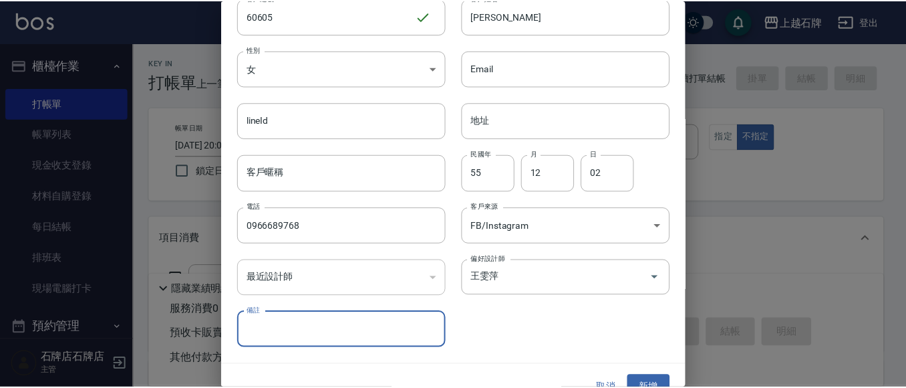
scroll to position [75, 0]
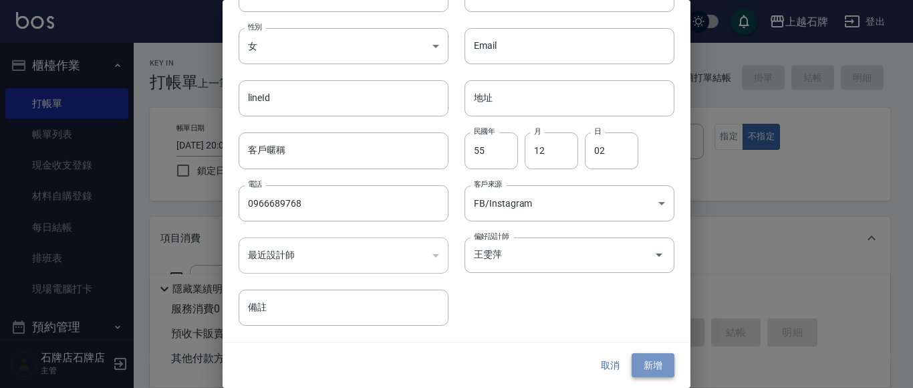
click at [645, 368] on button "新增" at bounding box center [652, 365] width 43 height 25
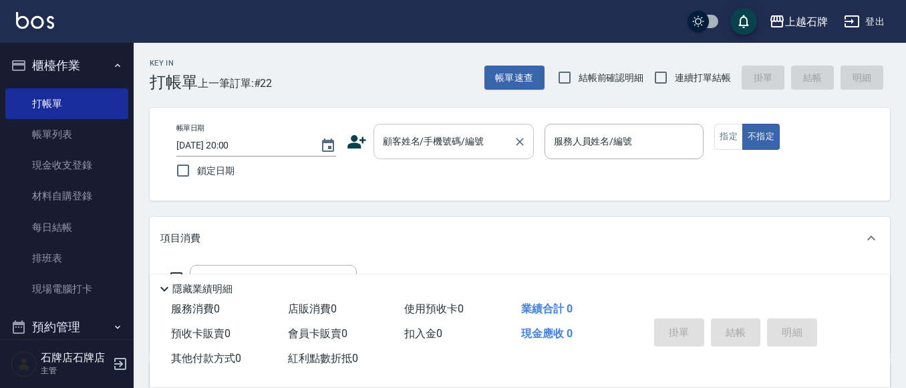
click at [423, 128] on div "顧客姓名/手機號碼/編號" at bounding box center [453, 141] width 160 height 35
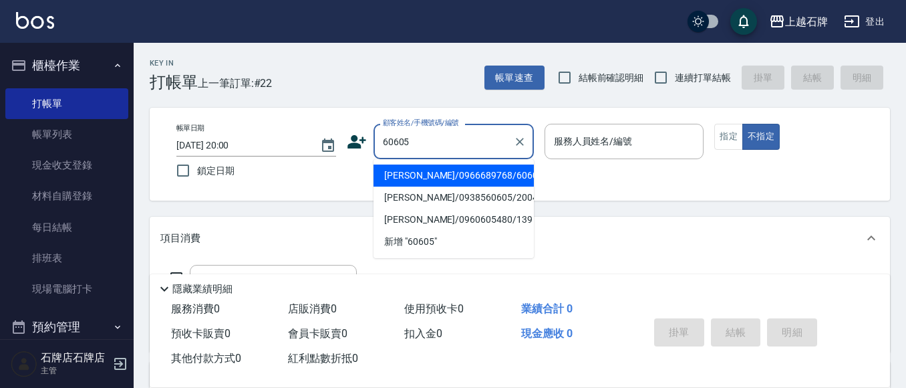
click at [452, 172] on li "[PERSON_NAME]/0966689768/60605" at bounding box center [453, 175] width 160 height 22
type input "[PERSON_NAME]/0966689768/60605"
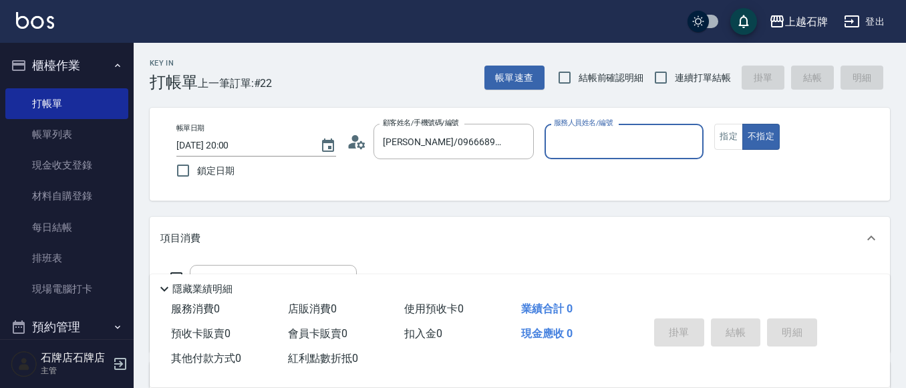
type input "ViVi-6"
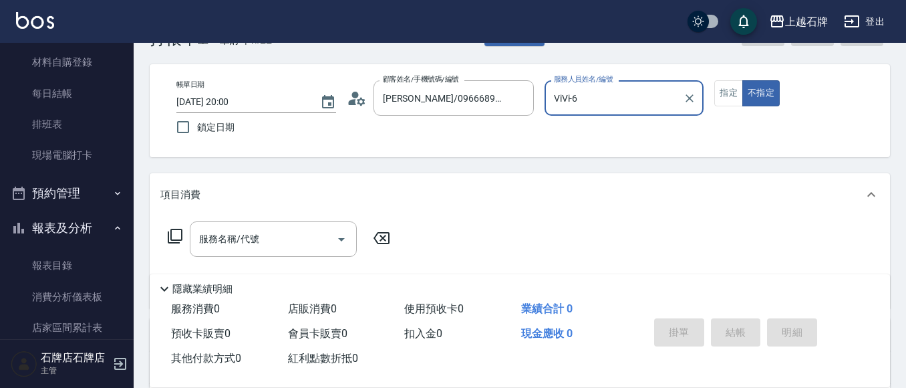
scroll to position [67, 0]
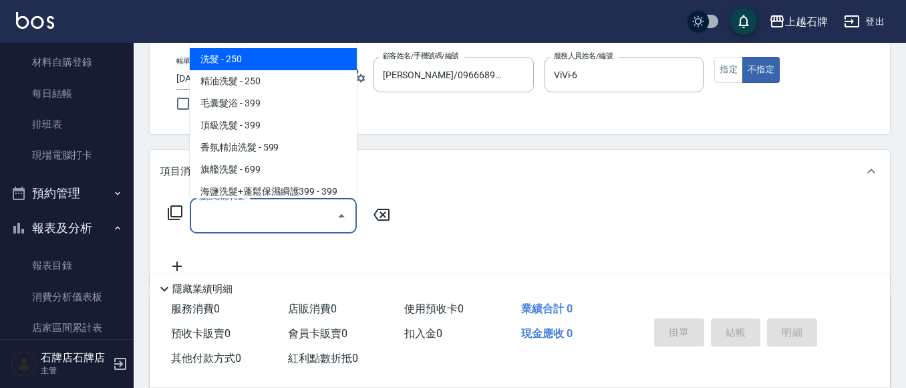
click at [215, 212] on div "服務名稱/代號 服務名稱/代號" at bounding box center [273, 215] width 167 height 35
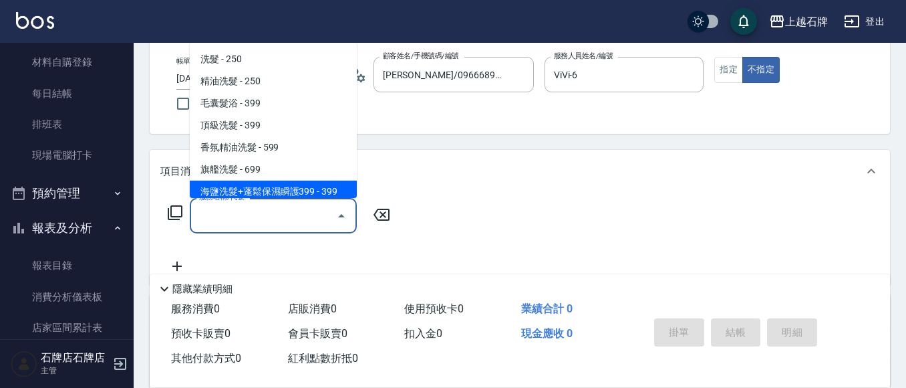
click at [176, 210] on icon at bounding box center [175, 212] width 16 height 16
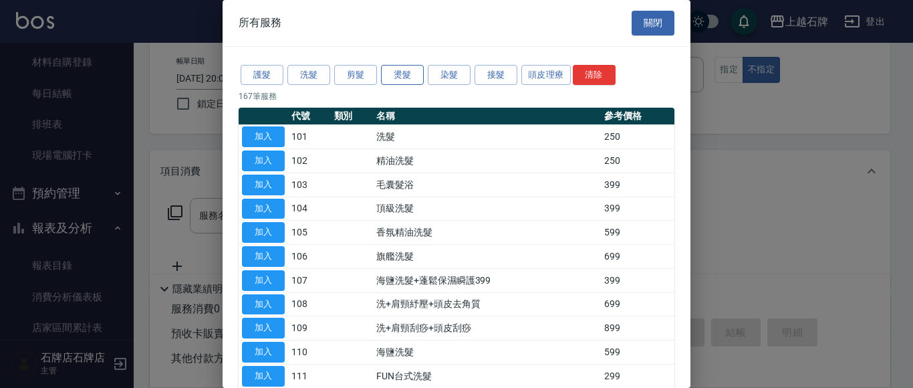
click at [406, 81] on button "燙髮" at bounding box center [402, 75] width 43 height 21
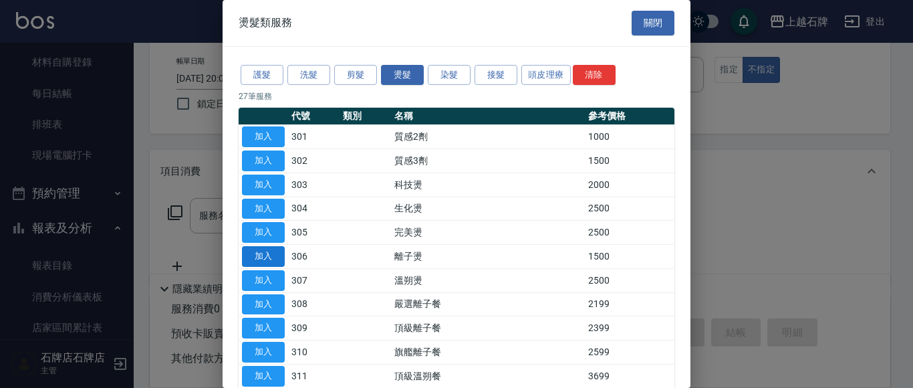
click at [262, 249] on button "加入" at bounding box center [263, 256] width 43 height 21
type input "離子燙(306)"
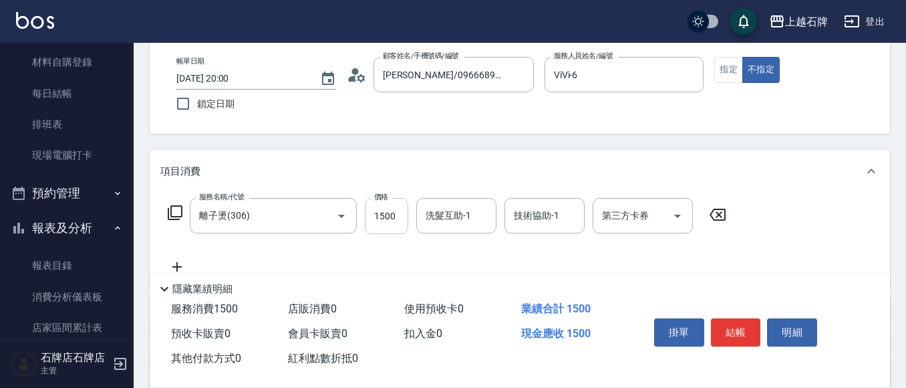
click at [394, 210] on input "1500" at bounding box center [386, 216] width 43 height 36
click at [376, 219] on input "299" at bounding box center [386, 216] width 43 height 36
type input "2299"
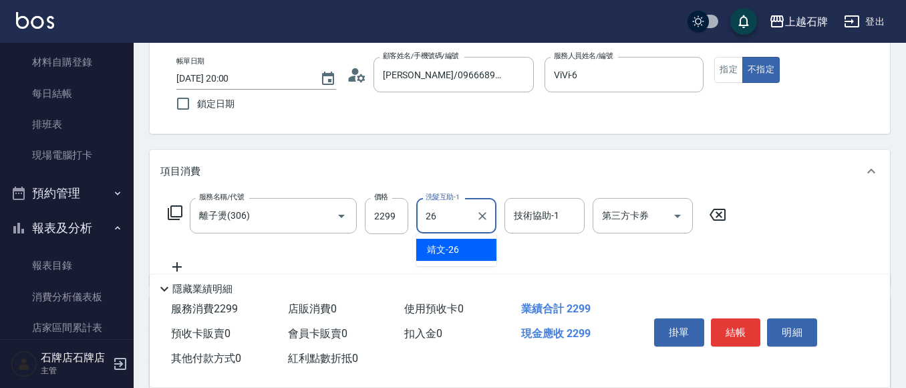
type input "靖文-26"
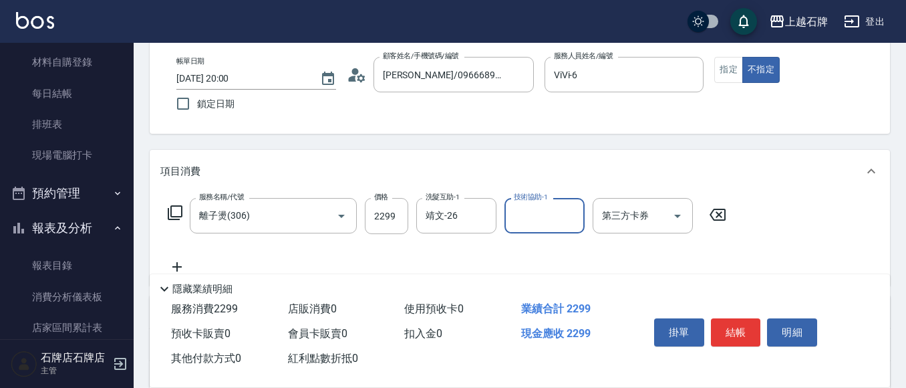
scroll to position [134, 0]
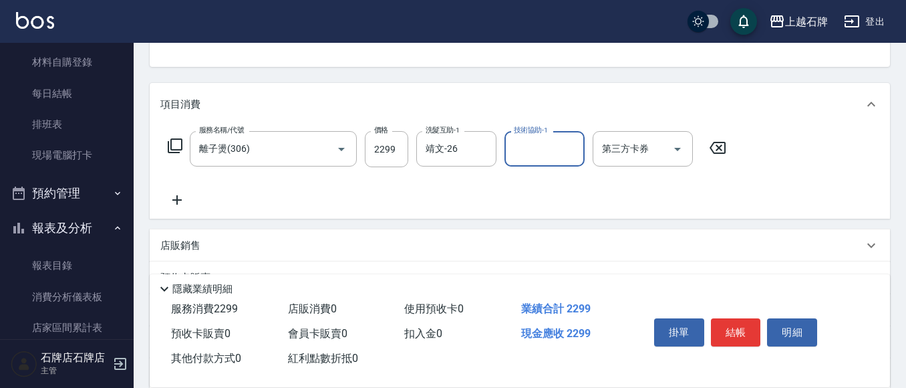
click at [177, 199] on icon at bounding box center [176, 199] width 9 height 9
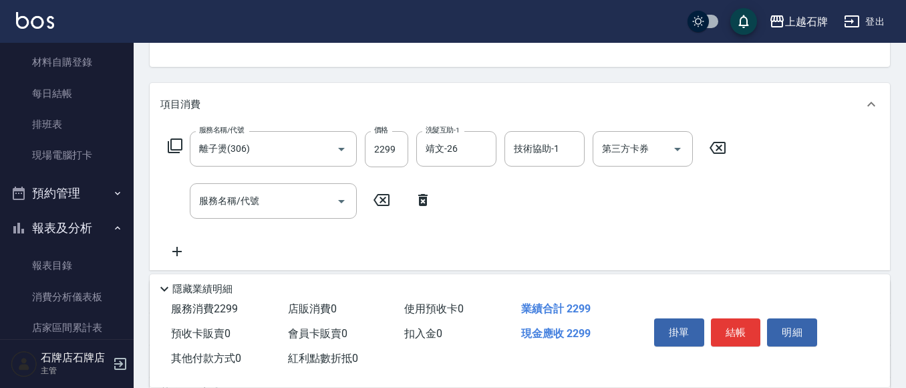
click at [170, 141] on icon at bounding box center [175, 145] width 15 height 15
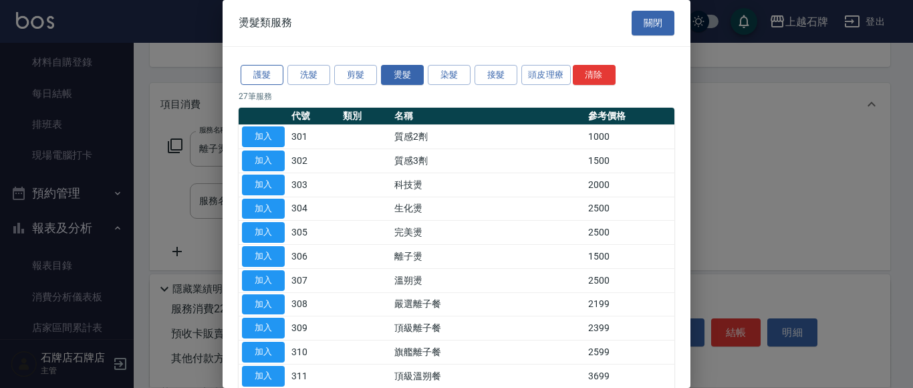
drag, startPoint x: 267, startPoint y: 64, endPoint x: 278, endPoint y: 72, distance: 13.4
click at [269, 65] on button "護髮" at bounding box center [262, 75] width 43 height 21
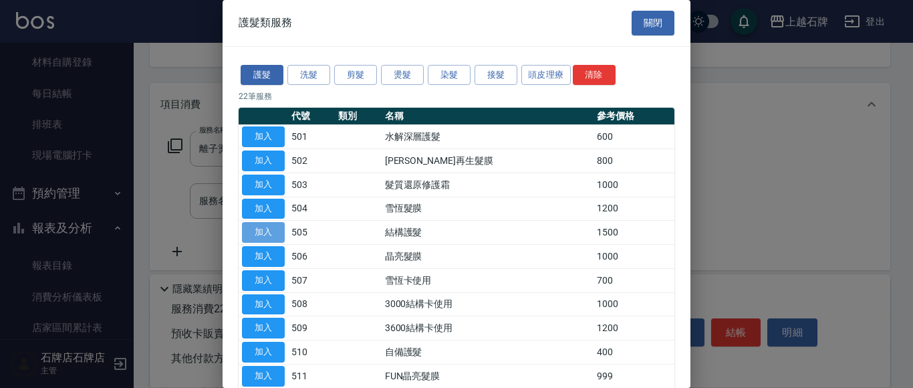
click at [248, 229] on button "加入" at bounding box center [263, 232] width 43 height 21
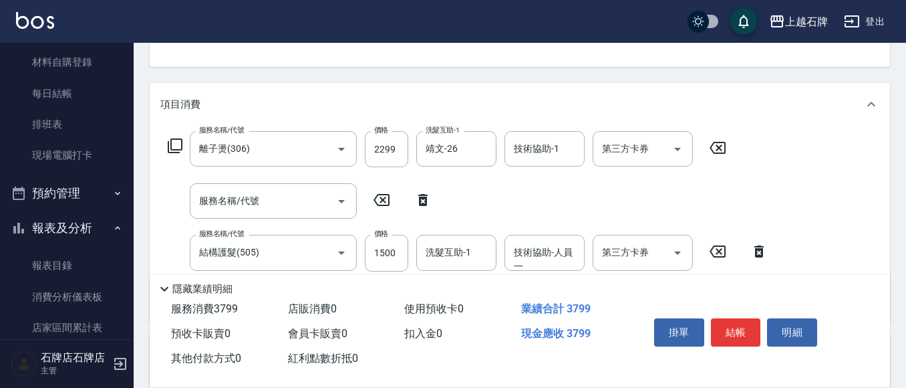
click at [422, 194] on icon at bounding box center [422, 200] width 9 height 12
type input "結構護髮(505)"
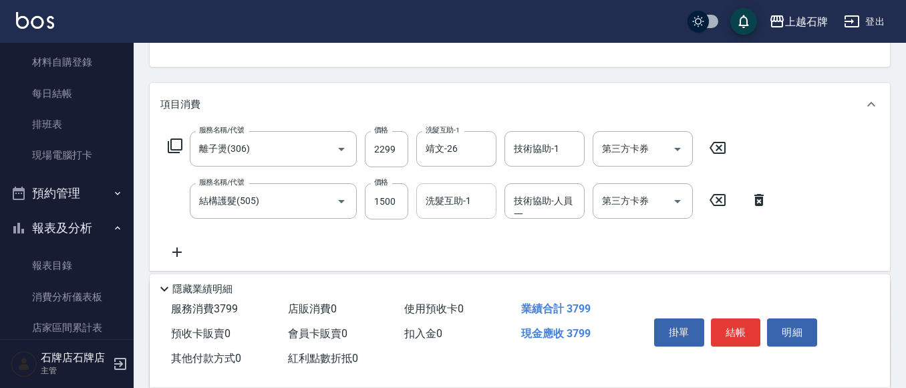
click at [441, 204] on input "洗髮互助-1" at bounding box center [456, 200] width 68 height 23
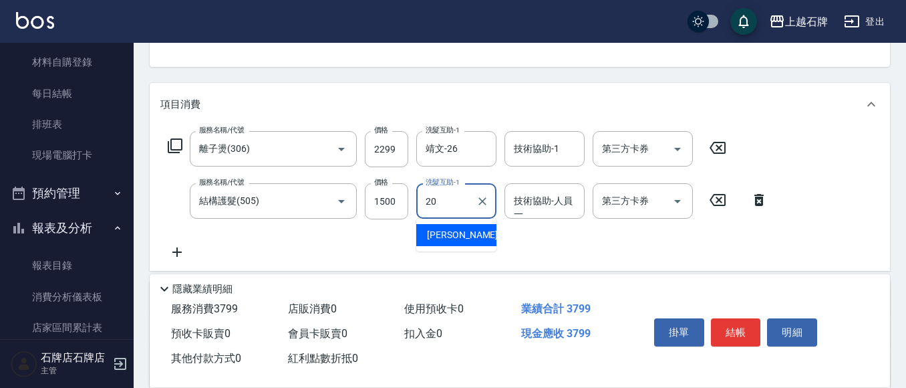
type input "[PERSON_NAME]-20"
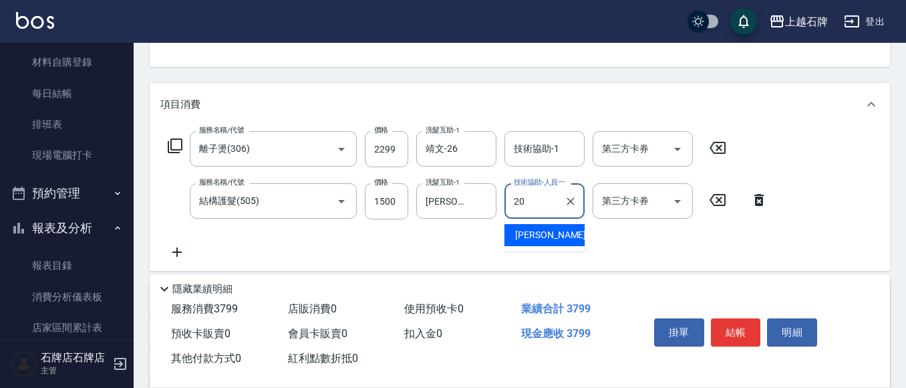
type input "[PERSON_NAME]-20"
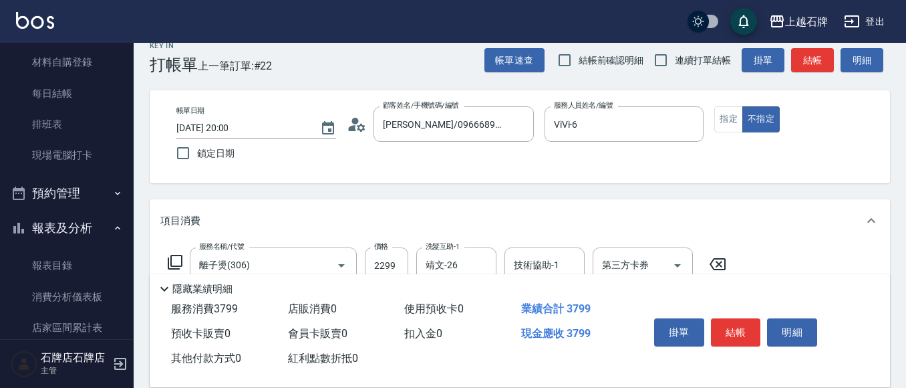
scroll to position [0, 0]
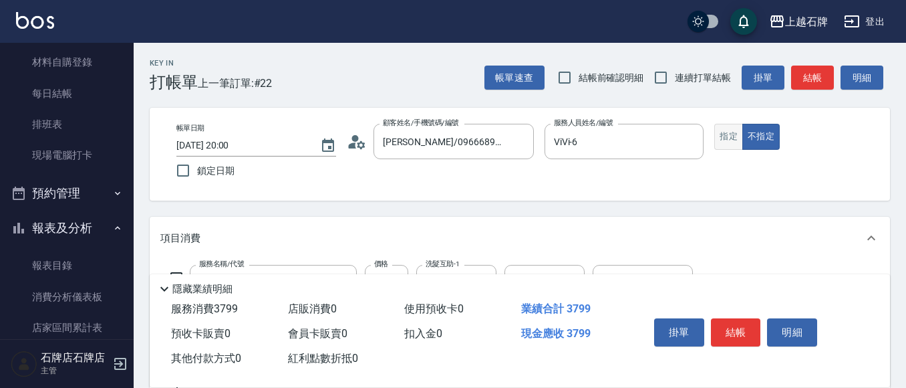
click at [735, 130] on button "指定" at bounding box center [728, 137] width 29 height 26
click at [791, 68] on button "結帳" at bounding box center [812, 77] width 43 height 25
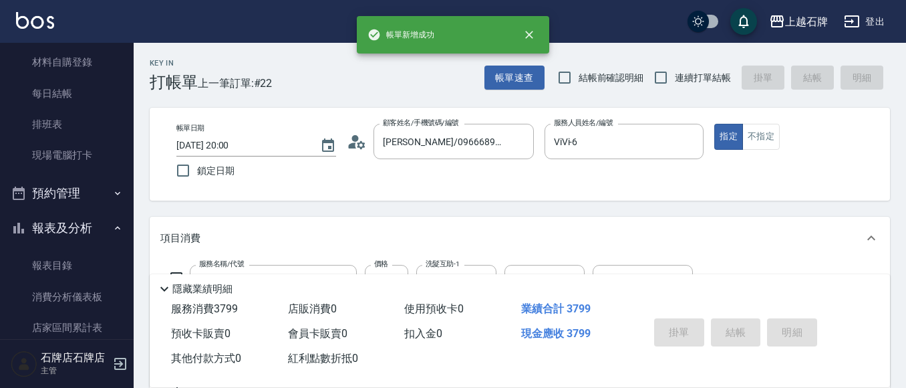
scroll to position [43, 0]
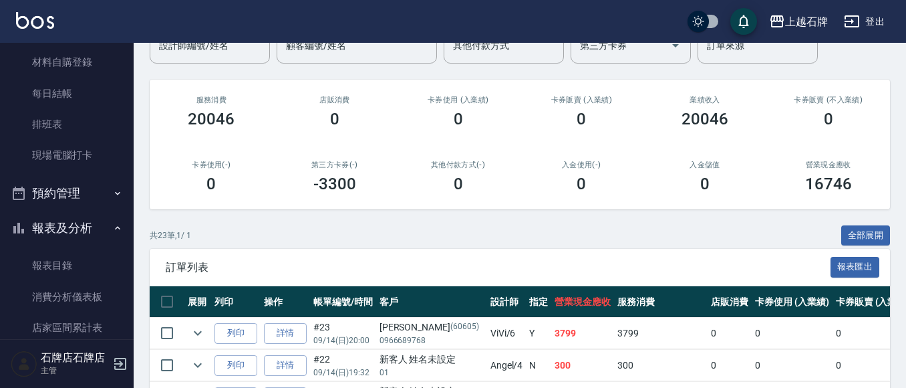
scroll to position [134, 0]
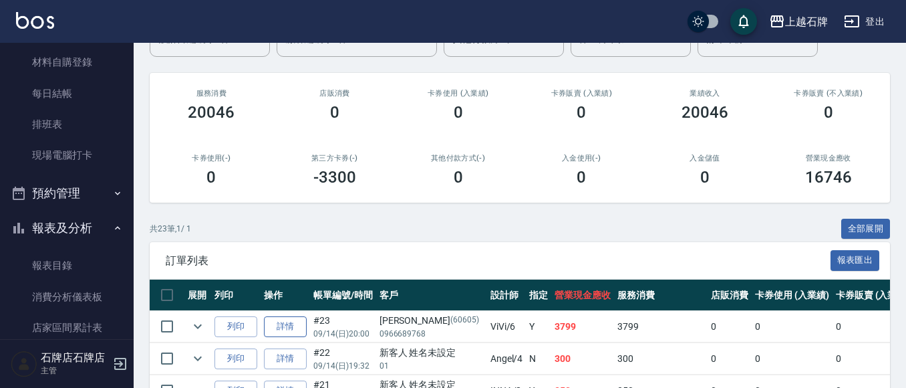
click at [269, 320] on link "詳情" at bounding box center [285, 326] width 43 height 21
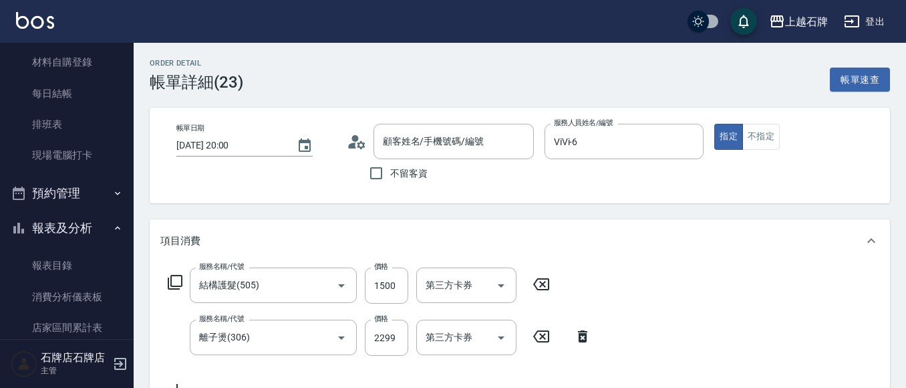
type input "[DATE] 20:00"
type input "ViVi-6"
type input "結構護髮(505)"
type input "離子燙(306)"
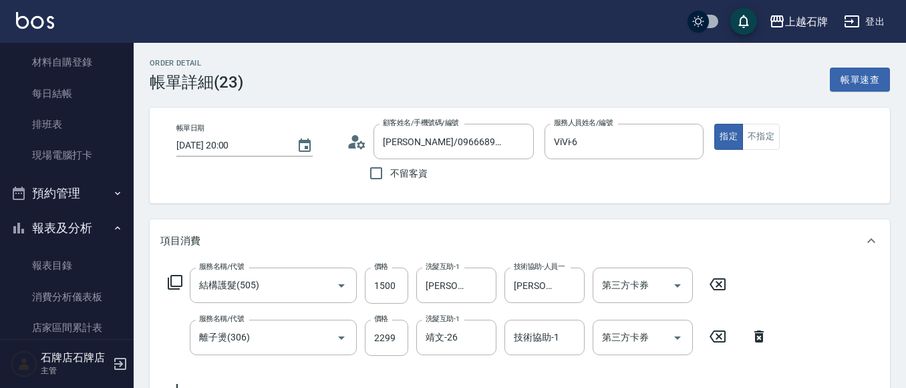
type input "[PERSON_NAME]/0966689768/60605"
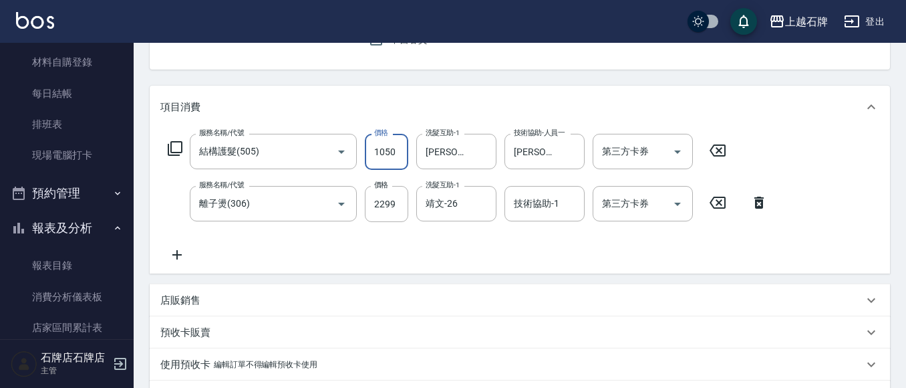
type input "1050"
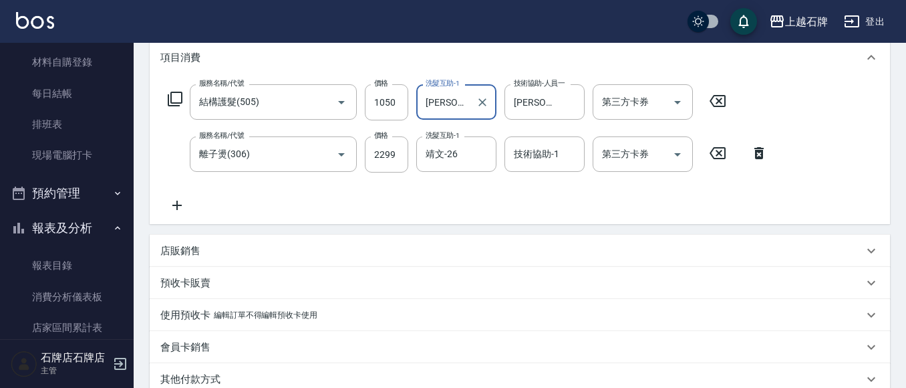
scroll to position [334, 0]
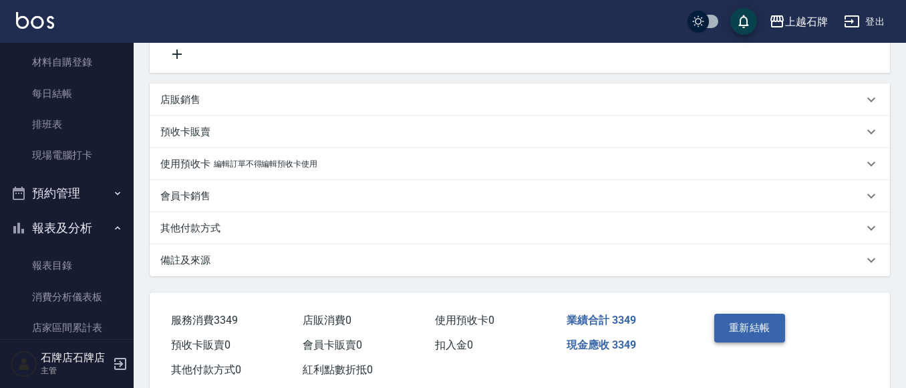
click at [778, 335] on button "重新結帳" at bounding box center [749, 327] width 71 height 28
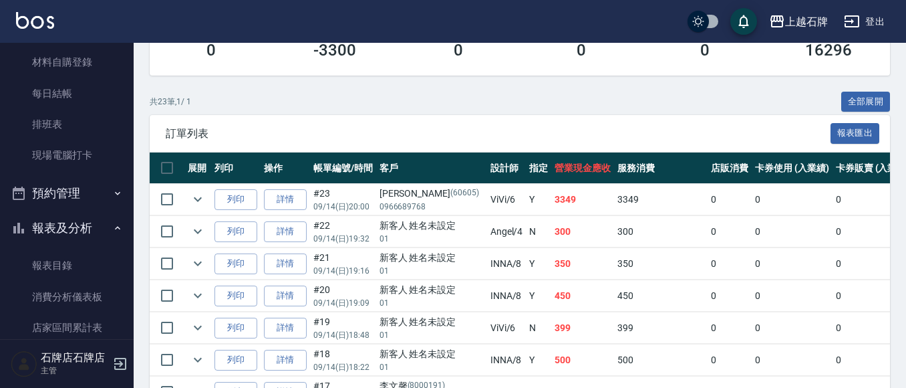
scroll to position [267, 0]
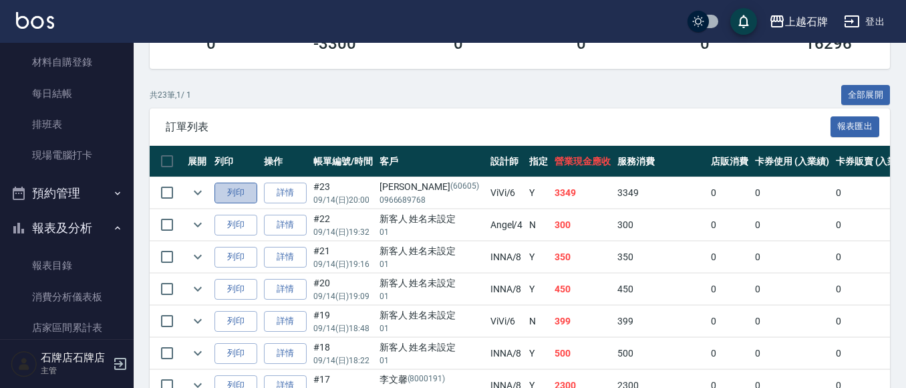
click at [244, 190] on button "列印" at bounding box center [235, 192] width 43 height 21
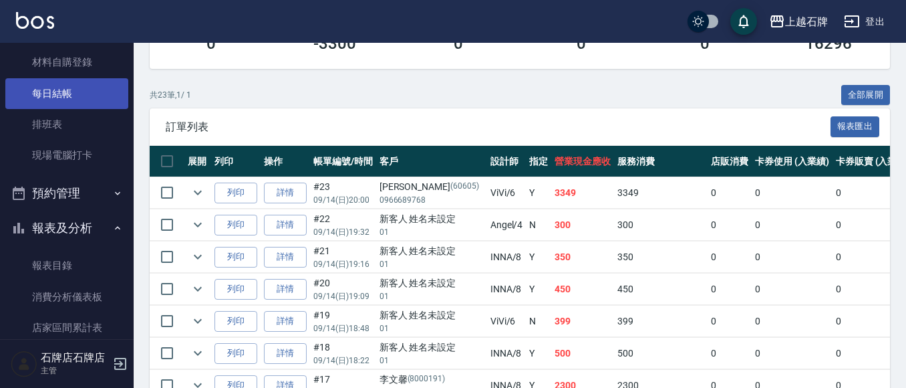
click at [77, 84] on link "每日結帳" at bounding box center [66, 93] width 123 height 31
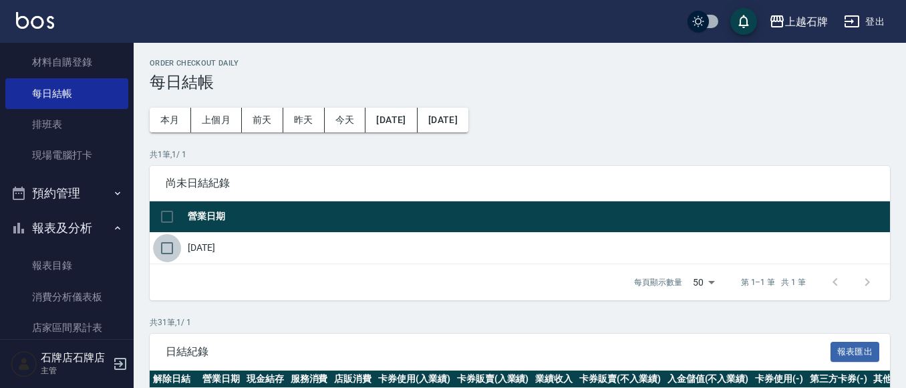
click at [162, 251] on input "checkbox" at bounding box center [167, 248] width 28 height 28
checkbox input "true"
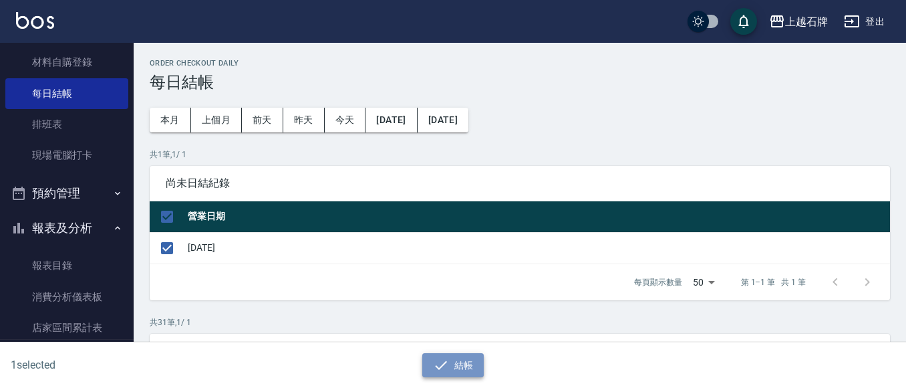
click at [469, 356] on button "結帳" at bounding box center [453, 365] width 62 height 25
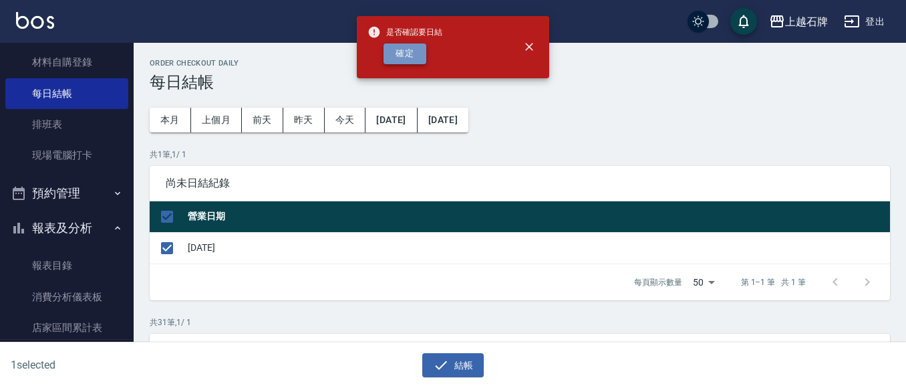
click at [414, 62] on button "確定" at bounding box center [404, 53] width 43 height 21
checkbox input "false"
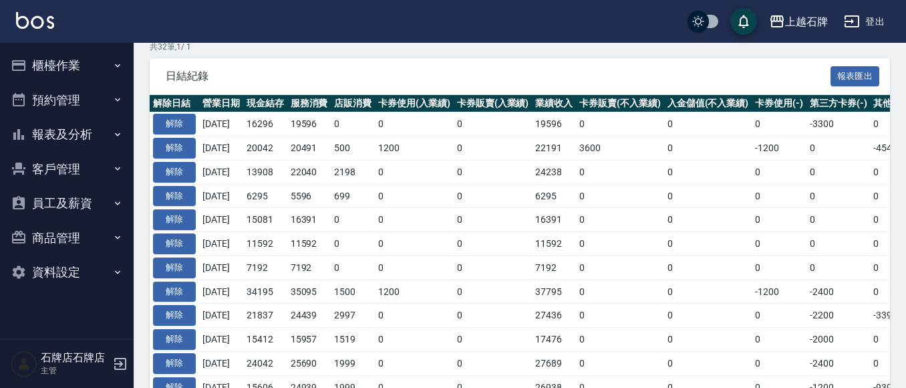
scroll to position [267, 0]
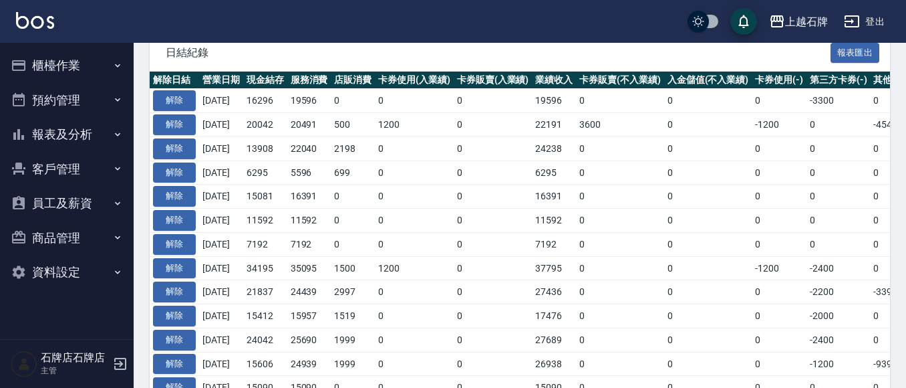
click at [73, 132] on button "報表及分析" at bounding box center [66, 134] width 123 height 35
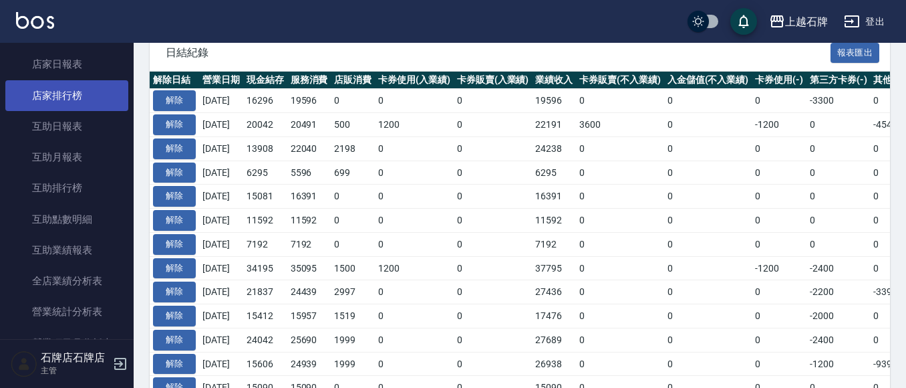
scroll to position [134, 0]
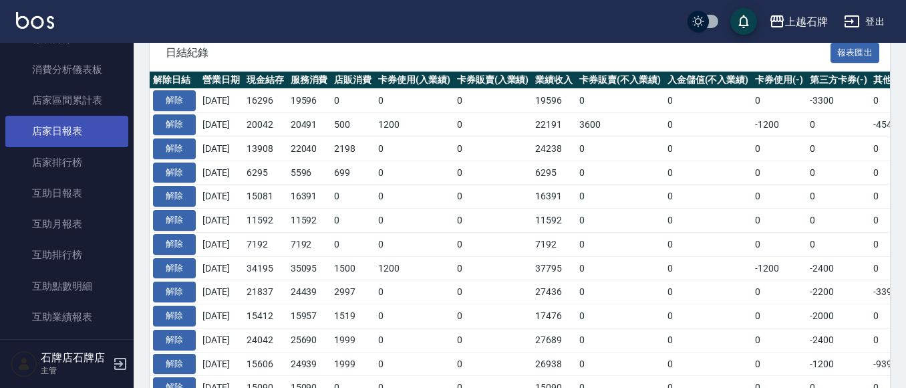
click at [71, 142] on link "店家日報表" at bounding box center [66, 131] width 123 height 31
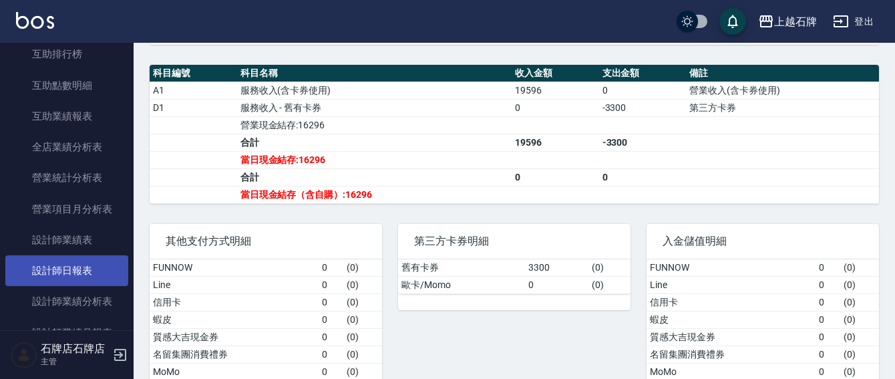
scroll to position [468, 0]
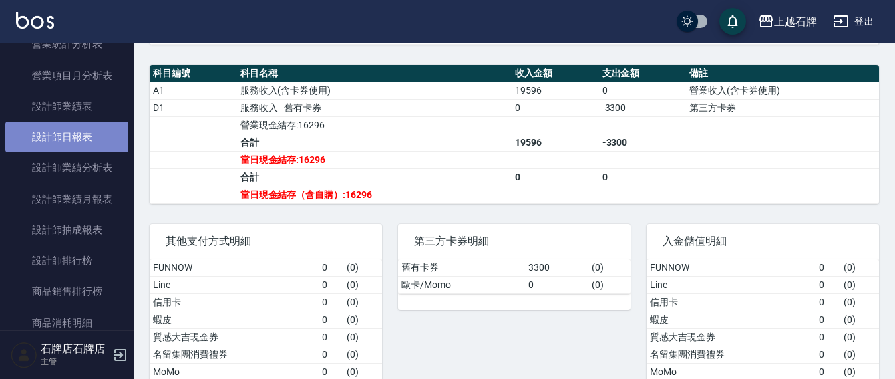
click at [76, 144] on link "設計師日報表" at bounding box center [66, 137] width 123 height 31
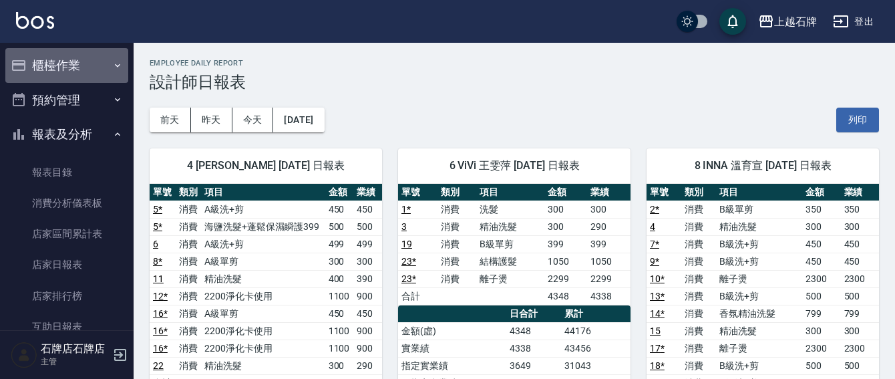
click at [79, 57] on button "櫃檯作業" at bounding box center [66, 65] width 123 height 35
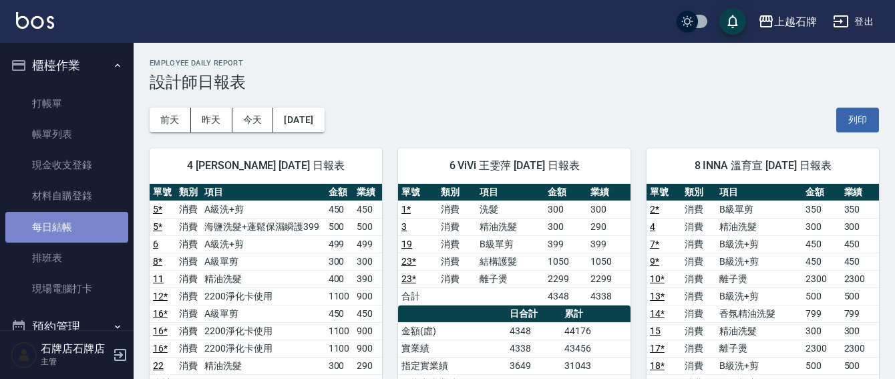
click at [86, 229] on link "每日結帳" at bounding box center [66, 227] width 123 height 31
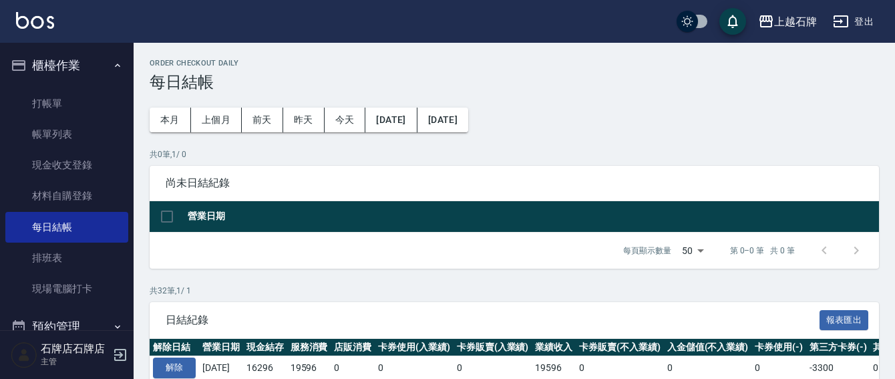
scroll to position [200, 0]
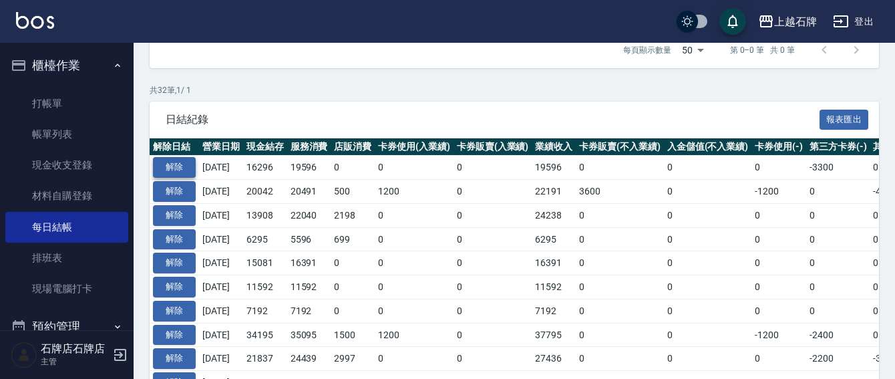
click at [175, 170] on button "解除" at bounding box center [174, 167] width 43 height 21
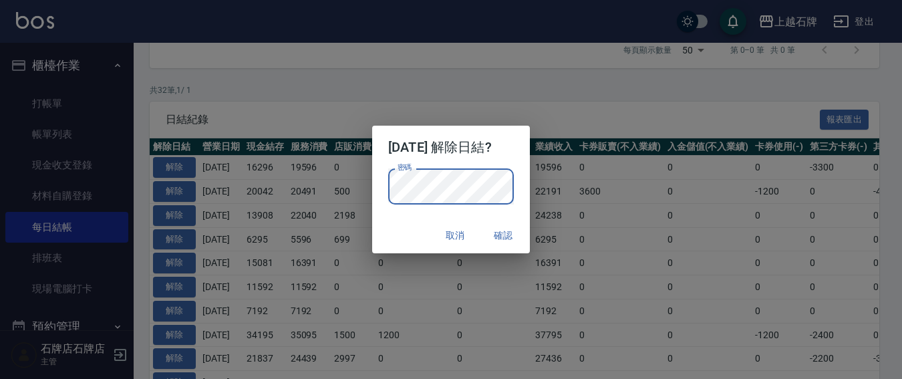
click at [509, 239] on button "確認" at bounding box center [503, 235] width 43 height 25
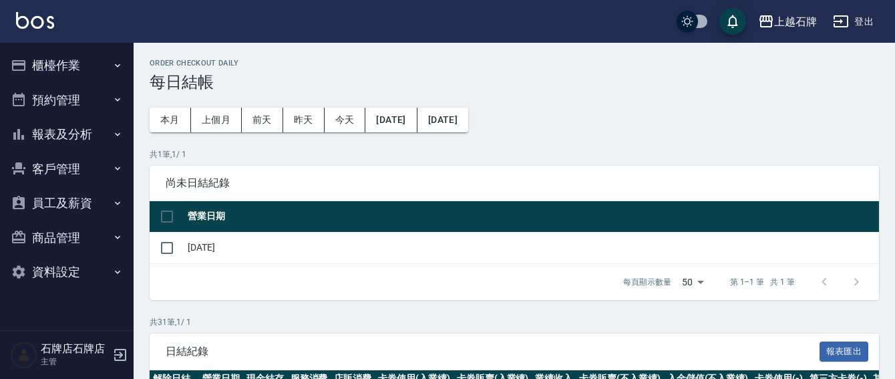
scroll to position [200, 0]
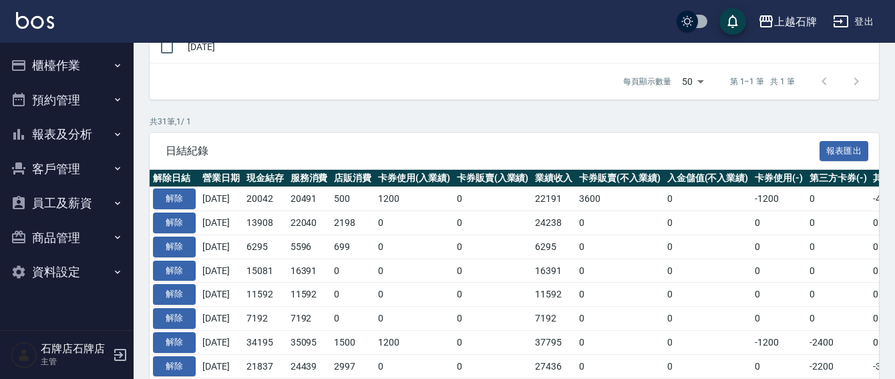
click at [67, 65] on button "櫃檯作業" at bounding box center [66, 65] width 123 height 35
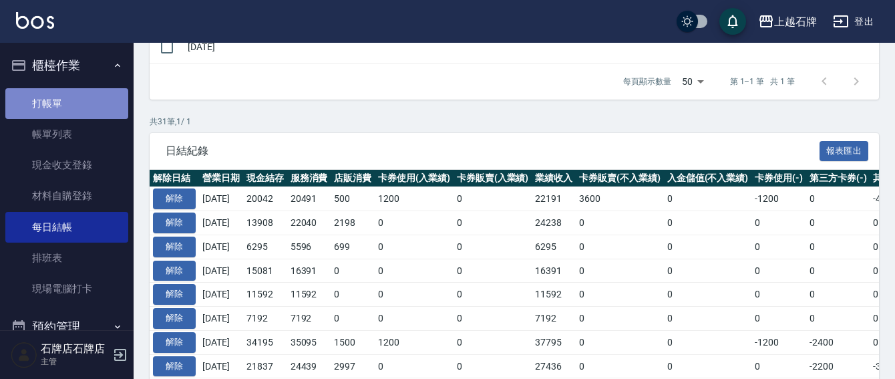
click at [66, 106] on link "打帳單" at bounding box center [66, 103] width 123 height 31
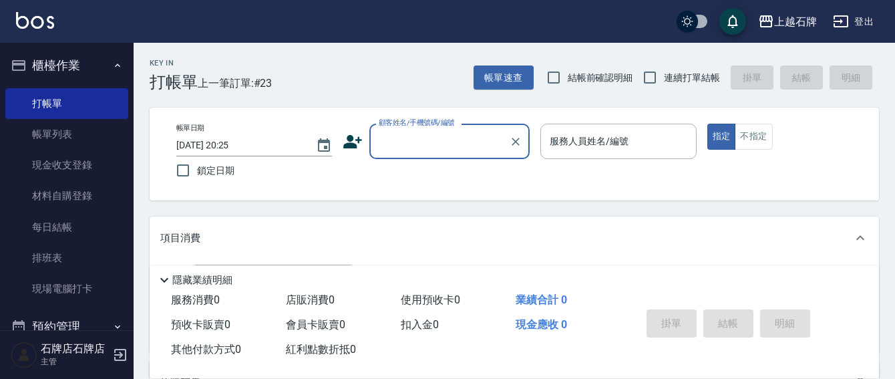
click at [443, 154] on div "顧客姓名/手機號碼/編號" at bounding box center [449, 141] width 160 height 35
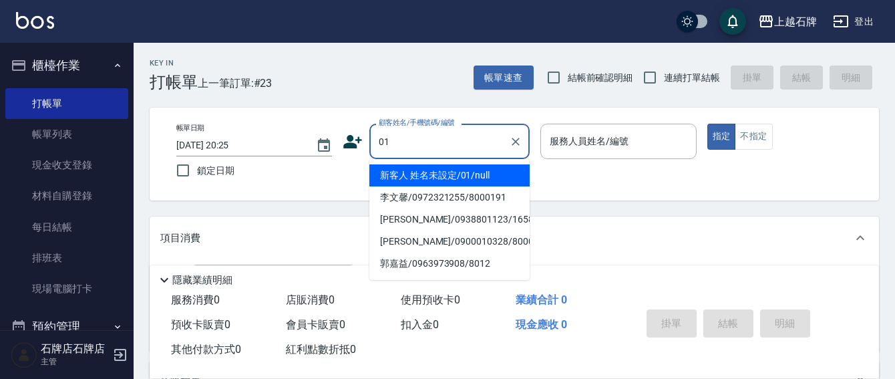
type input "新客人 姓名未設定/01/null"
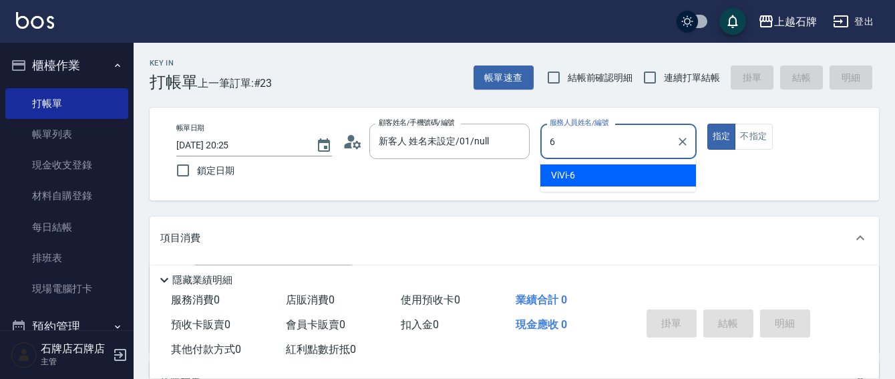
type input "ViVi-6"
type button "true"
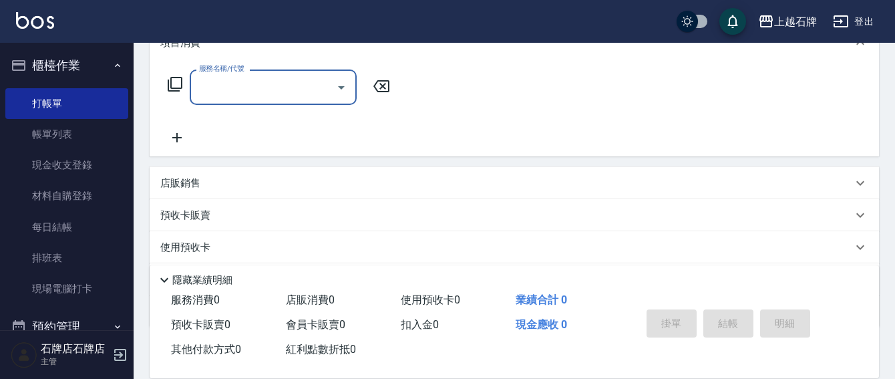
scroll to position [200, 0]
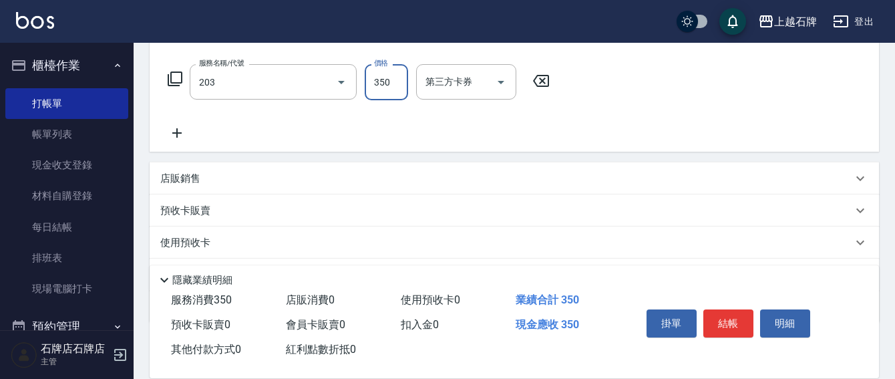
type input "B級洗+剪(203)"
type input "499"
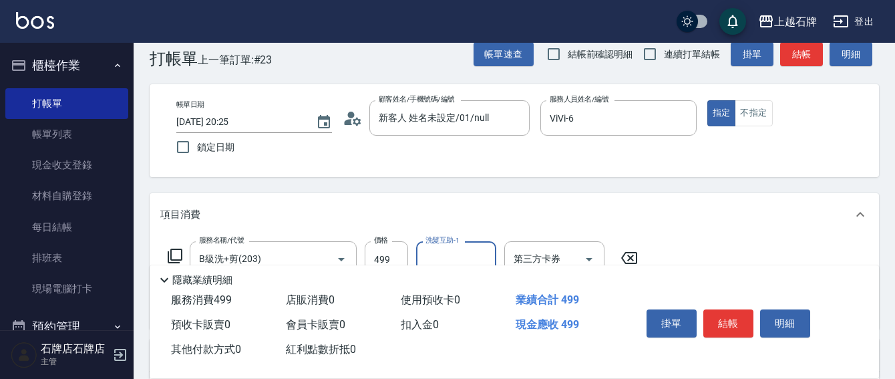
scroll to position [0, 0]
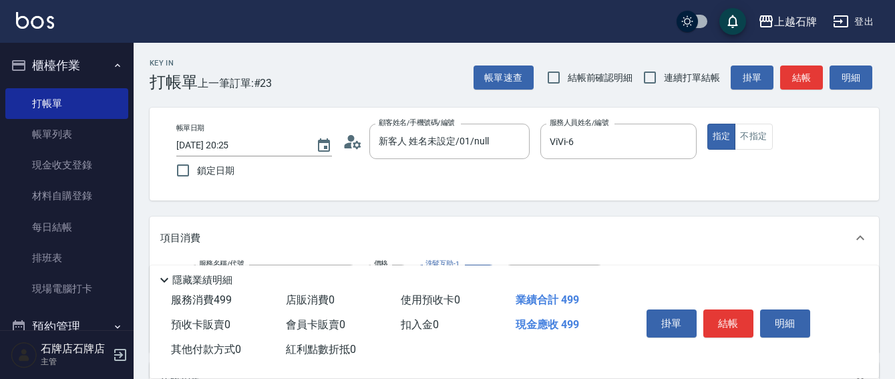
drag, startPoint x: 765, startPoint y: 139, endPoint x: 834, endPoint y: 57, distance: 106.7
click at [768, 138] on button "不指定" at bounding box center [753, 137] width 37 height 26
click at [798, 62] on div "Key In 打帳單 上一筆訂單:#23 帳單速查 結帳前確認明細 連續打單結帳 掛單 結帳 明細" at bounding box center [507, 67] width 746 height 49
click at [800, 67] on button "結帳" at bounding box center [801, 77] width 43 height 25
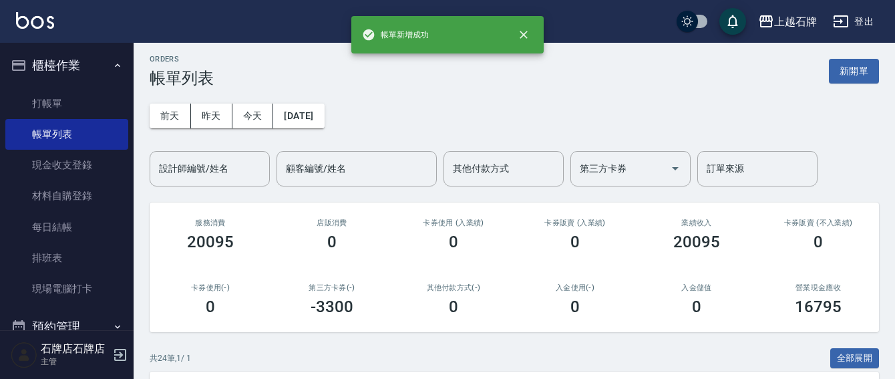
scroll to position [267, 0]
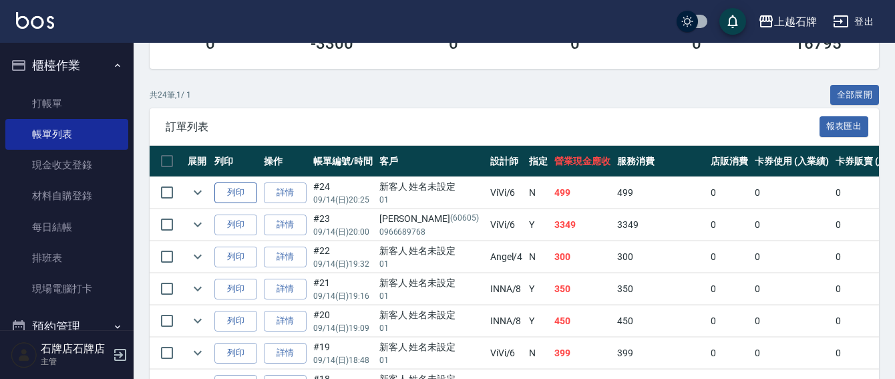
click at [227, 188] on button "列印" at bounding box center [235, 192] width 43 height 21
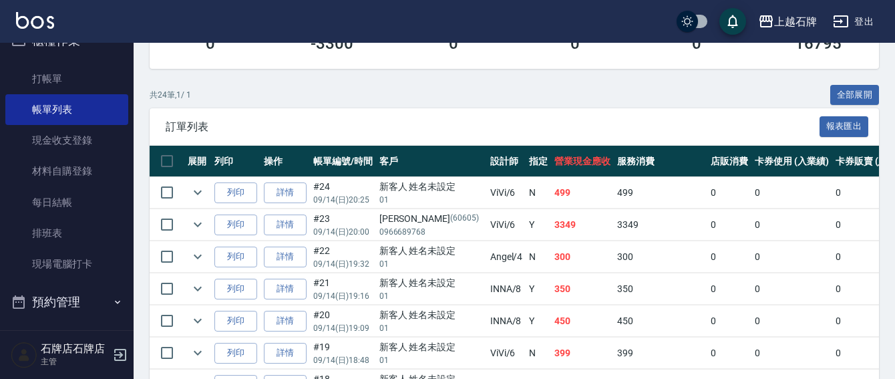
scroll to position [67, 0]
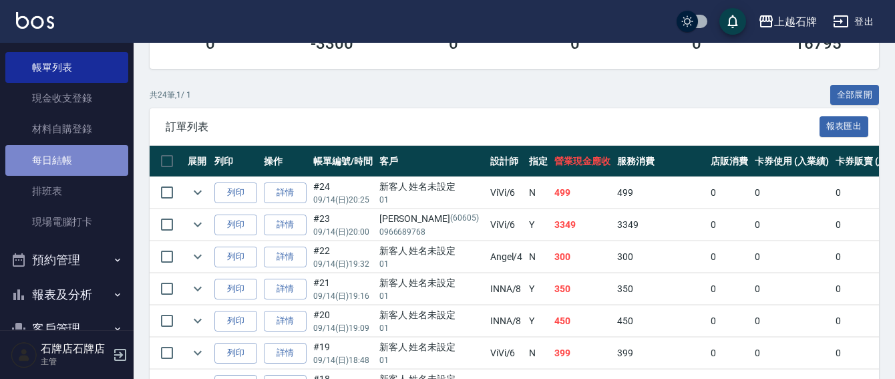
click at [80, 164] on link "每日結帳" at bounding box center [66, 160] width 123 height 31
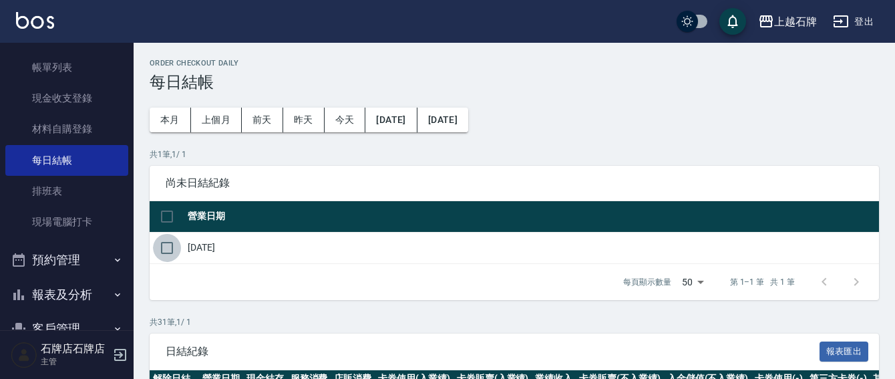
click at [164, 246] on input "checkbox" at bounding box center [167, 248] width 28 height 28
checkbox input "true"
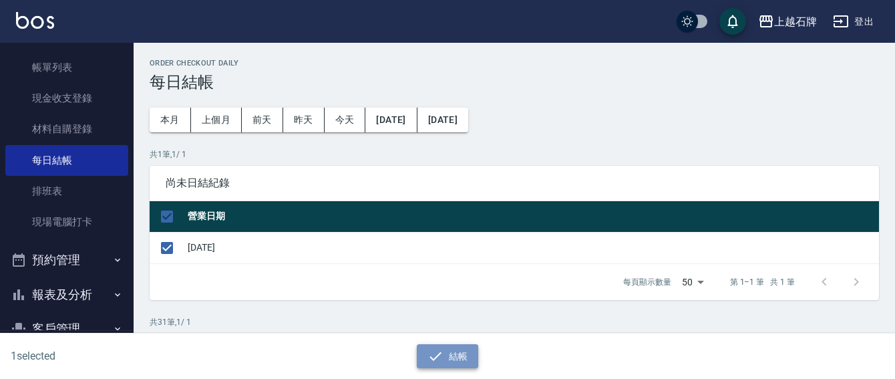
click at [459, 365] on button "結帳" at bounding box center [448, 356] width 62 height 25
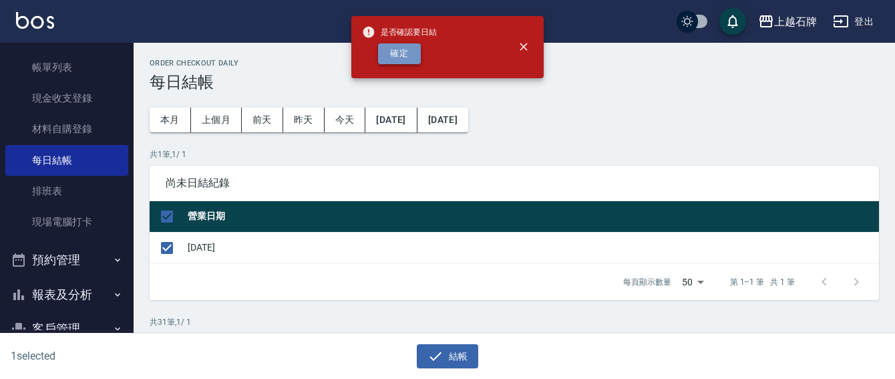
click at [416, 53] on button "確定" at bounding box center [399, 53] width 43 height 21
checkbox input "false"
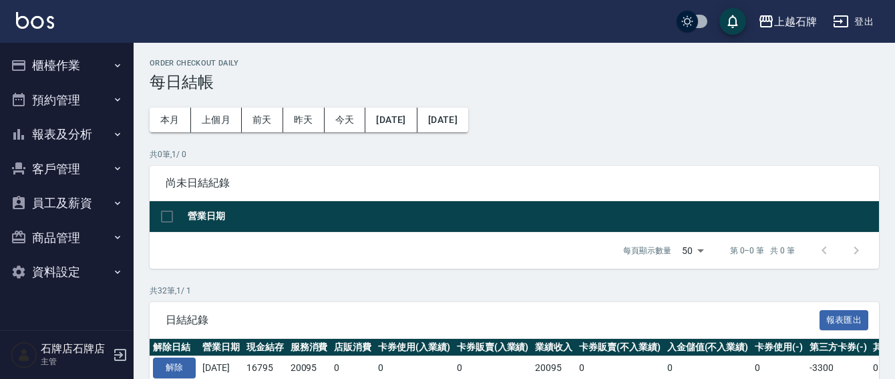
click at [59, 130] on button "報表及分析" at bounding box center [66, 134] width 123 height 35
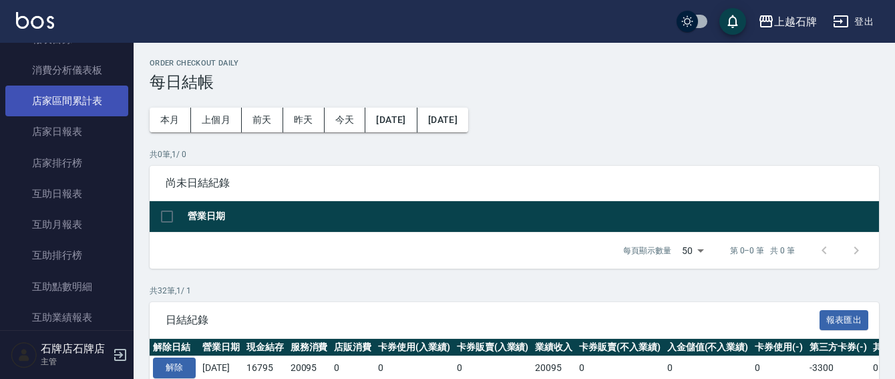
scroll to position [134, 0]
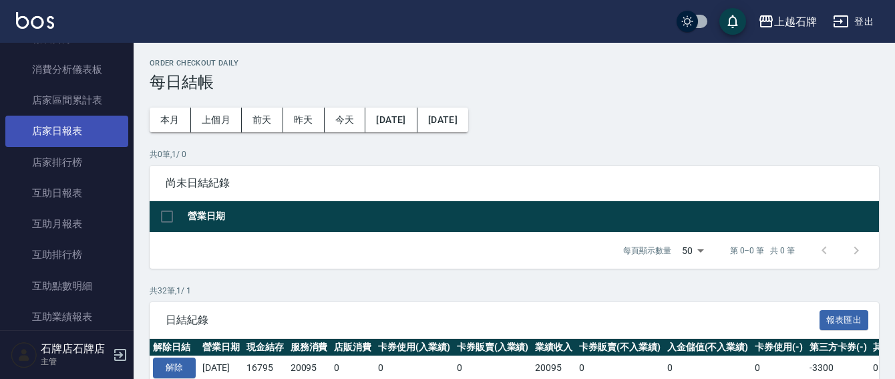
click at [94, 126] on link "店家日報表" at bounding box center [66, 131] width 123 height 31
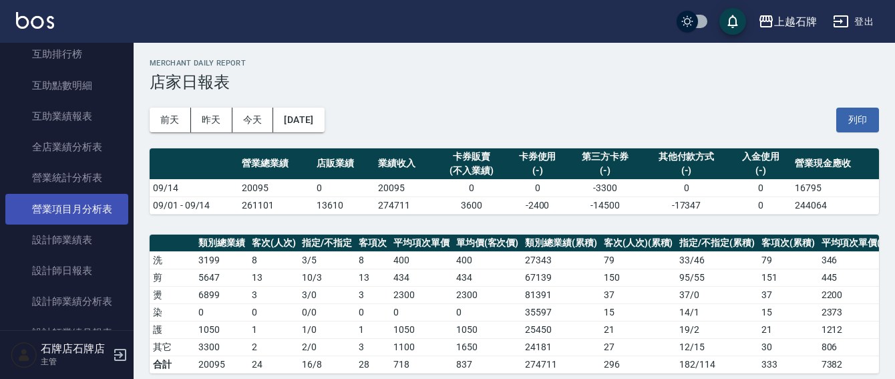
scroll to position [401, 0]
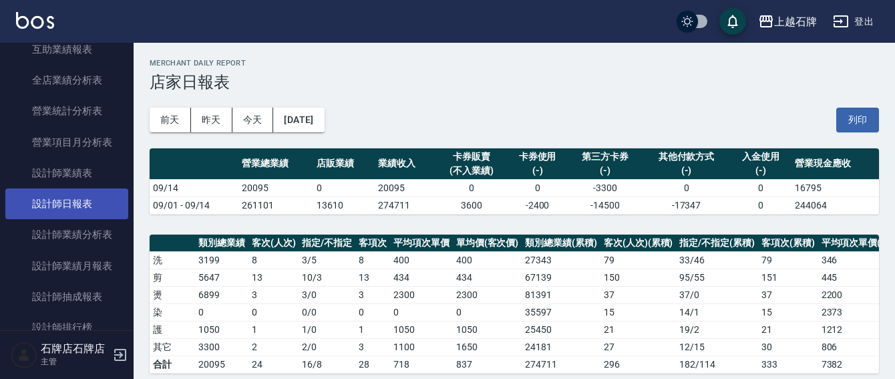
click at [92, 201] on link "設計師日報表" at bounding box center [66, 203] width 123 height 31
